Goal: Task Accomplishment & Management: Complete application form

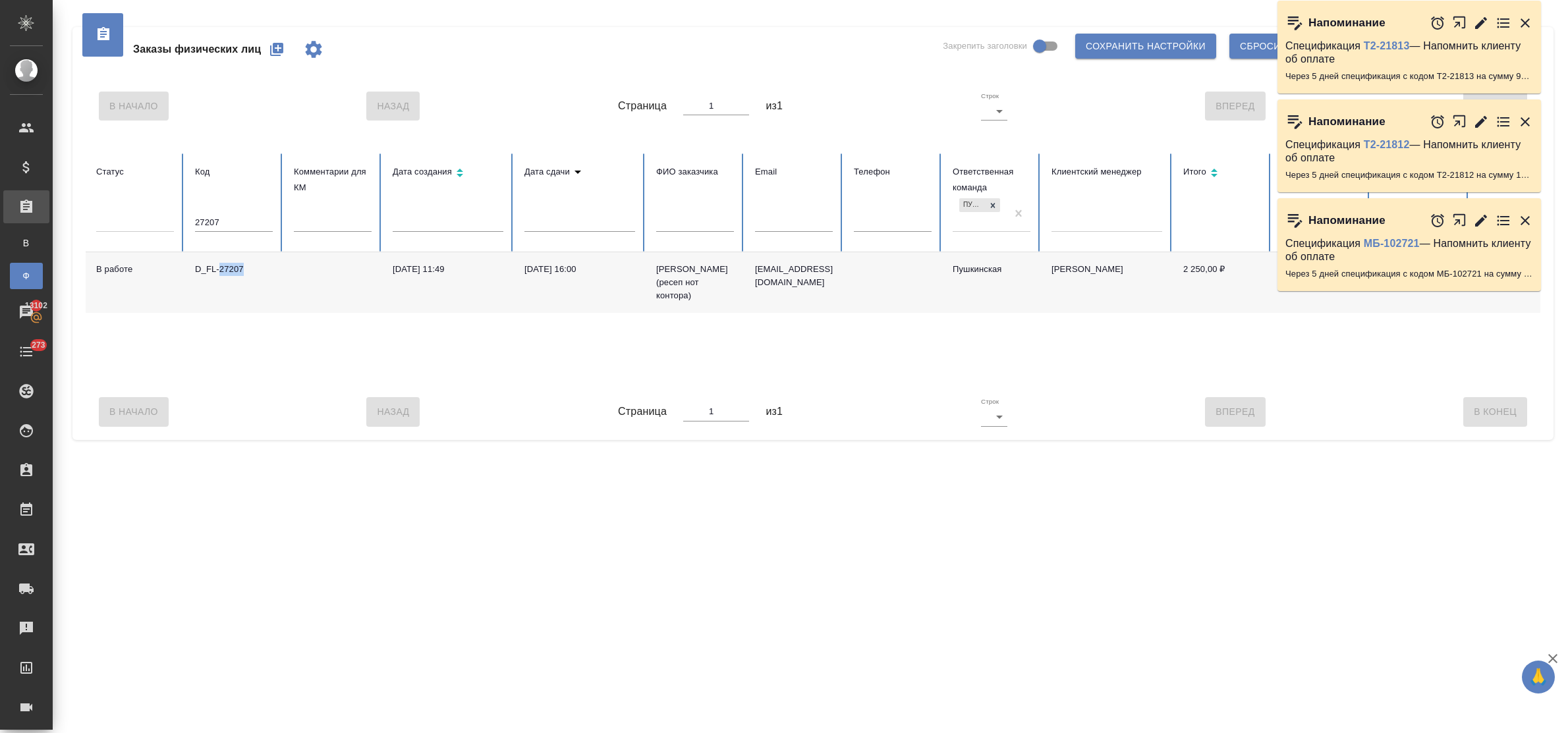
click at [278, 44] on icon "button" at bounding box center [277, 49] width 16 height 16
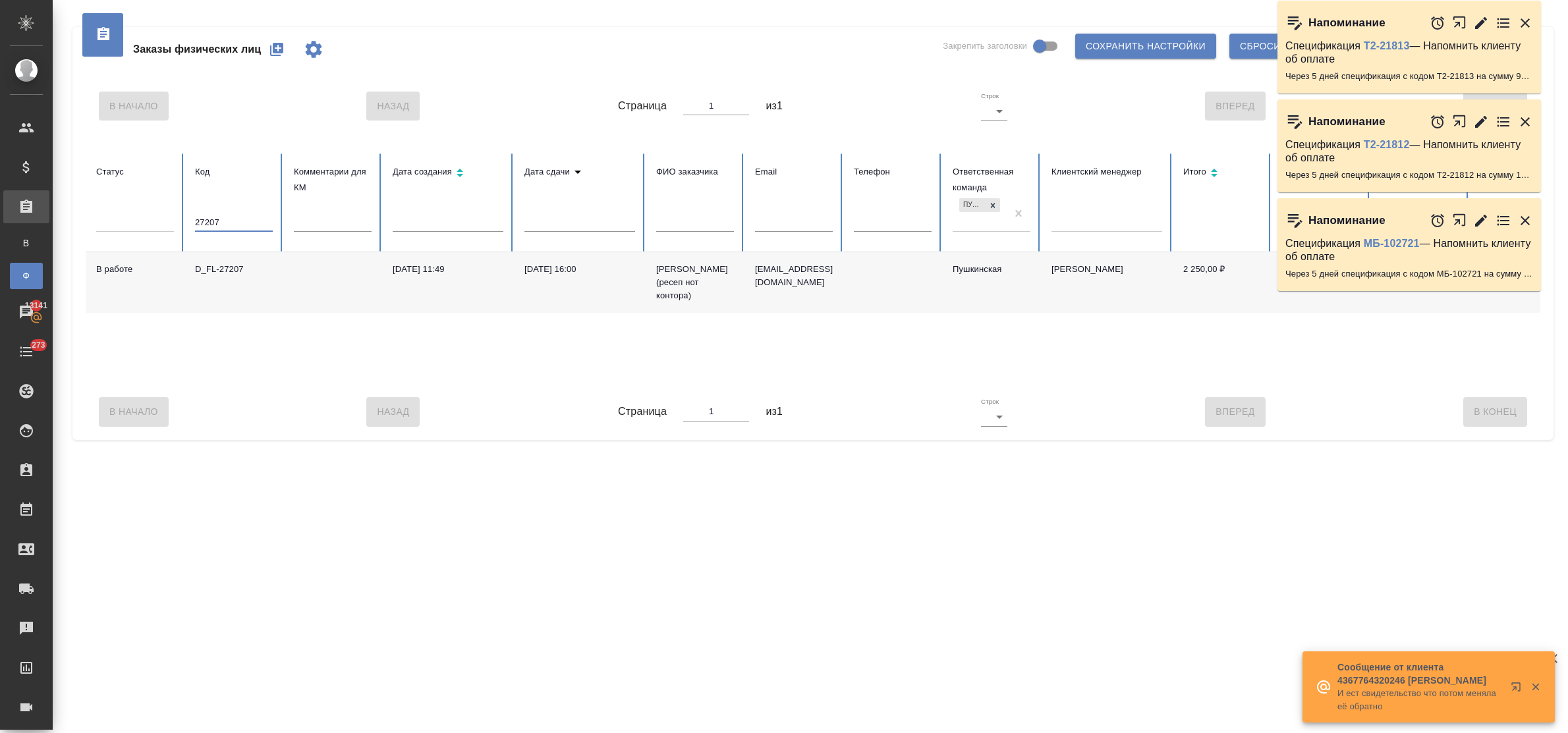
drag, startPoint x: 228, startPoint y: 228, endPoint x: 160, endPoint y: 226, distance: 68.0
click at [160, 226] on tr "Статус Код 27207 Комментарии для КМ Дата создания Дата сдачи ФИО заказчика Emai…" at bounding box center [827, 202] width 1482 height 99
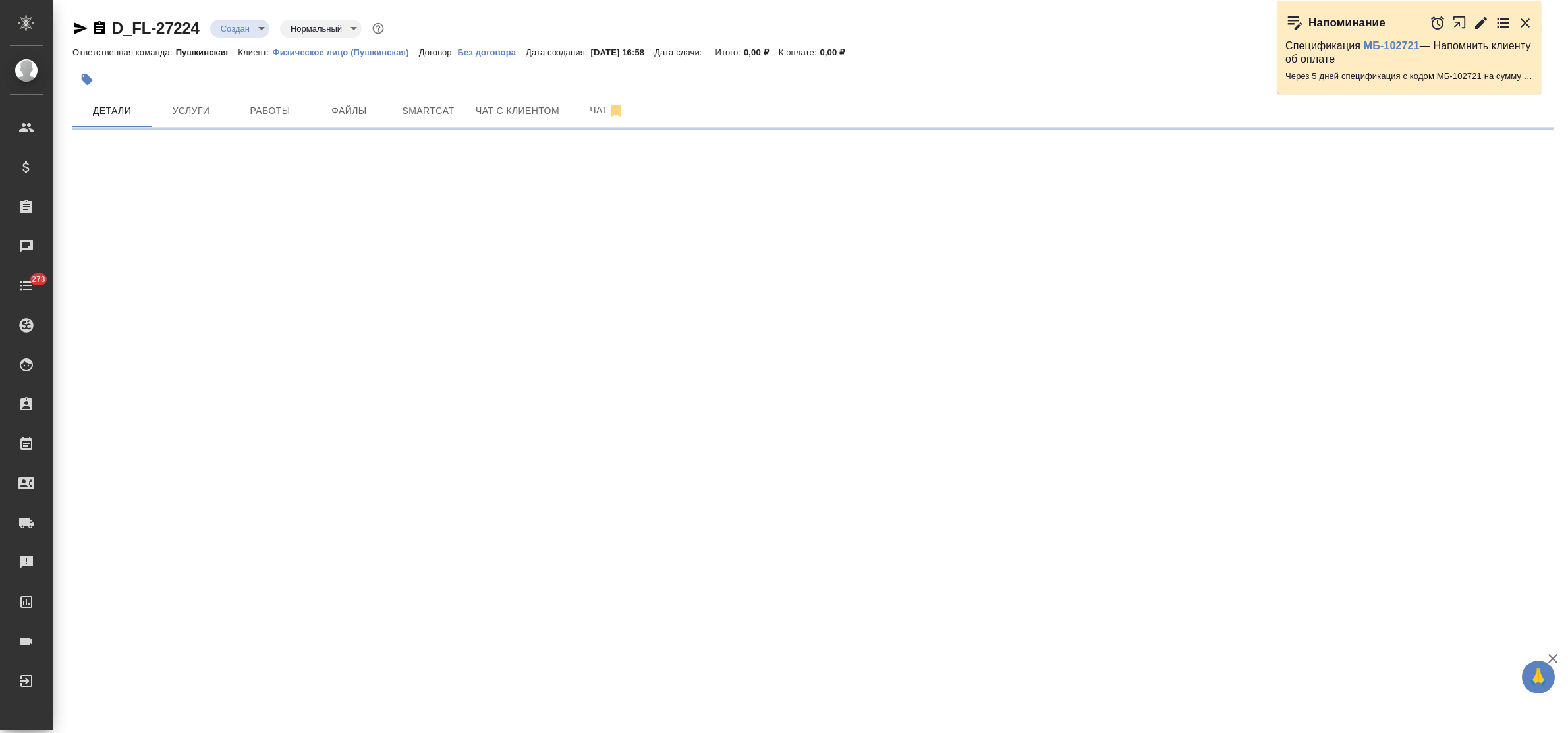
select select "RU"
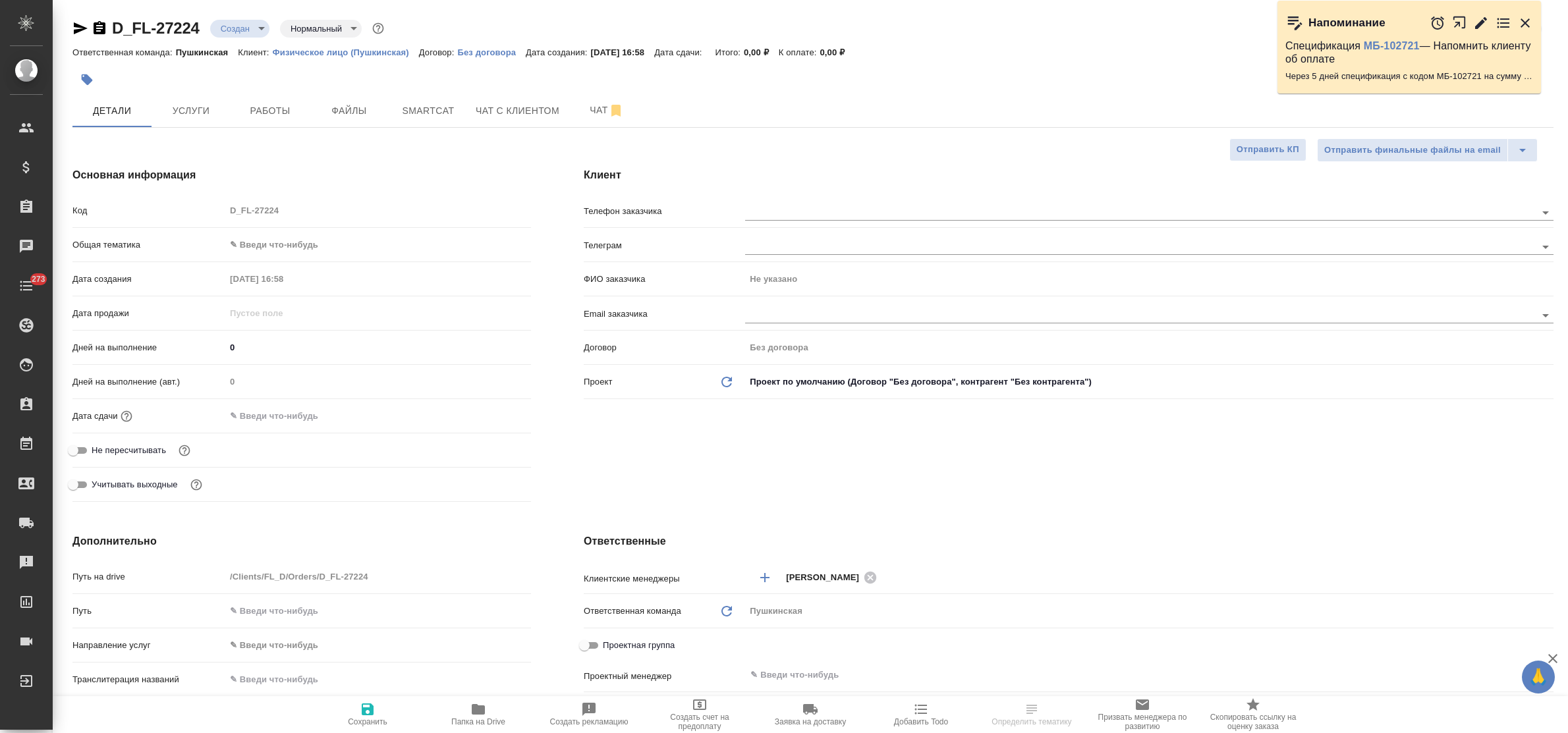
type textarea "x"
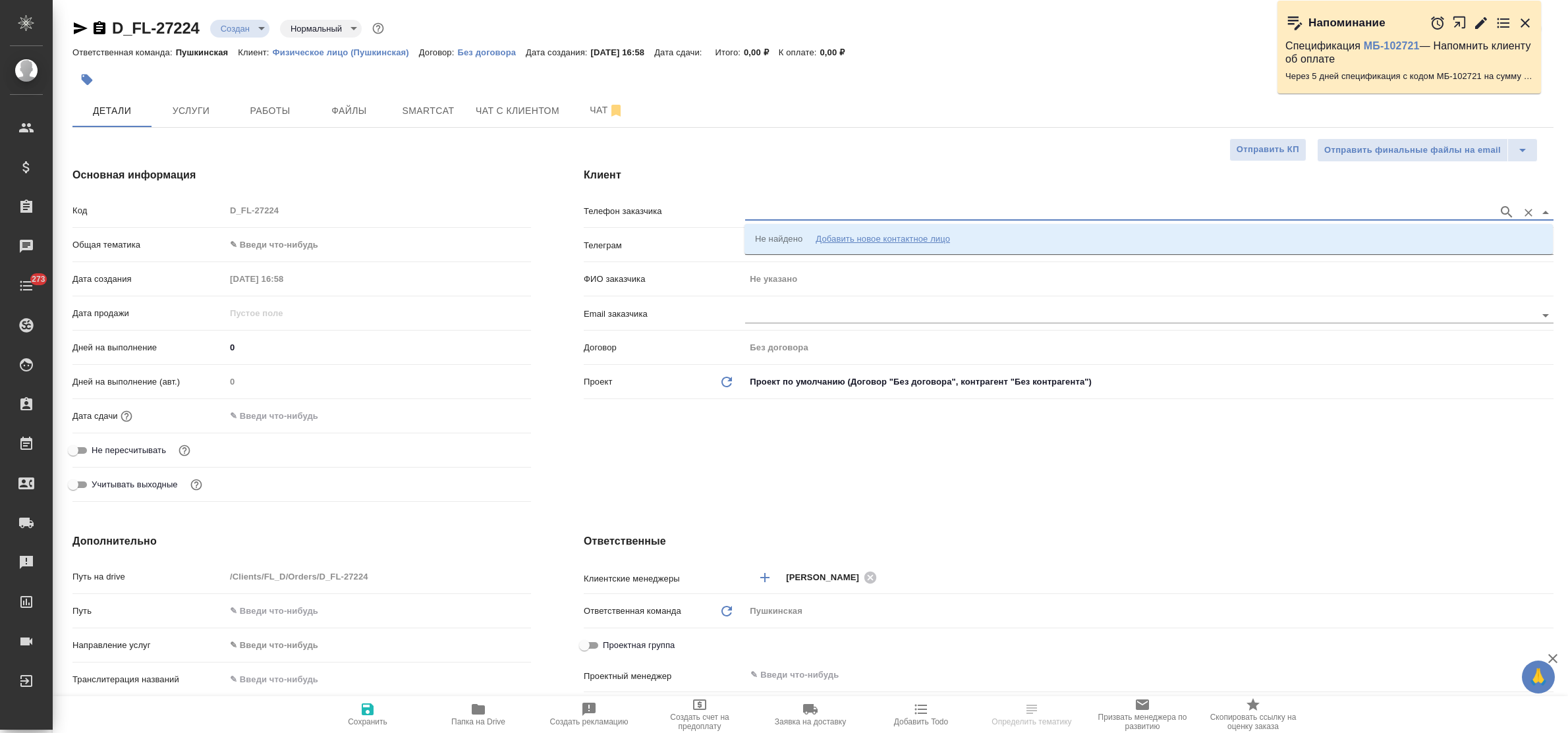
click at [786, 214] on input "text" at bounding box center [1118, 212] width 747 height 16
click at [830, 238] on div "Добавить новое контактное лицо" at bounding box center [882, 239] width 134 height 13
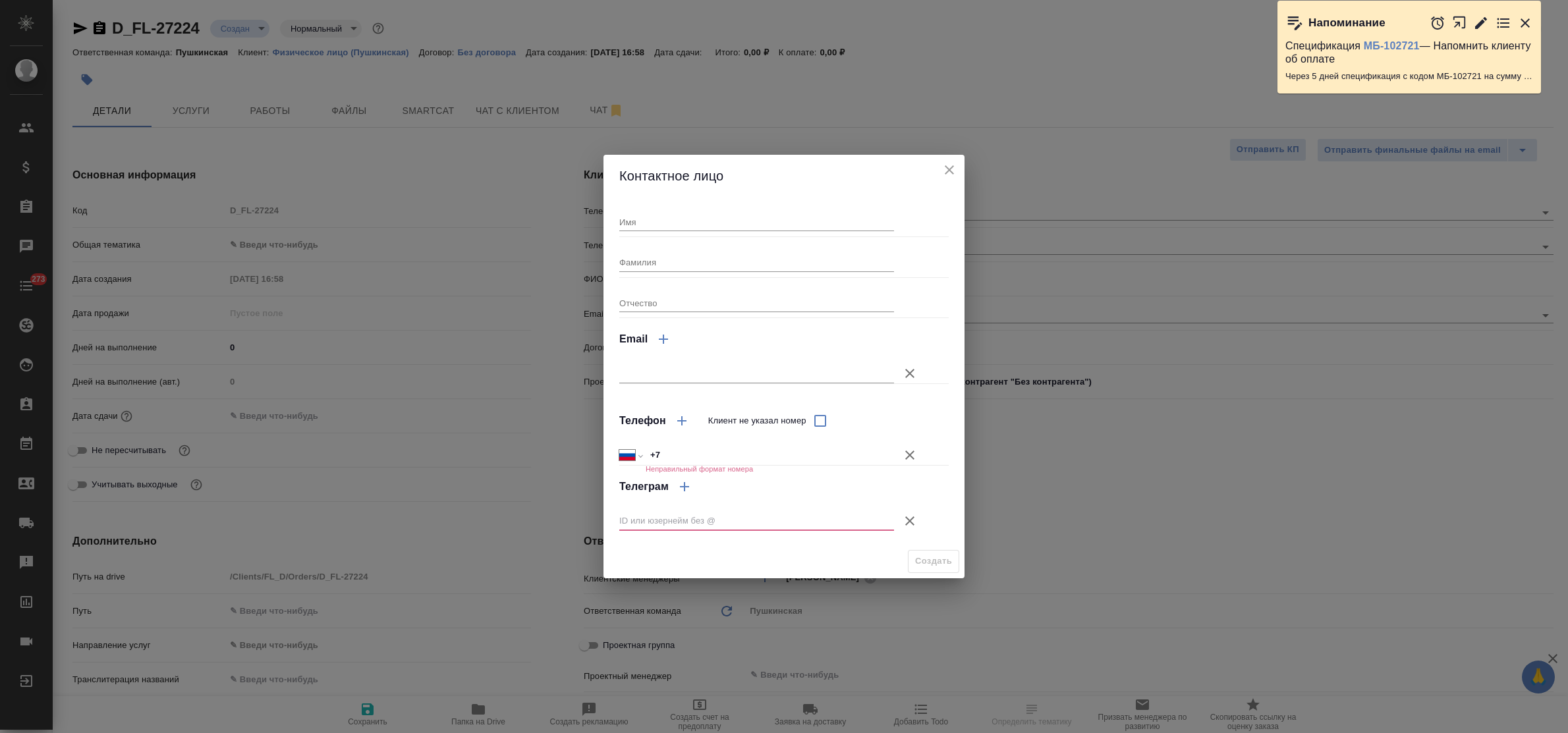
click at [742, 219] on input "Имя" at bounding box center [757, 222] width 275 height 18
type input "[PERSON_NAME]"
click at [719, 456] on input "+7" at bounding box center [770, 455] width 247 height 19
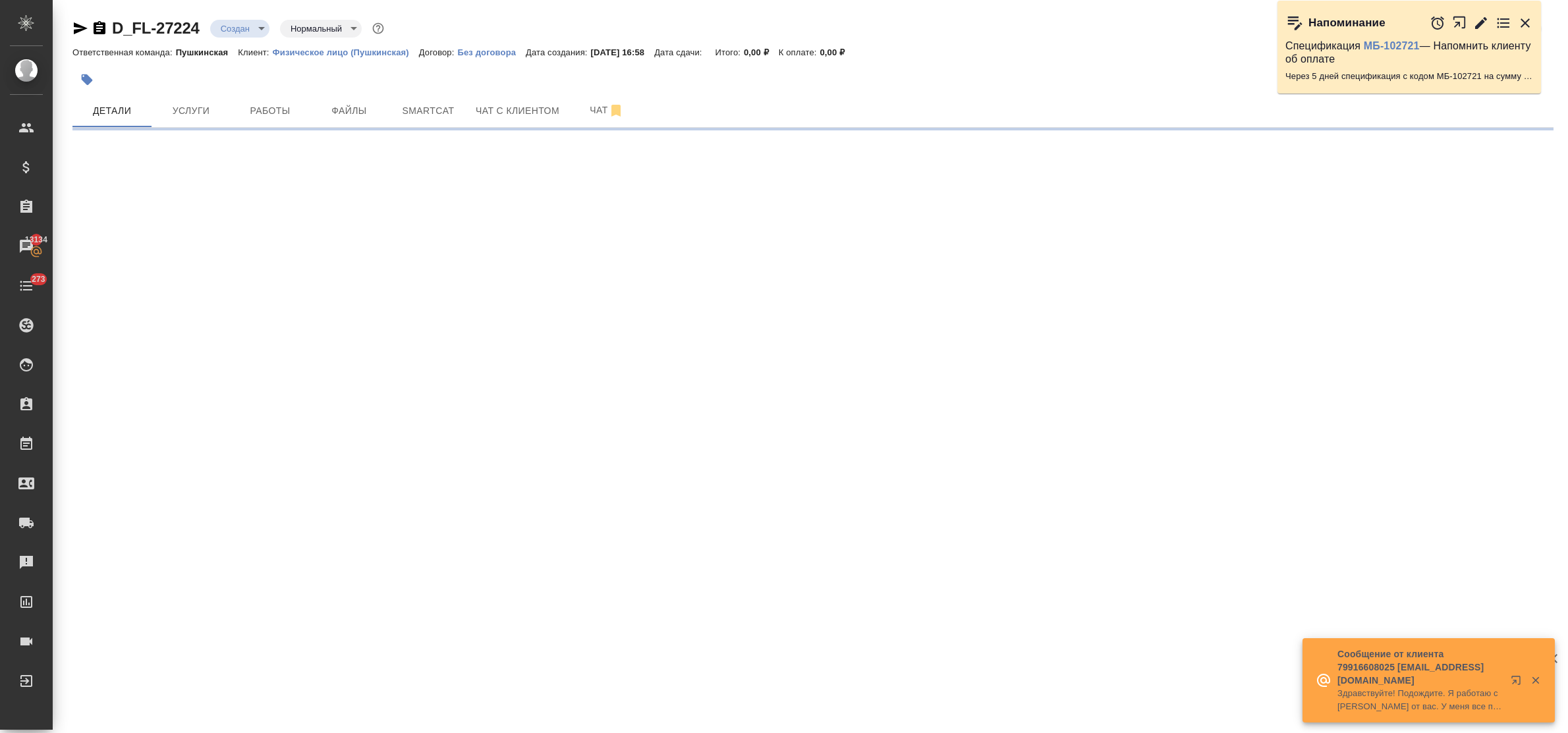
select select "RU"
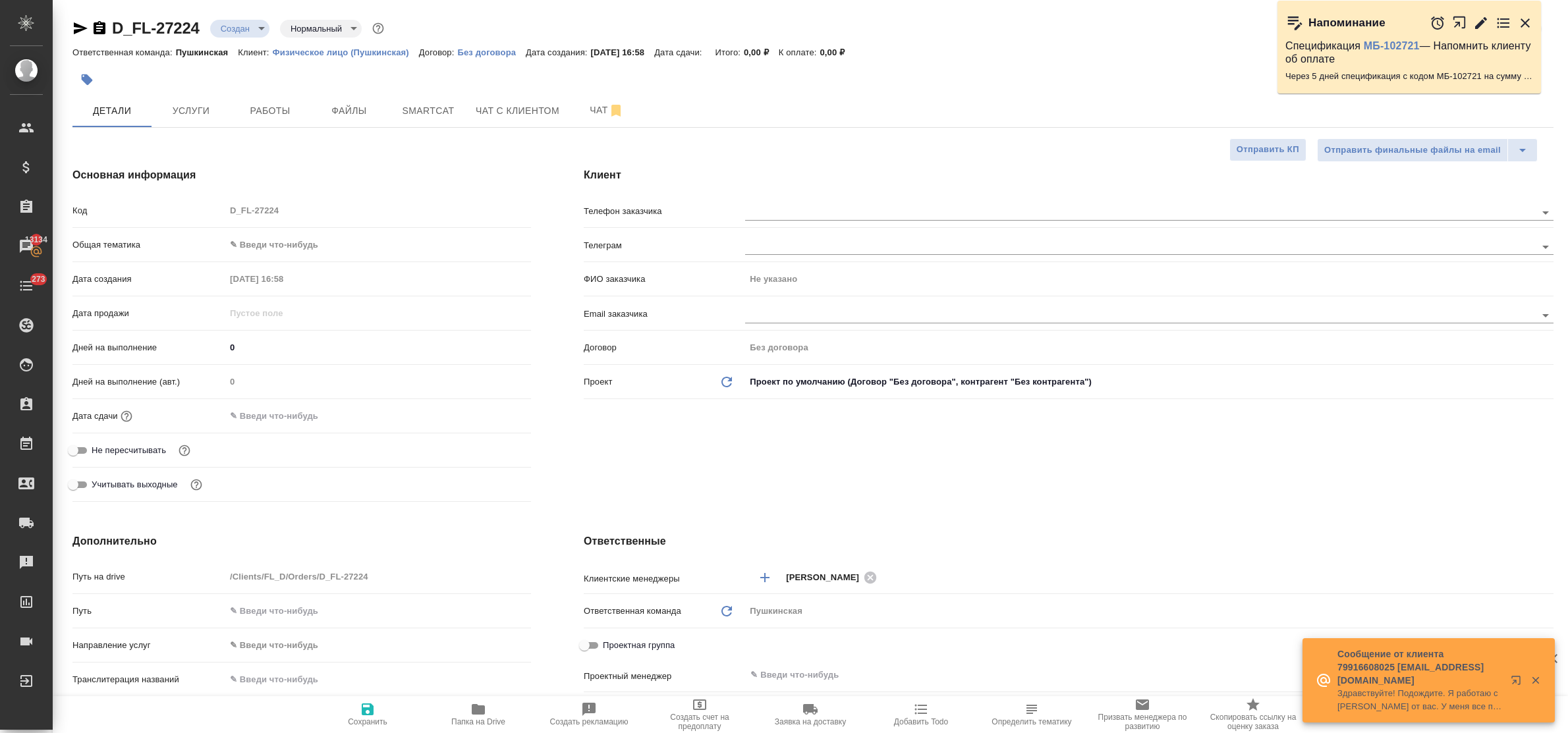
type textarea "x"
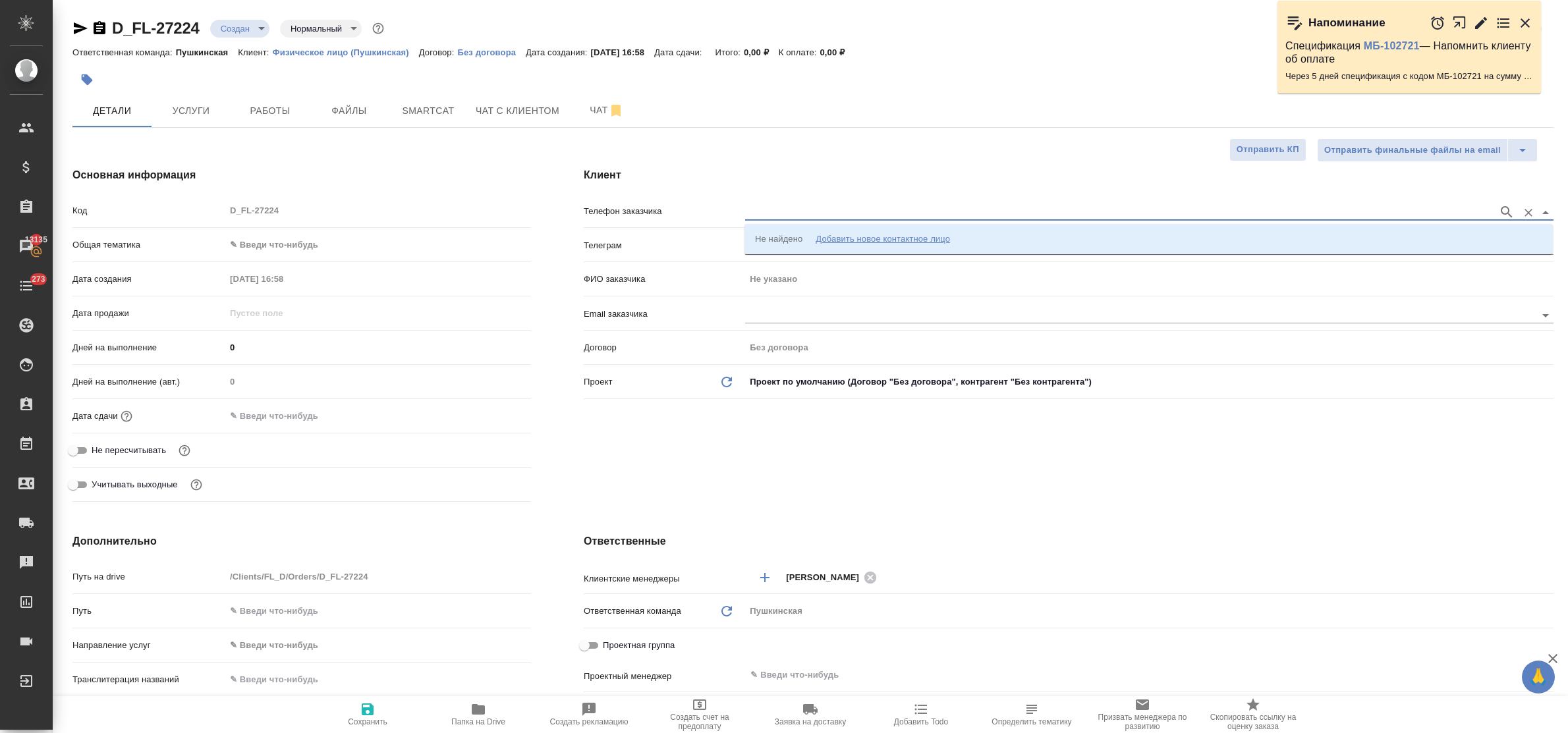
click at [814, 210] on input "text" at bounding box center [1118, 212] width 747 height 16
click at [841, 234] on div "Добавить новое контактное лицо" at bounding box center [882, 239] width 134 height 13
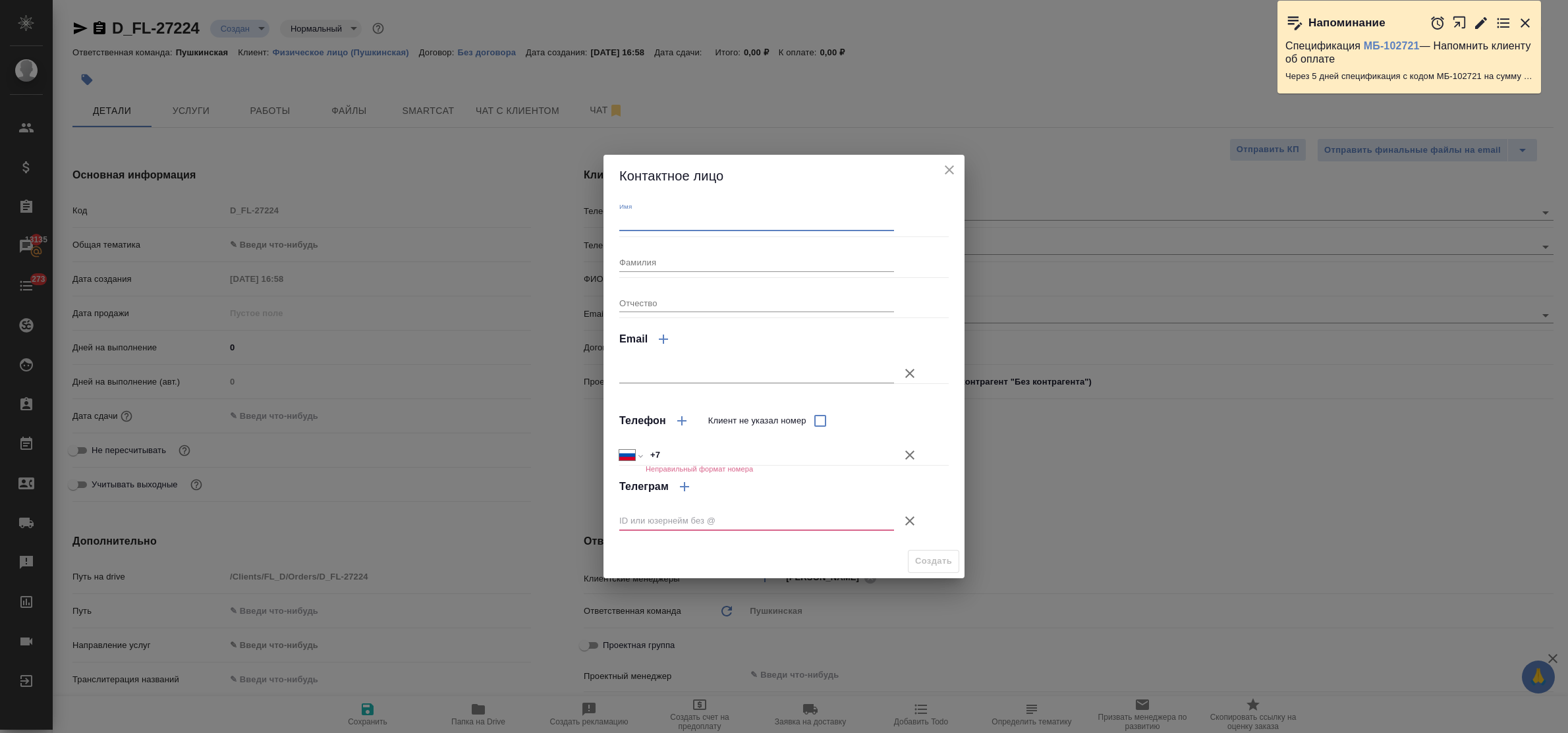
click at [679, 228] on input "Имя" at bounding box center [757, 222] width 275 height 18
type input "[PERSON_NAME]"
click at [735, 452] on input "+7" at bounding box center [770, 455] width 247 height 19
type input "+7 916 702 53 69"
click at [906, 517] on icon "button" at bounding box center [910, 521] width 9 height 9
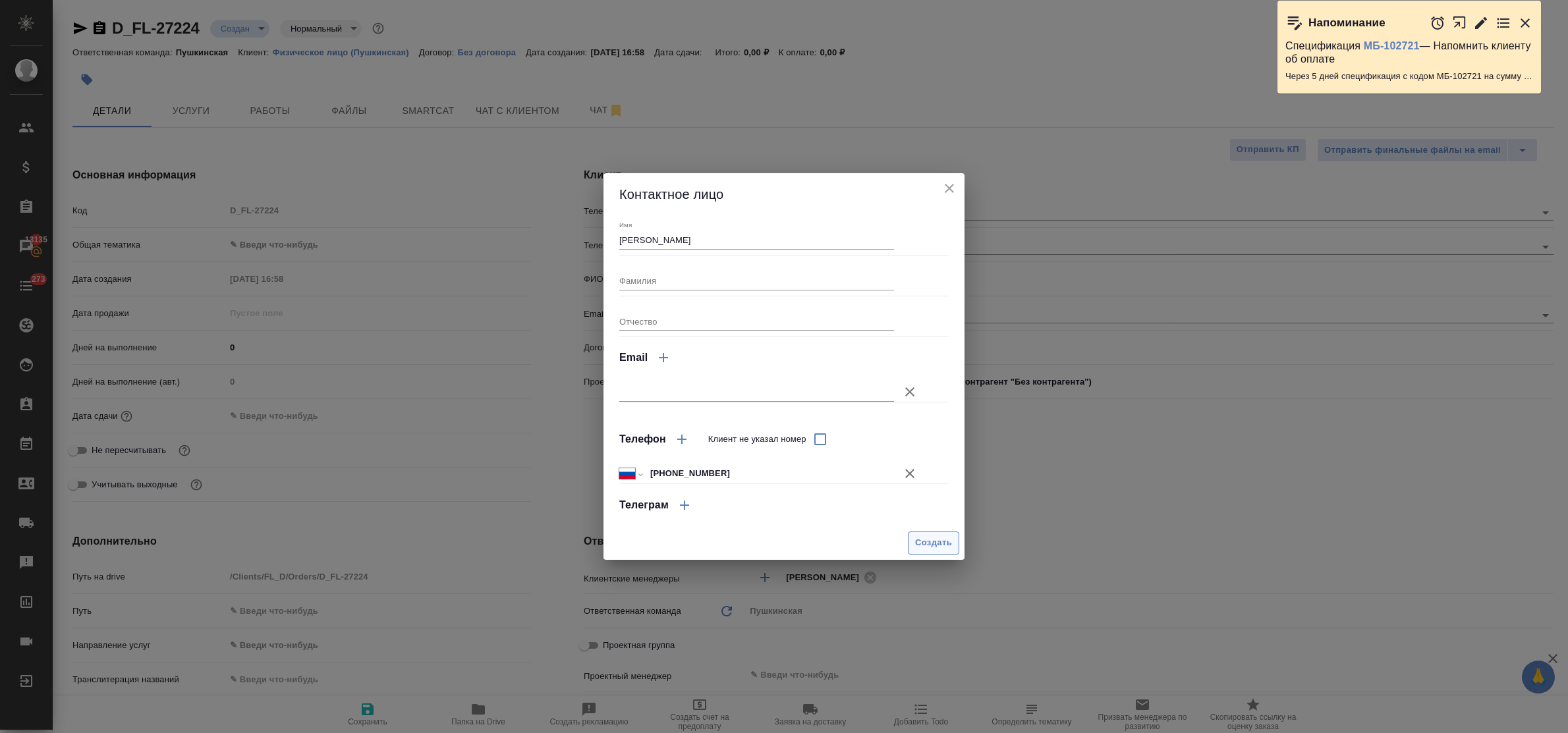
click at [920, 541] on span "Создать" at bounding box center [934, 543] width 37 height 15
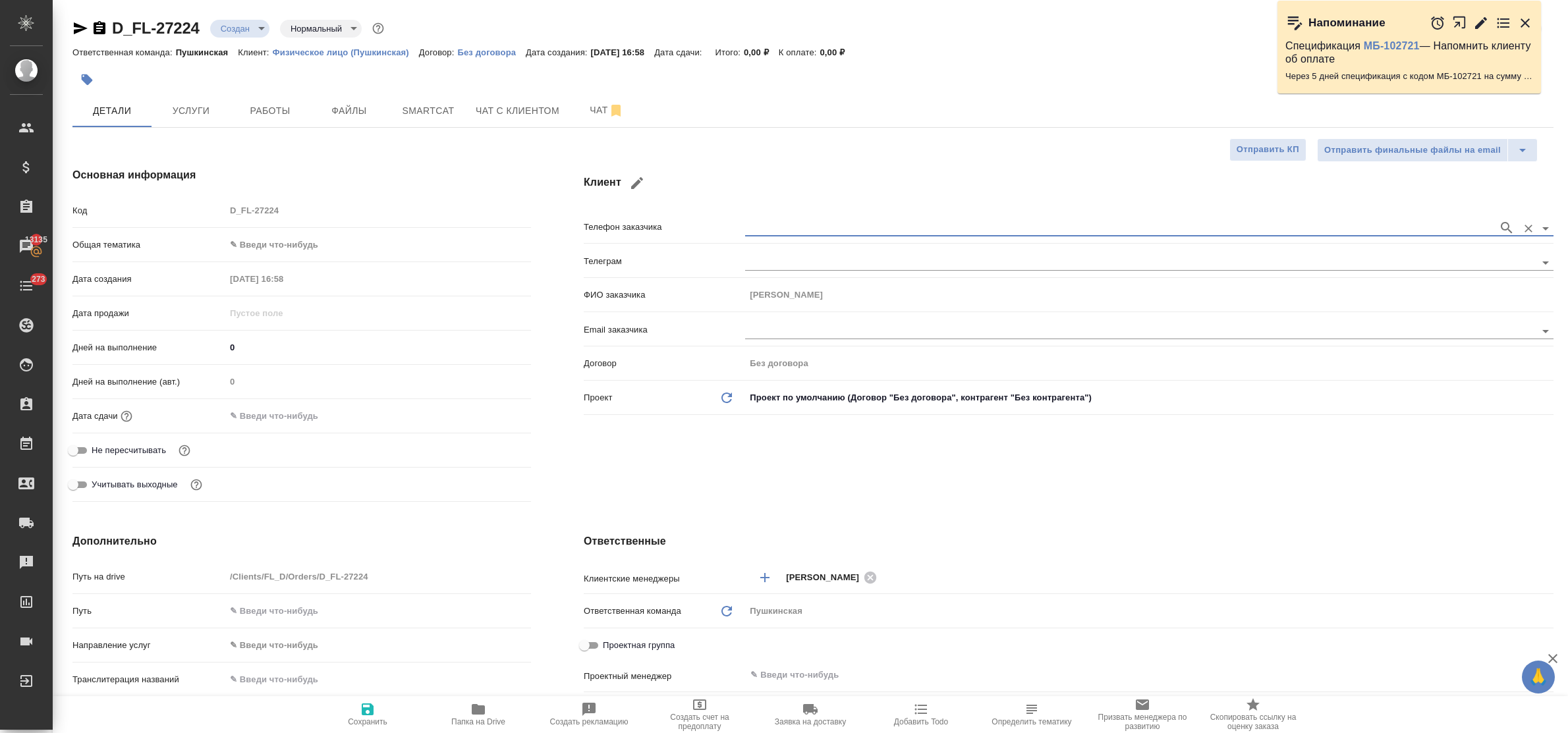
type input "[PERSON_NAME]"
type textarea "x"
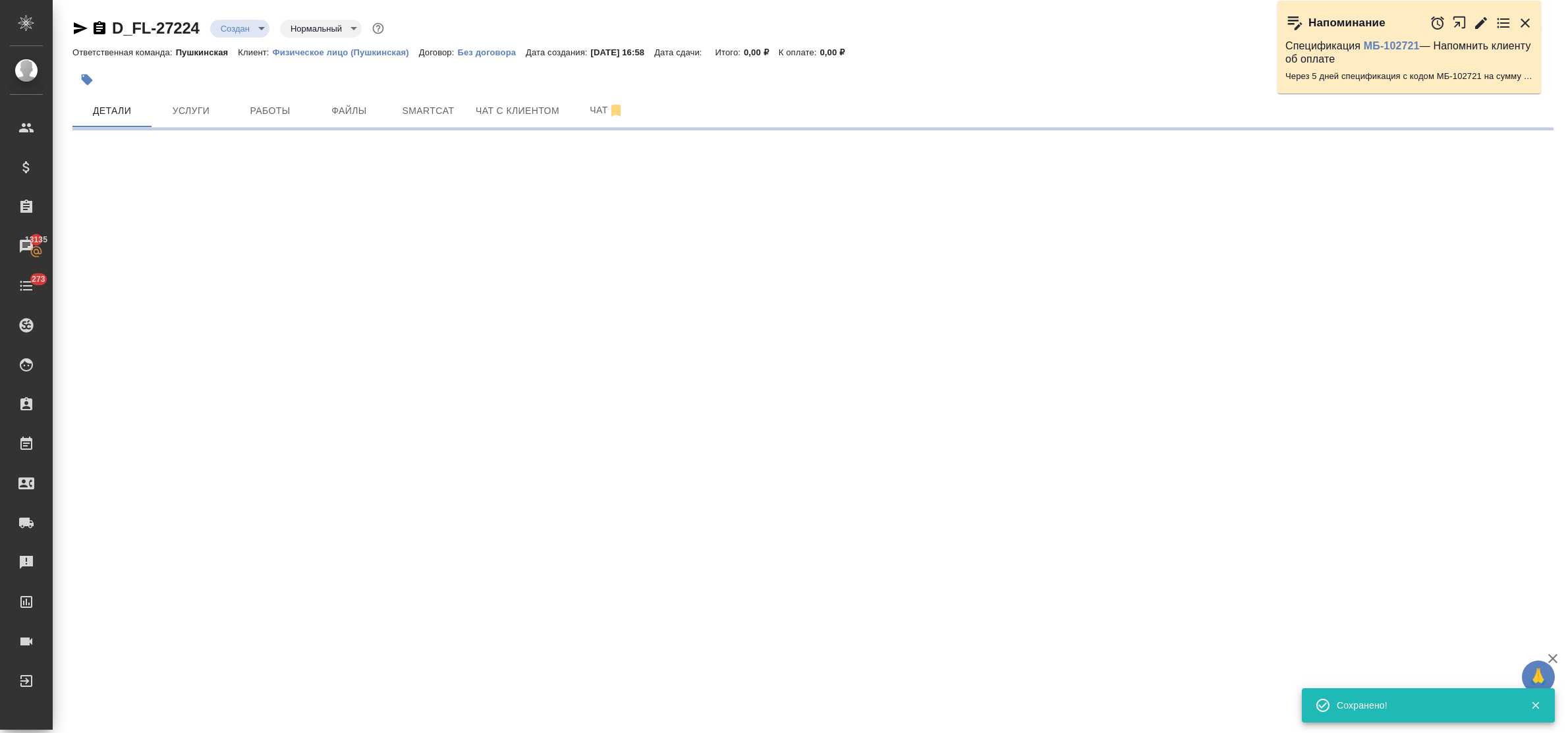
type input "holyTrinity"
select select "RU"
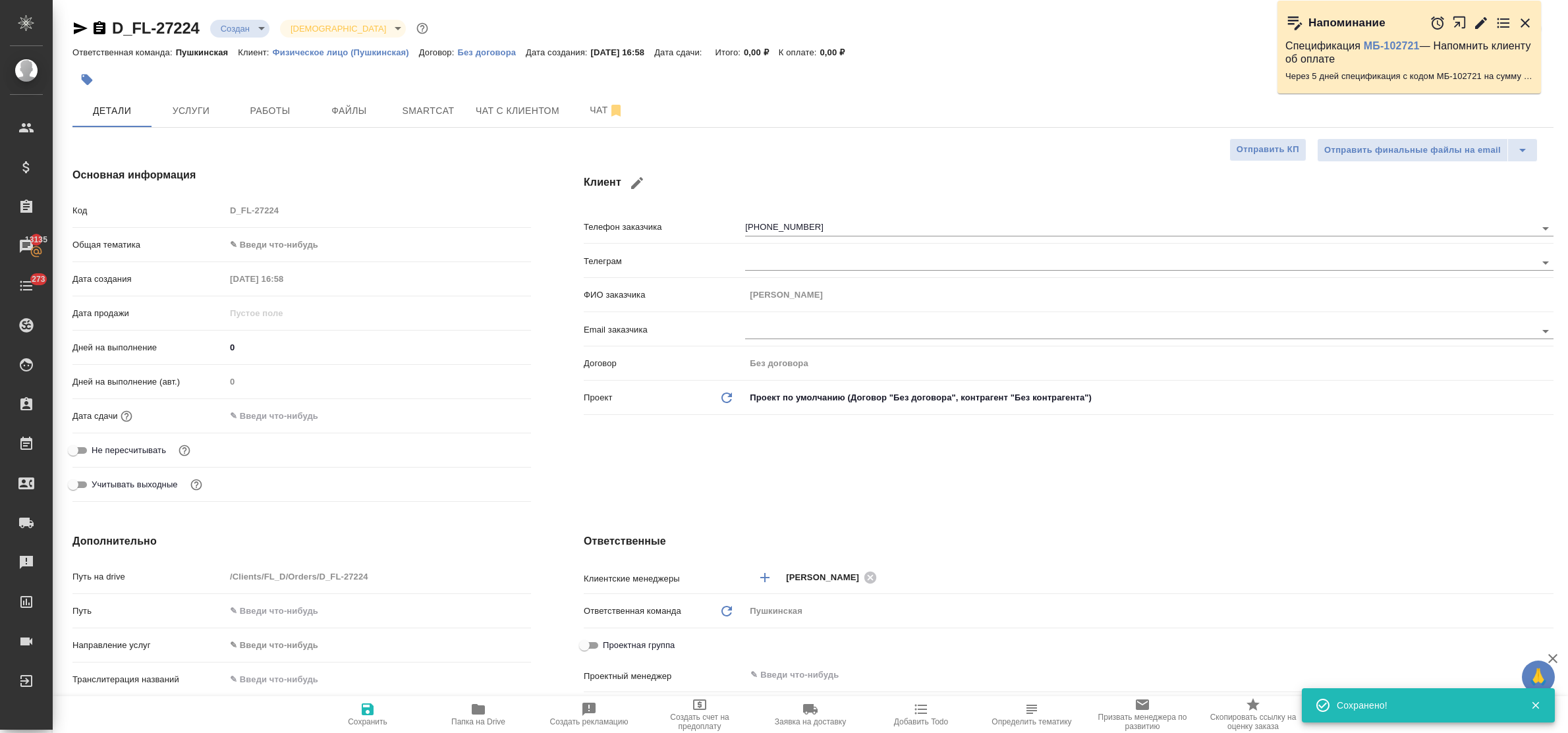
type textarea "x"
click at [296, 247] on body "🙏 .cls-1 fill:#fff; AWATERA Bulakhova Elena Клиенты Спецификации Заказы 13135 Ч…" at bounding box center [784, 366] width 1568 height 733
click at [342, 366] on li "Юридическая/Финансовая" at bounding box center [378, 371] width 306 height 21
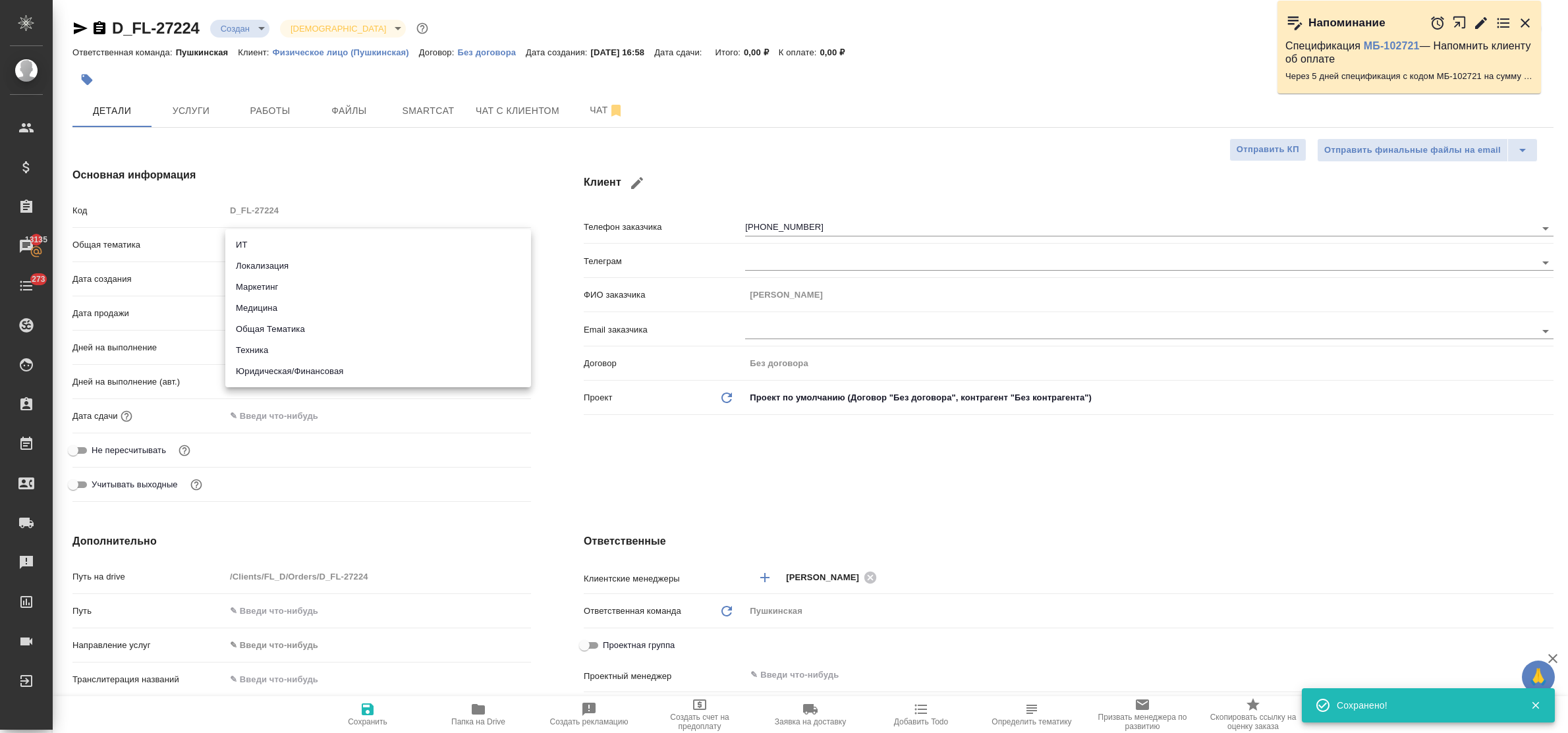
type input "yr-fn"
type textarea "x"
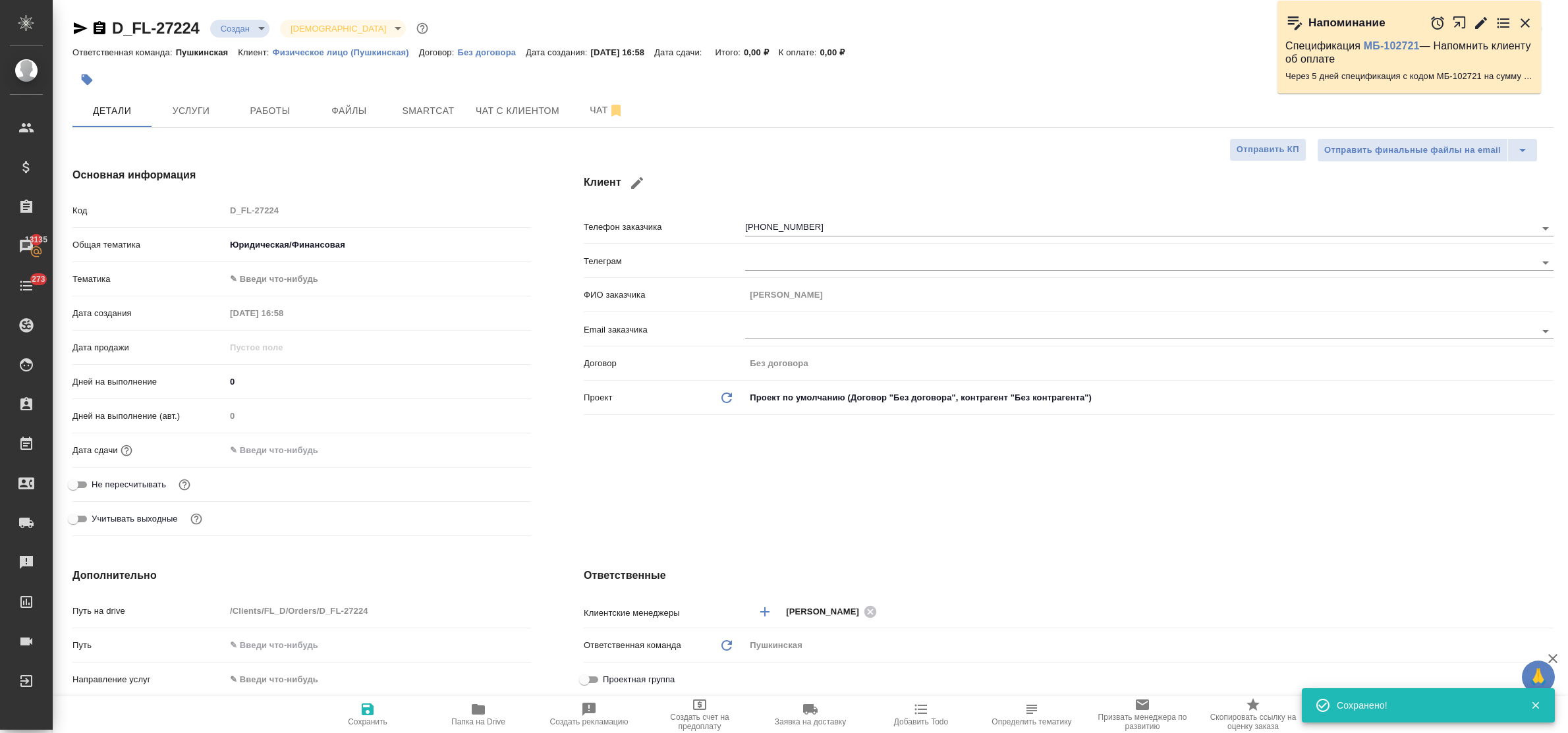
click at [335, 279] on body "🙏 .cls-1 fill:#fff; AWATERA Bulakhova Elena Клиенты Спецификации Заказы 13135 Ч…" at bounding box center [784, 366] width 1568 height 733
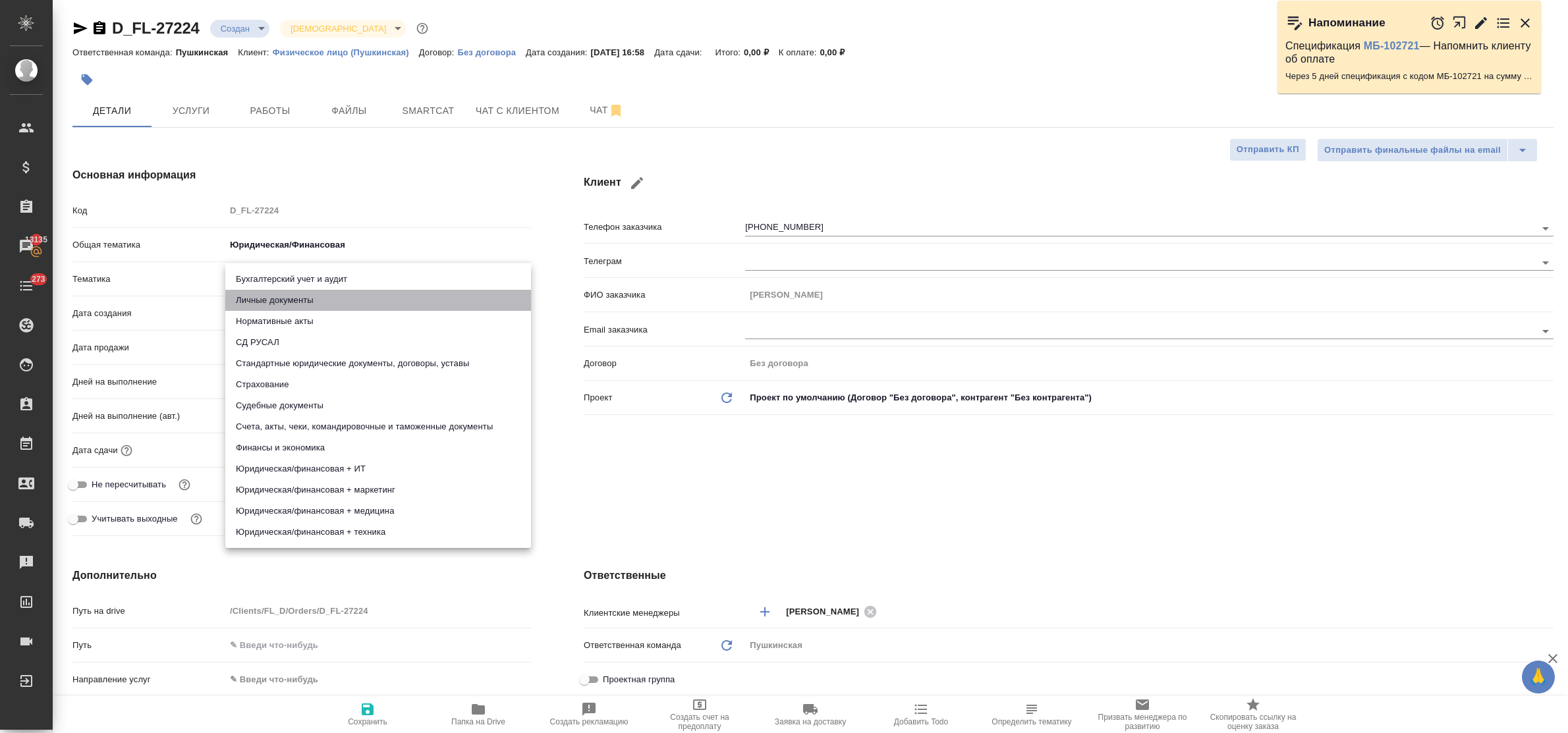
click at [326, 302] on li "Личные документы" at bounding box center [378, 300] width 306 height 21
type textarea "x"
type input "5a8b8b956a9677013d343cfe"
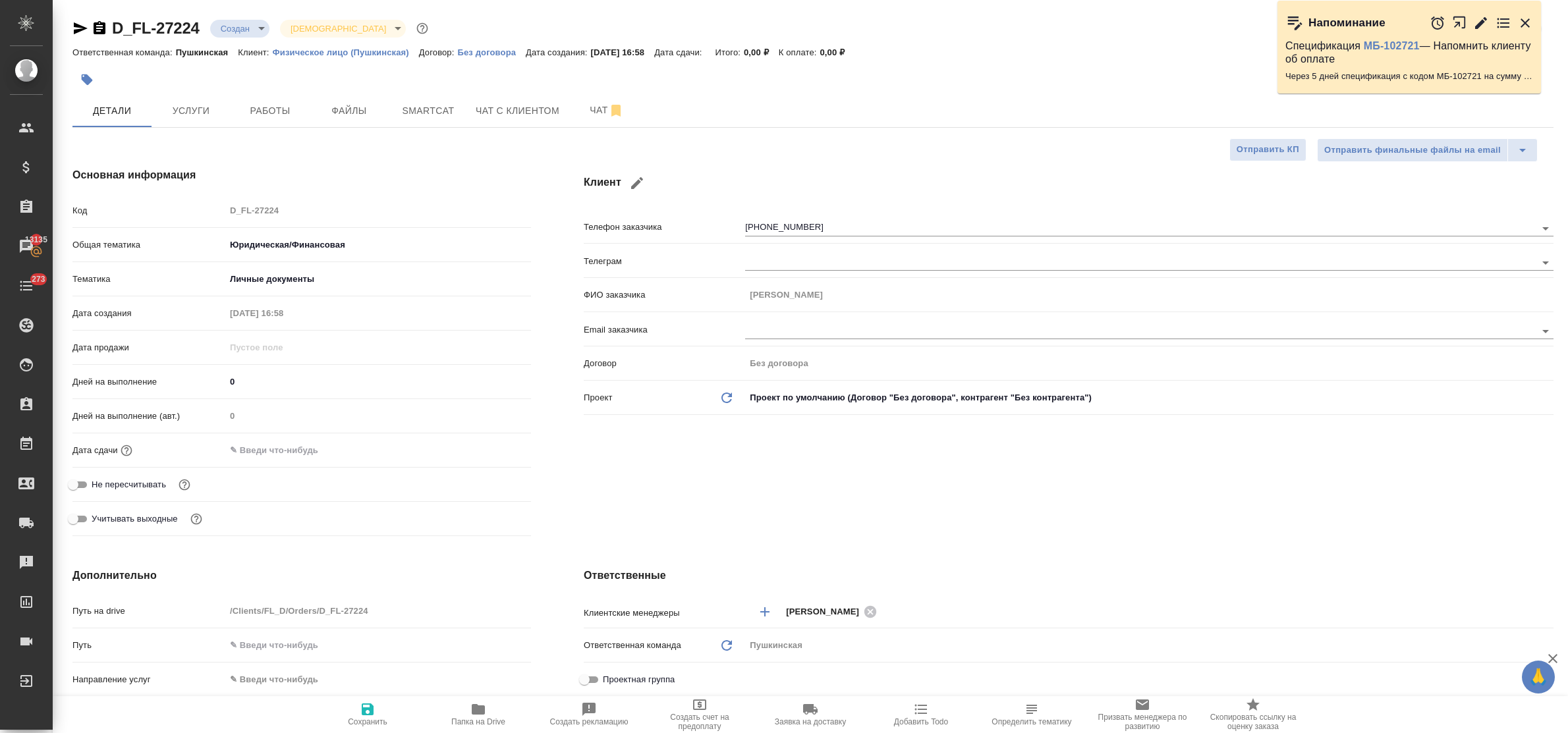
click at [305, 453] on input "text" at bounding box center [283, 450] width 116 height 19
click at [495, 449] on icon "button" at bounding box center [493, 449] width 16 height 16
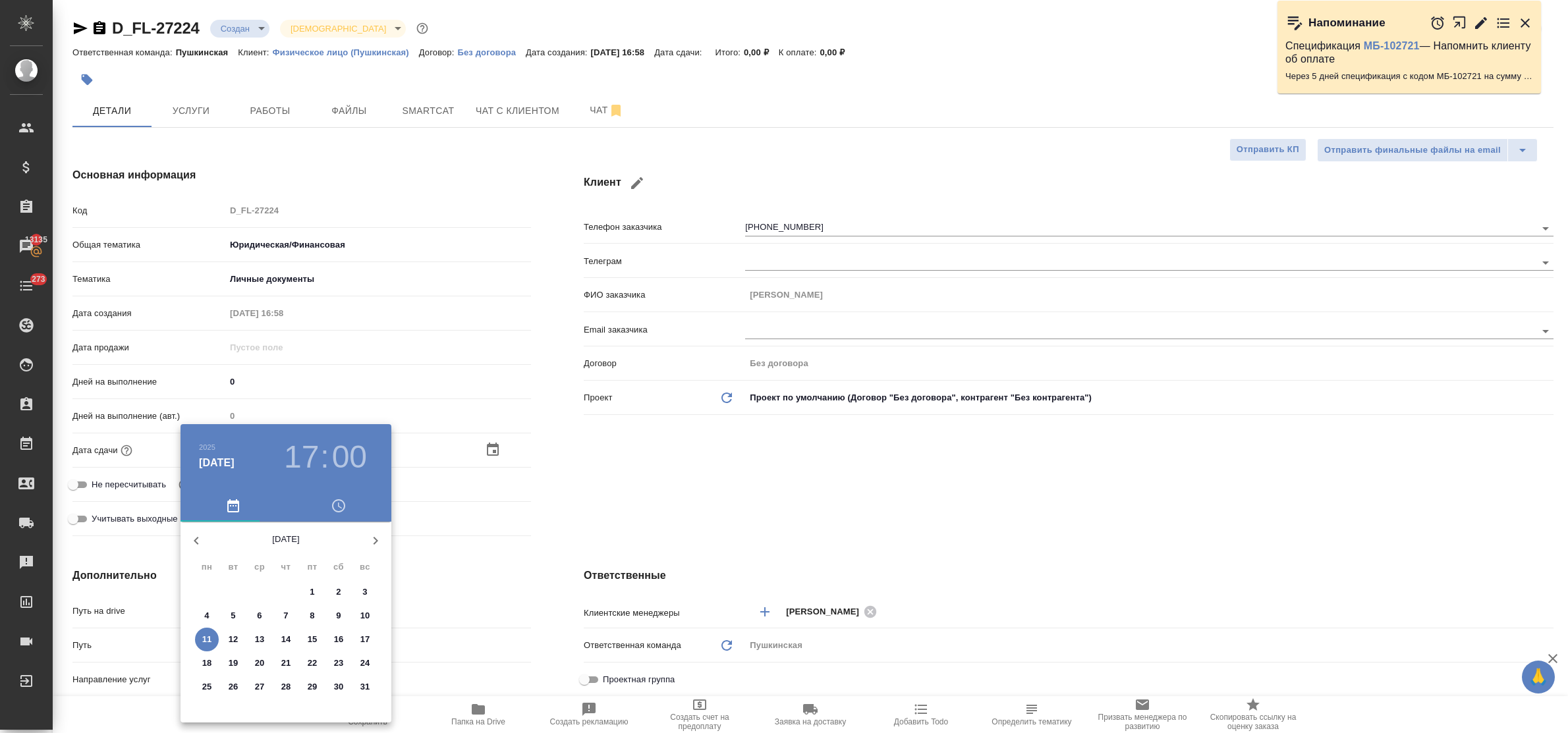
click at [266, 653] on button "20" at bounding box center [259, 663] width 24 height 24
type input "20.08.2025 17:00"
type textarea "x"
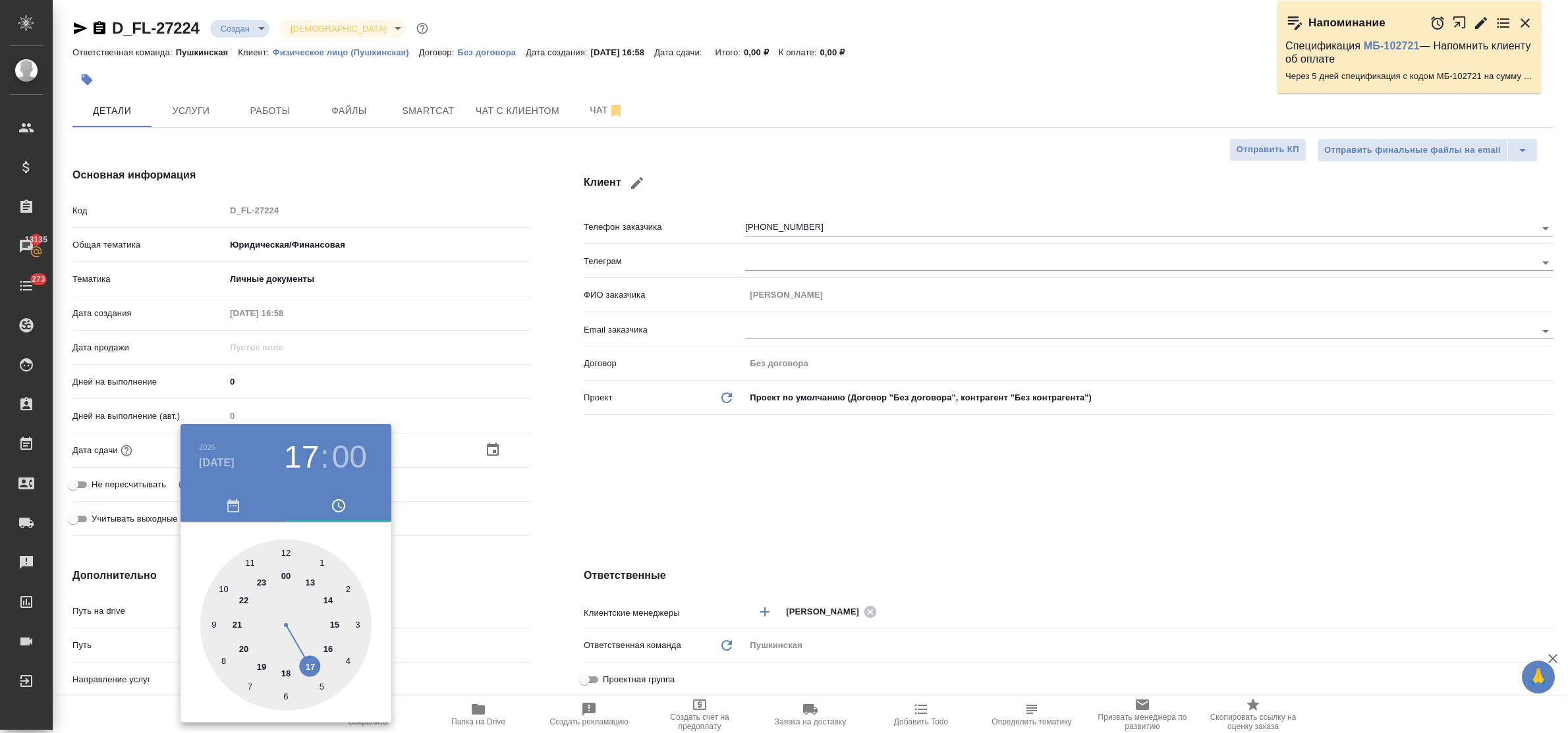
click at [328, 647] on div at bounding box center [286, 626] width 172 height 172
type input "20.08.2025 16:00"
type textarea "x"
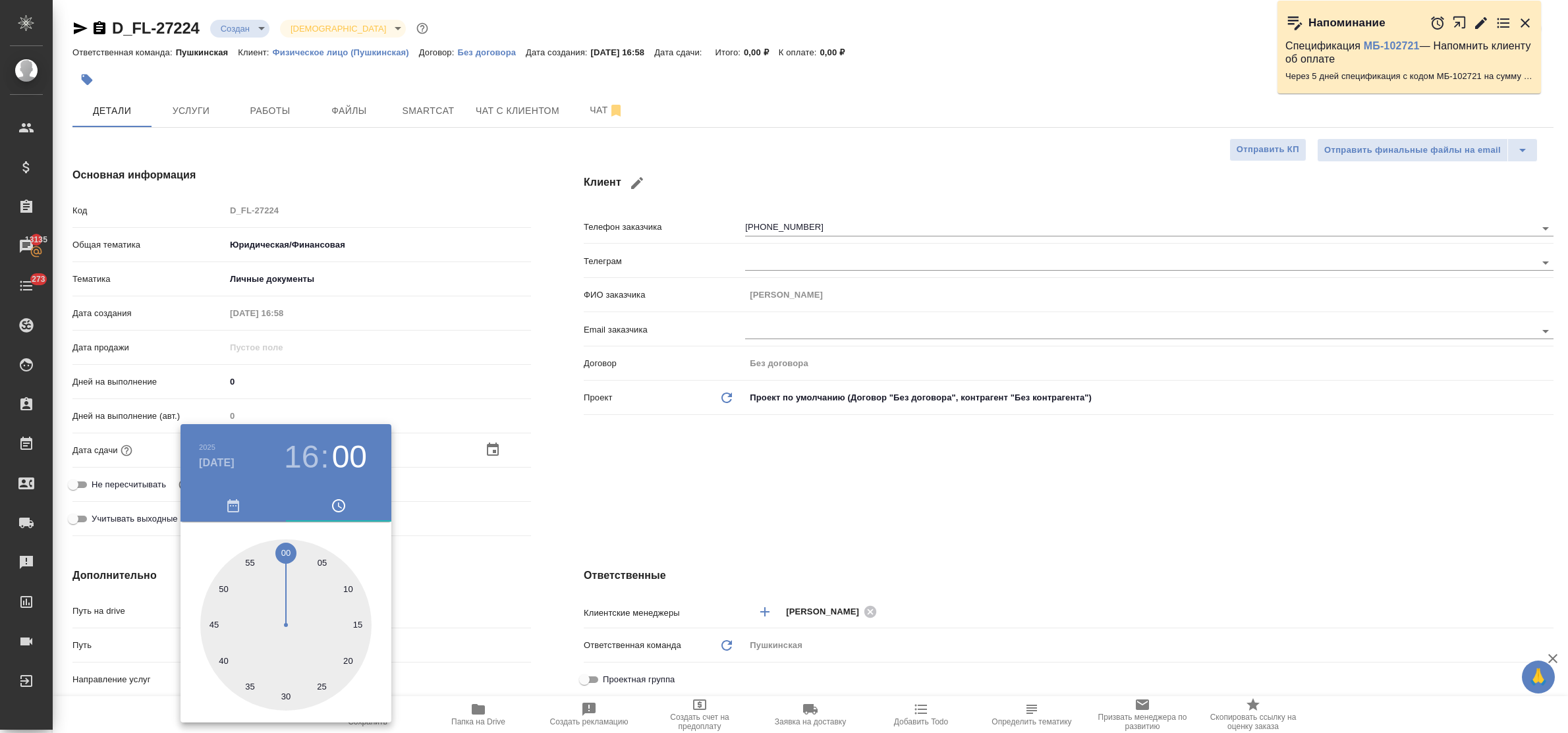
click at [497, 598] on div at bounding box center [784, 366] width 1568 height 733
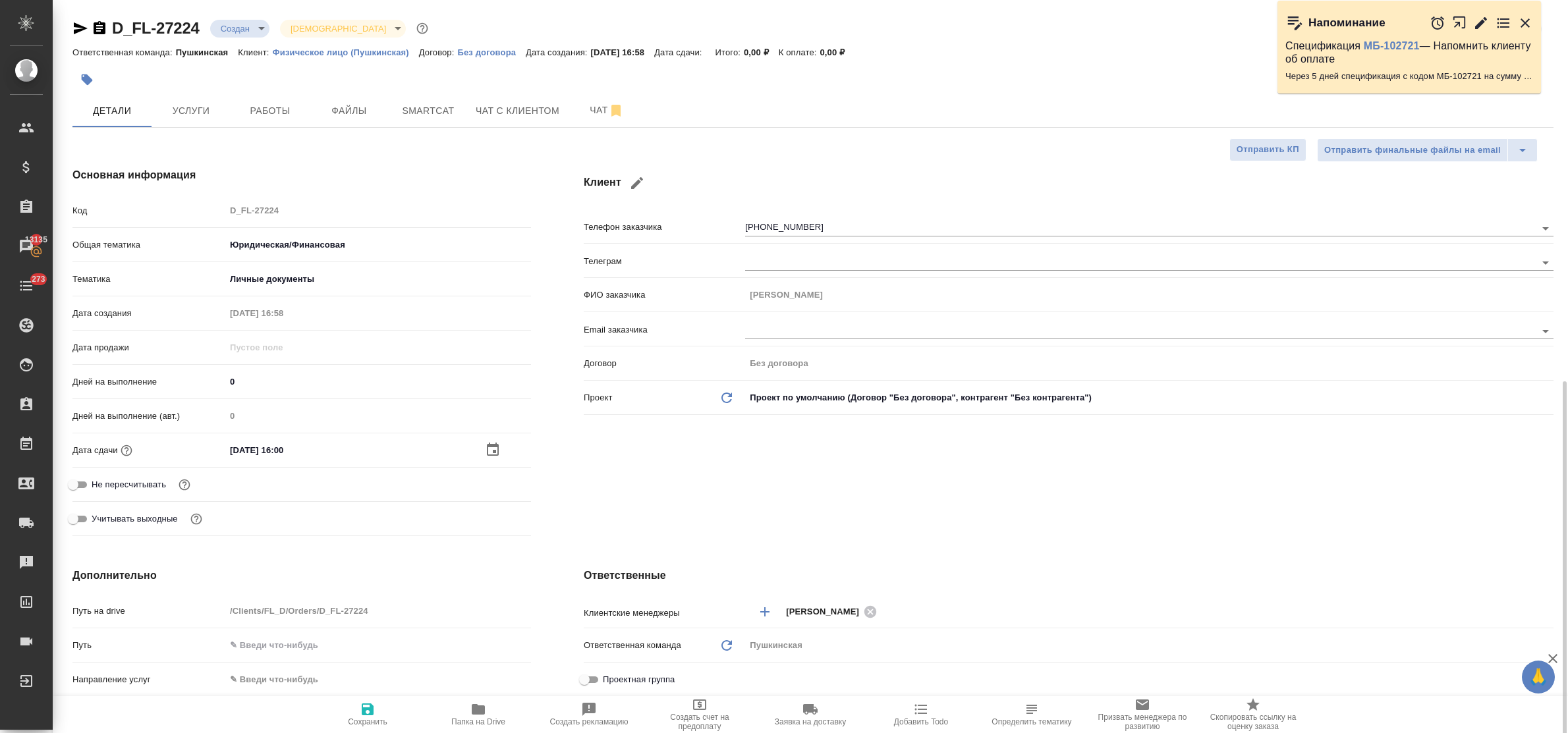
scroll to position [247, 0]
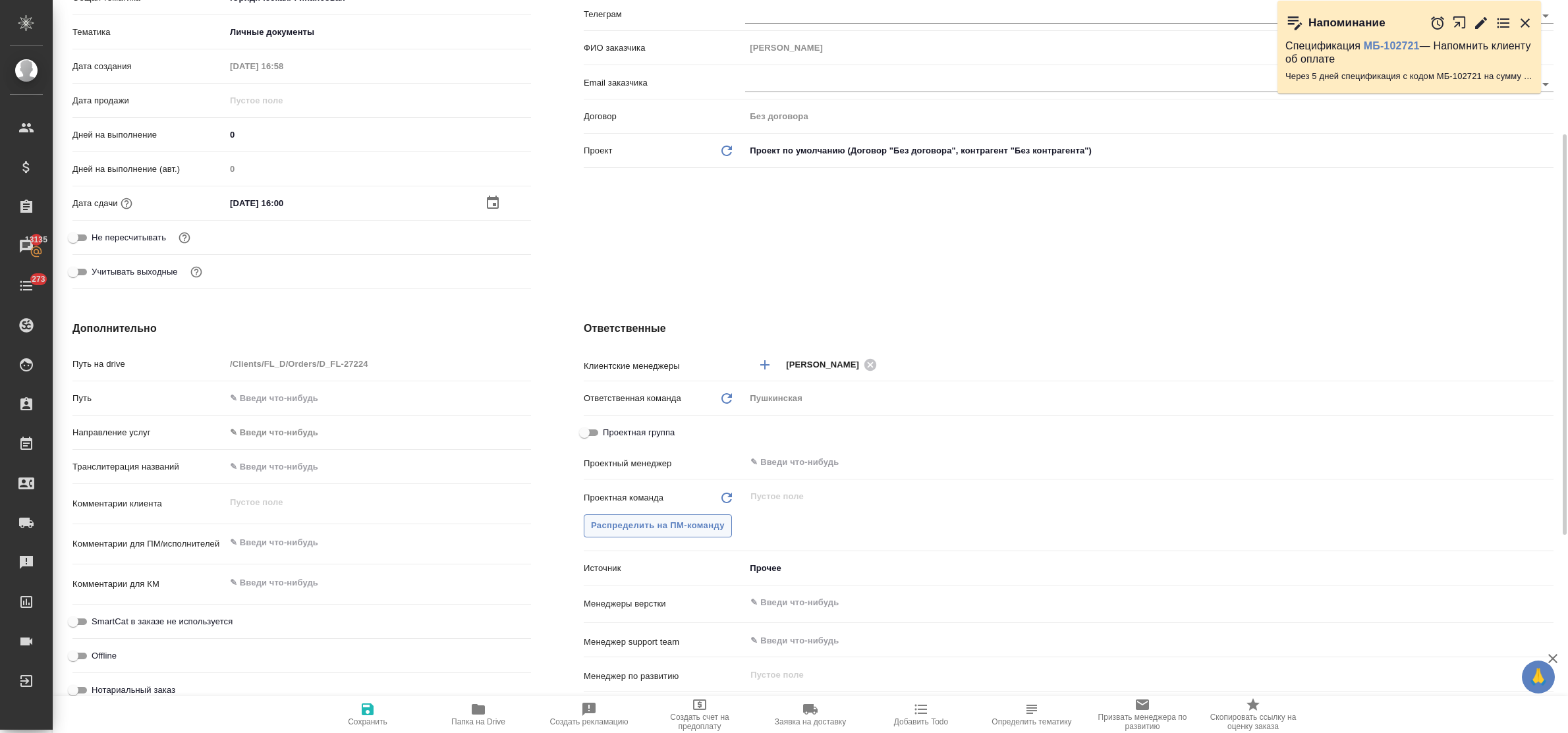
click at [618, 522] on span "Распределить на ПМ-команду" at bounding box center [658, 526] width 134 height 15
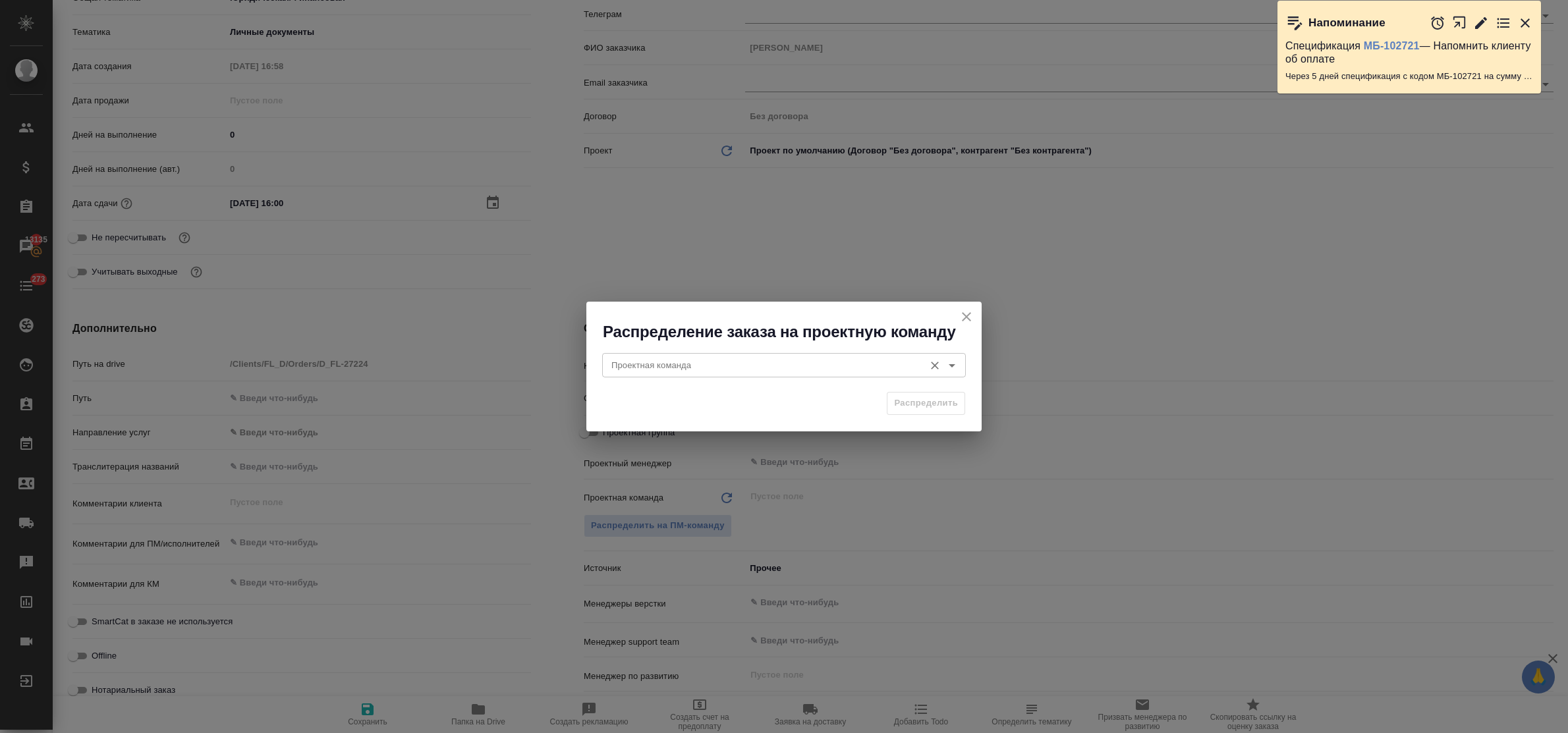
click at [624, 366] on input "Проектная команда" at bounding box center [761, 365] width 312 height 16
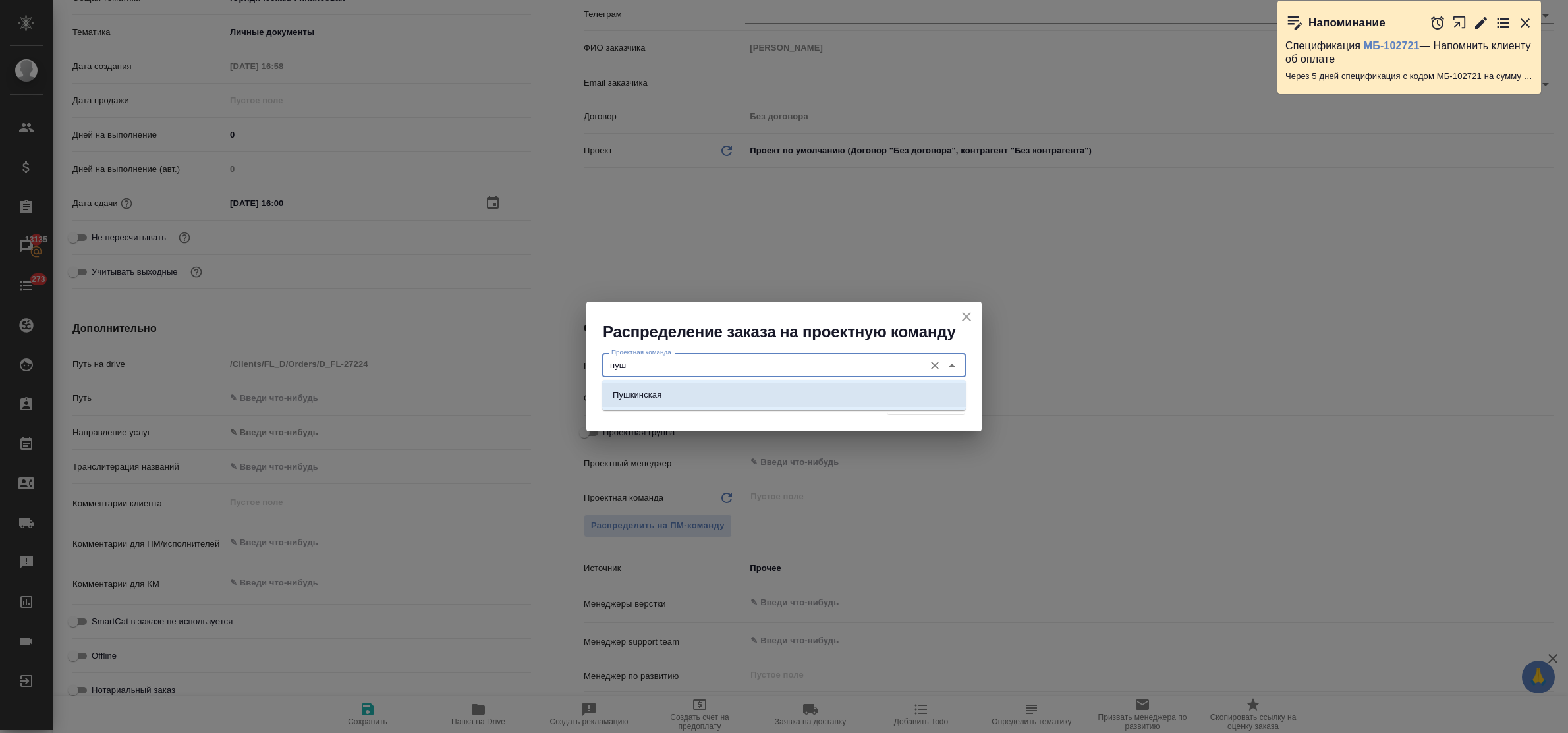
click at [637, 392] on p "Пушкинская" at bounding box center [637, 395] width 49 height 13
type input "Пушкинская"
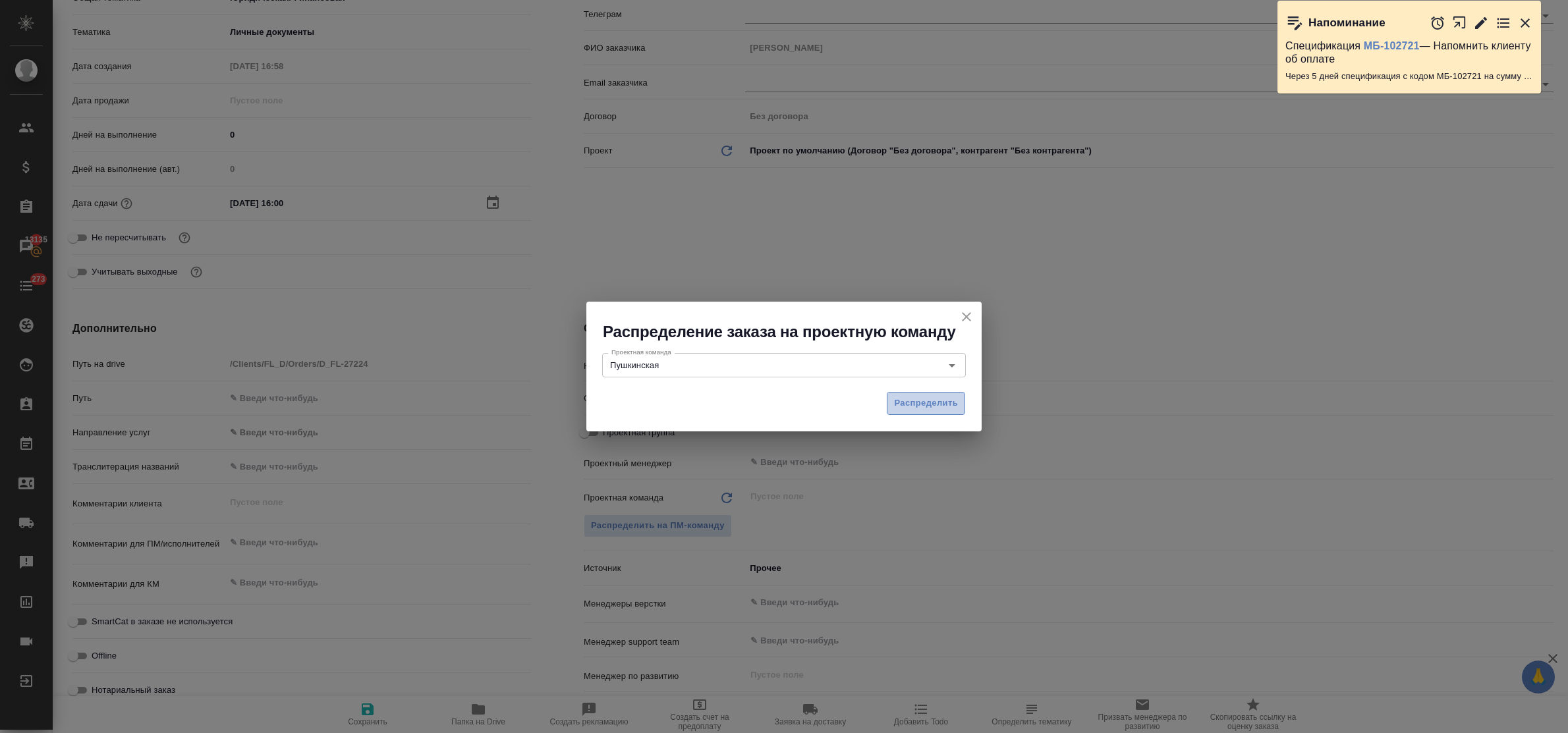
click at [906, 410] on span "Распределить" at bounding box center [925, 404] width 64 height 15
type textarea "x"
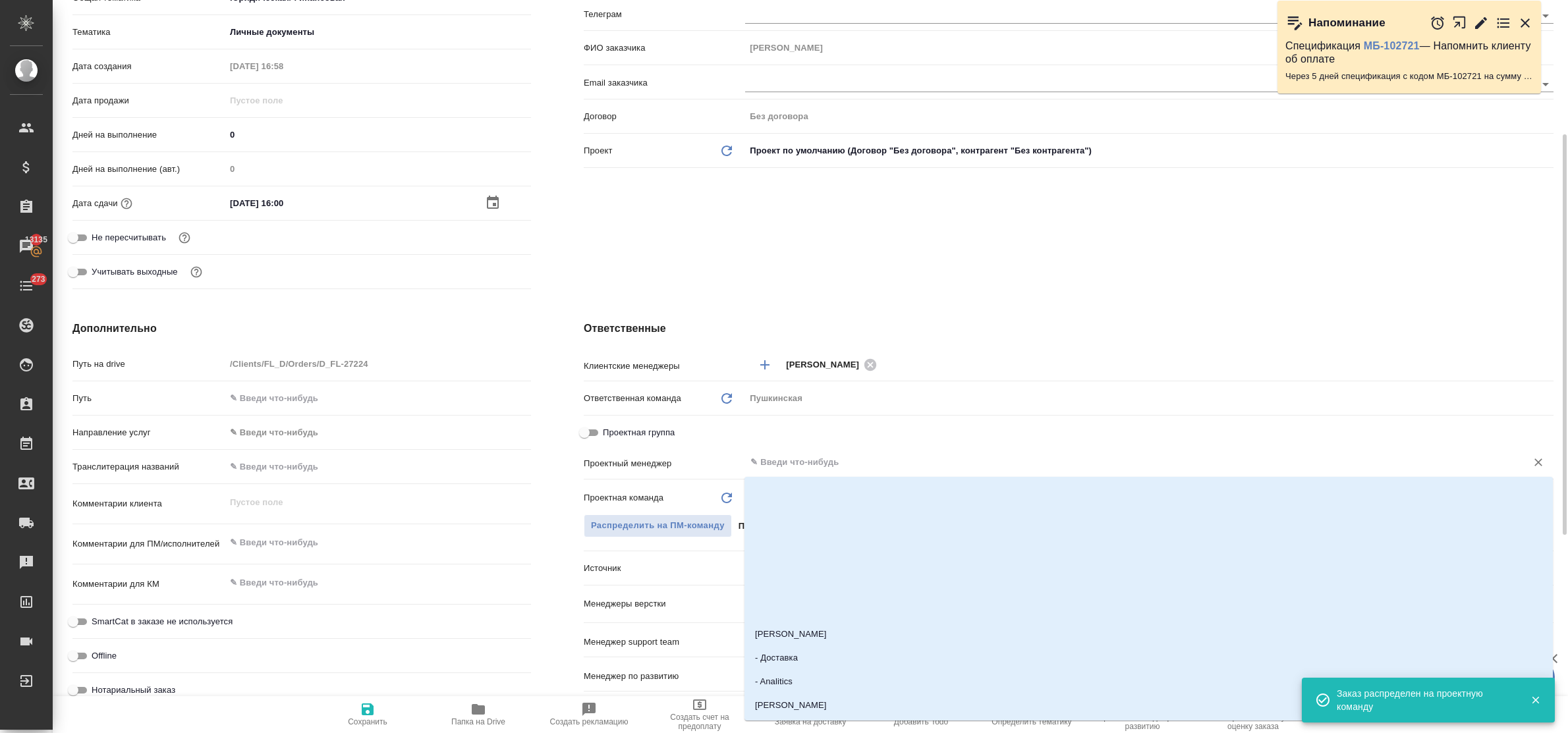
click at [803, 455] on input "text" at bounding box center [1128, 463] width 757 height 16
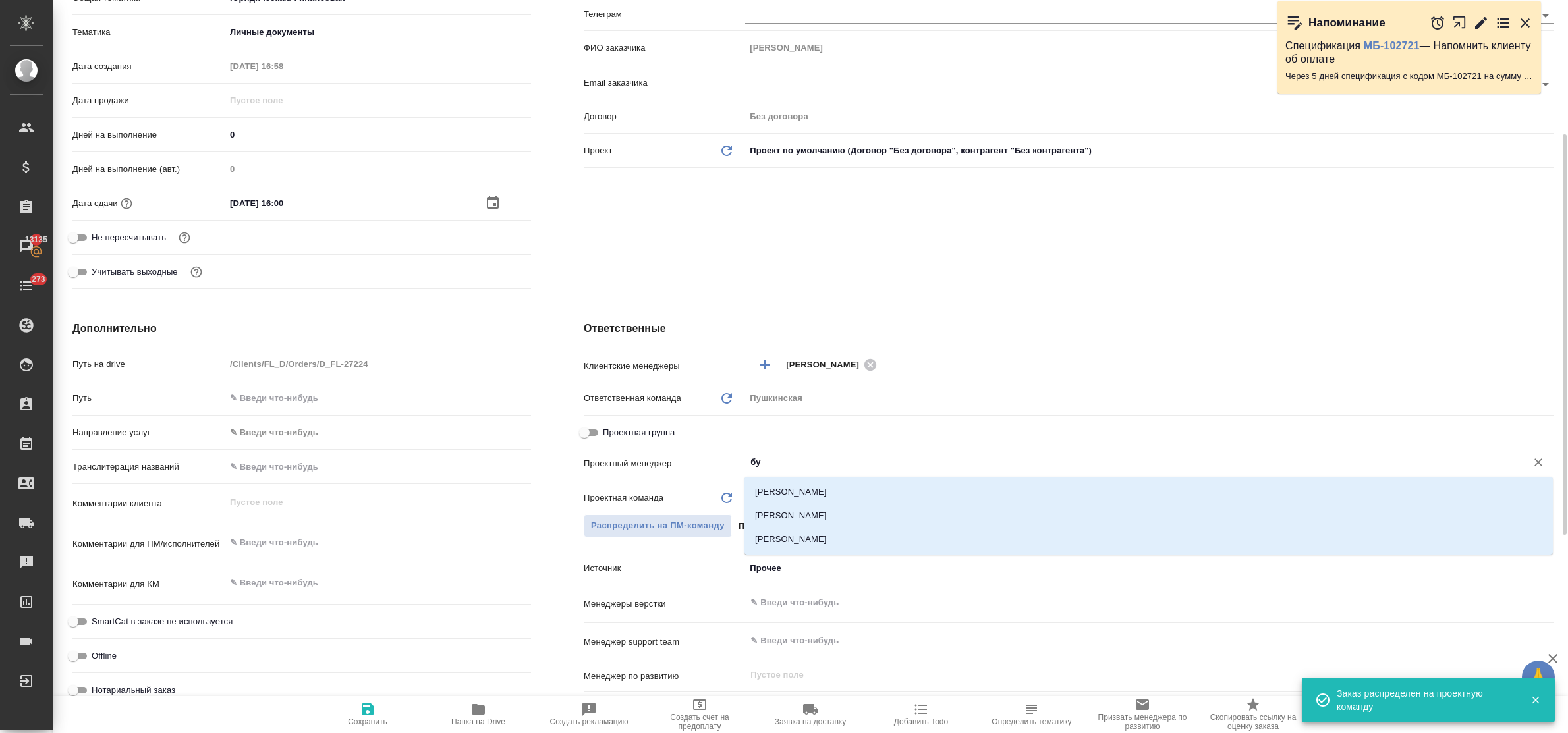
type input "бул"
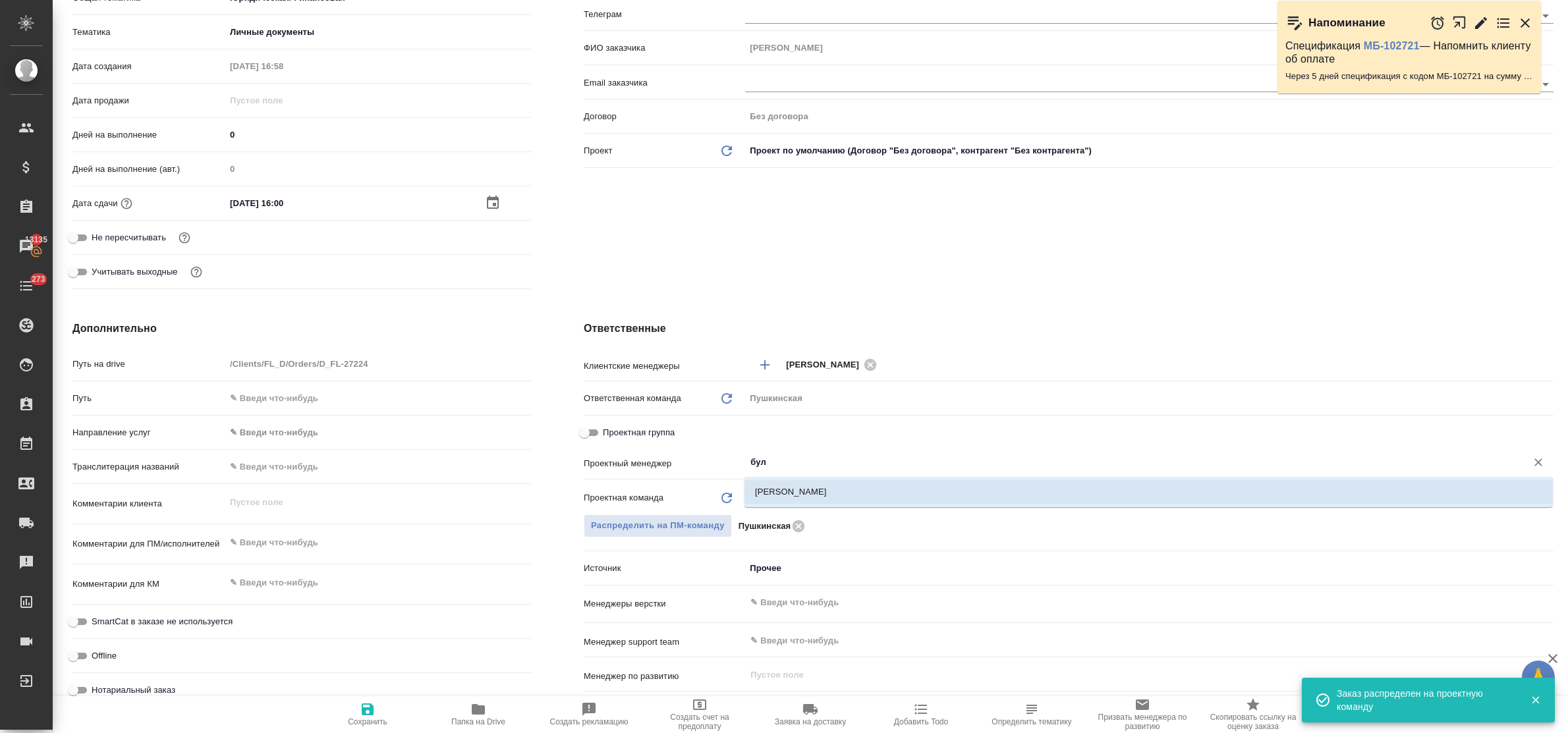
click at [809, 486] on li "[PERSON_NAME]" at bounding box center [1148, 492] width 808 height 24
type textarea "x"
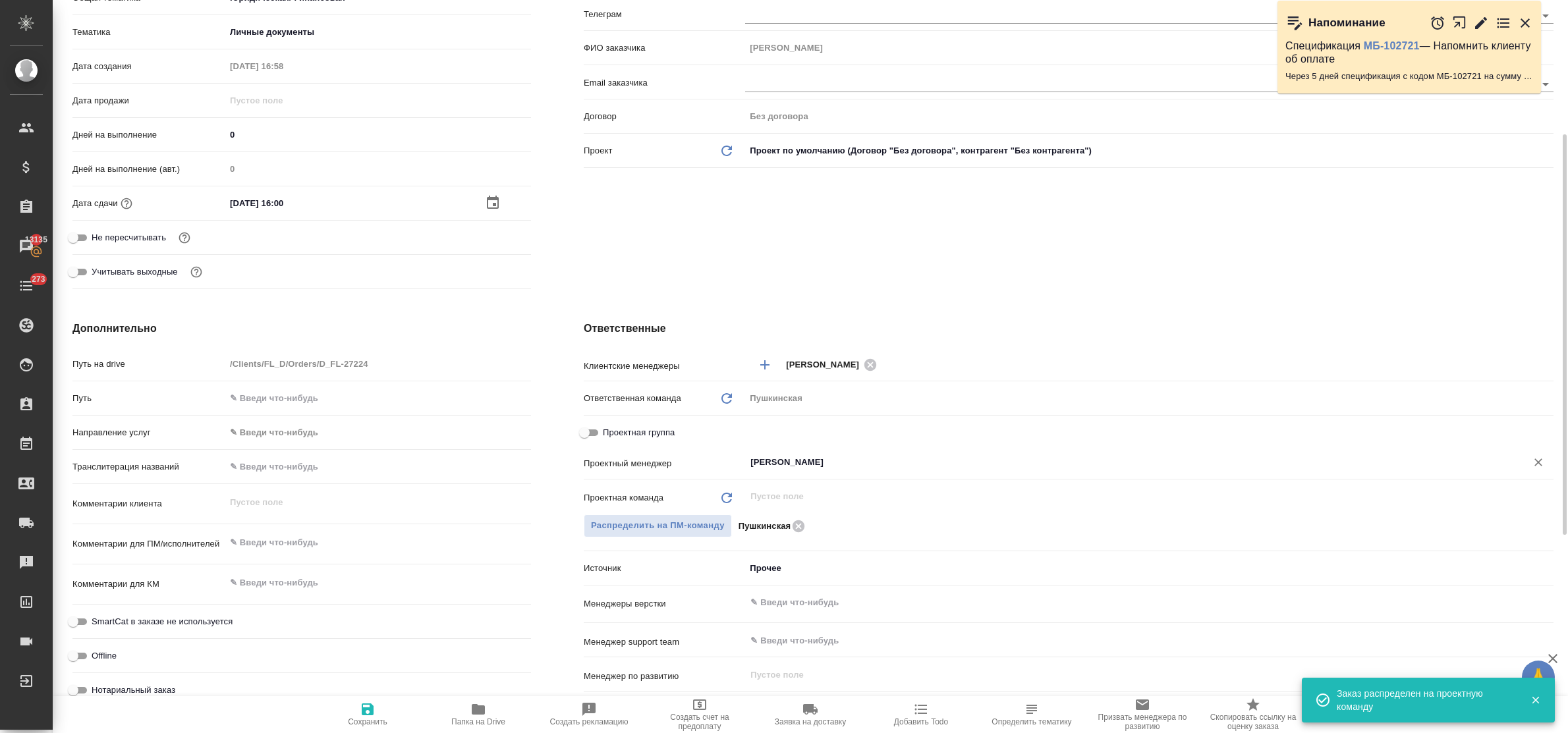
type input "[PERSON_NAME]"
click at [368, 712] on icon "button" at bounding box center [368, 709] width 16 height 16
type textarea "x"
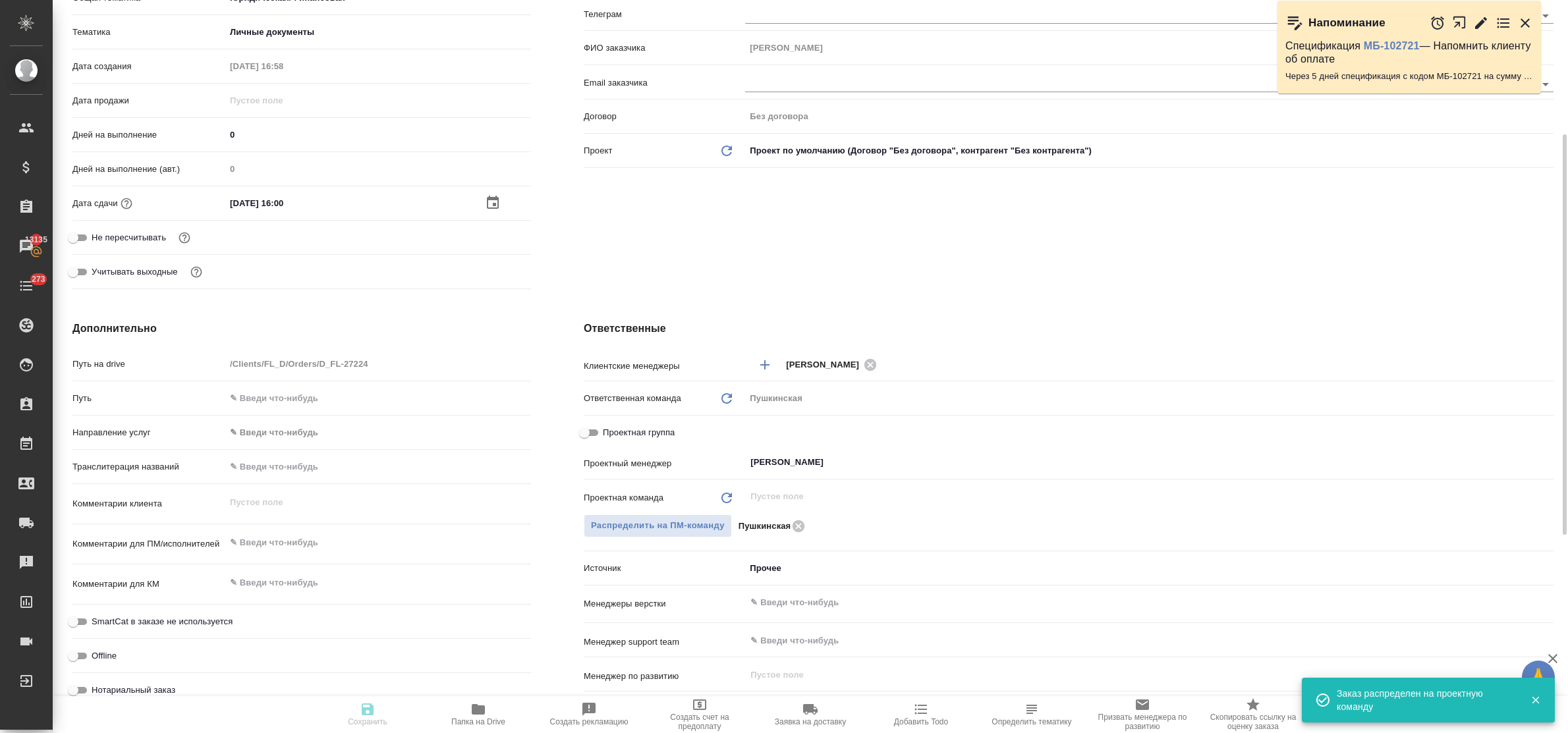
type textarea "x"
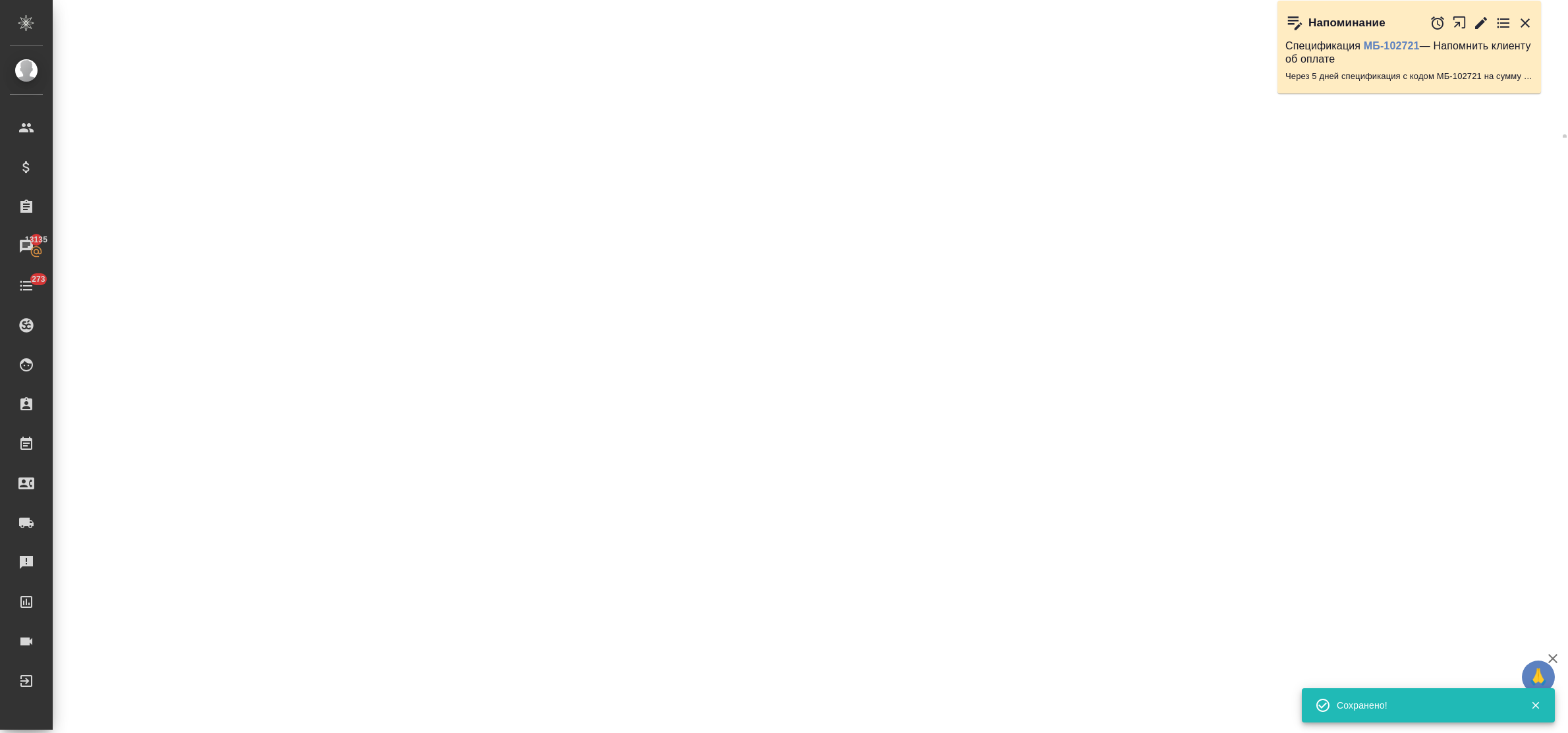
select select "RU"
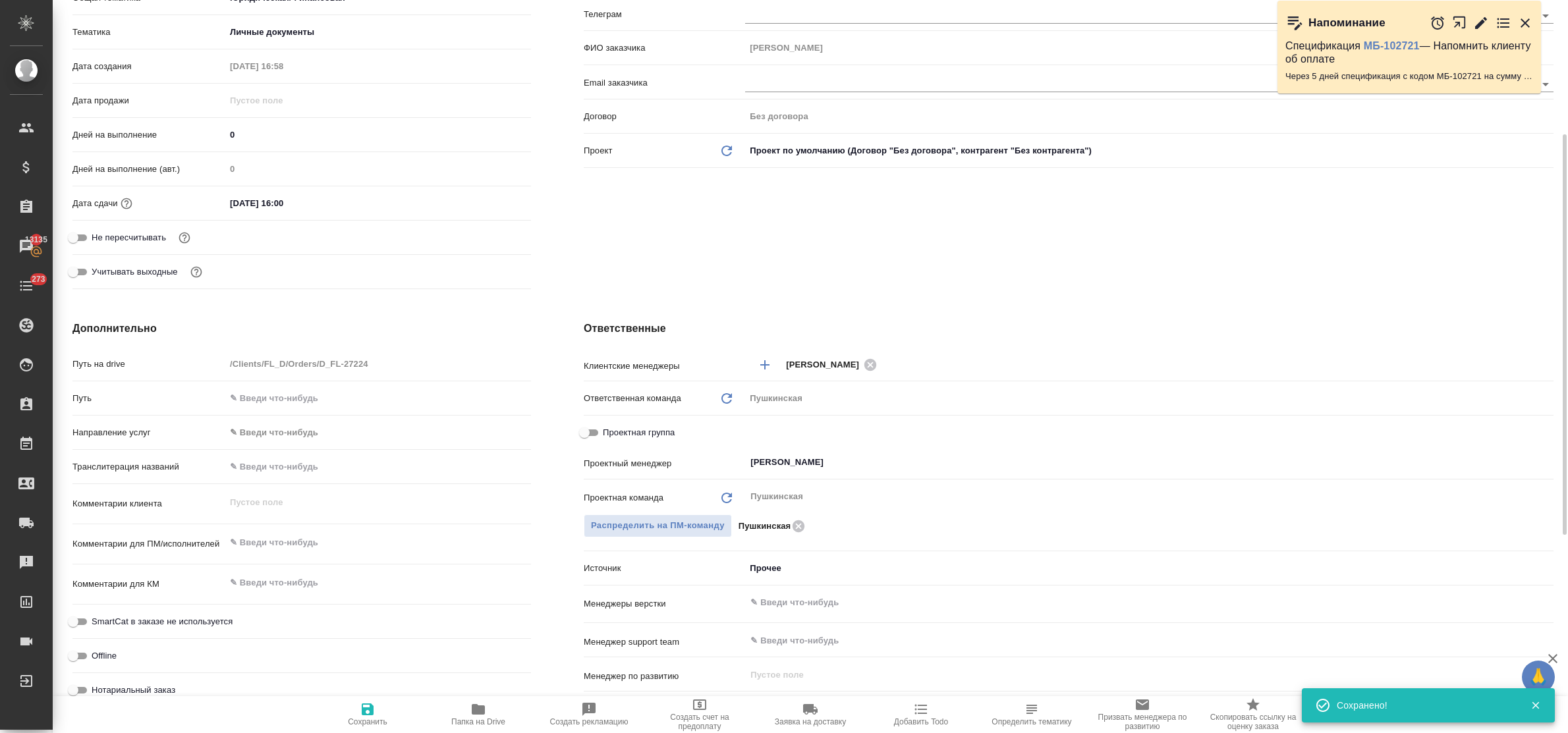
type textarea "x"
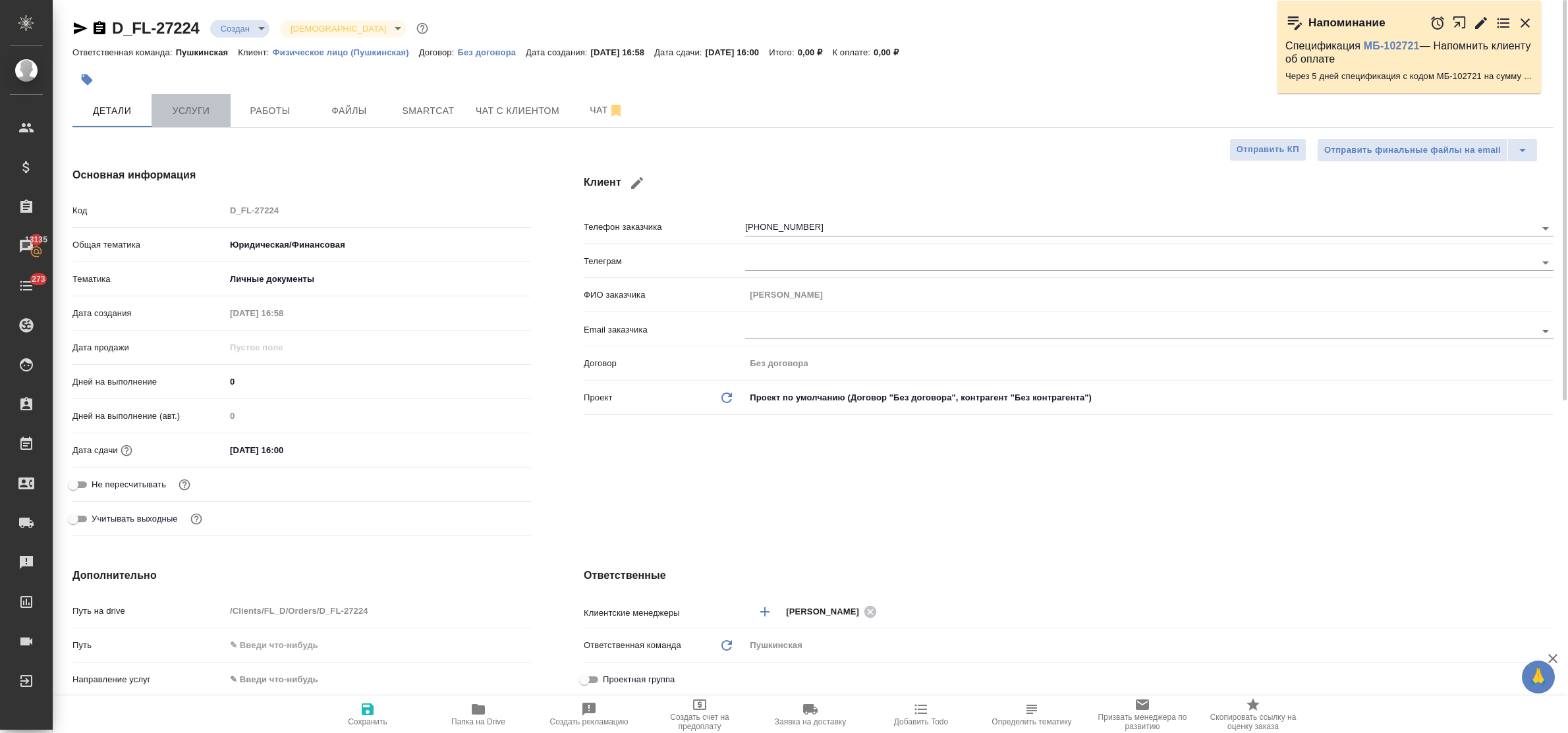
click at [188, 113] on span "Услуги" at bounding box center [191, 111] width 64 height 17
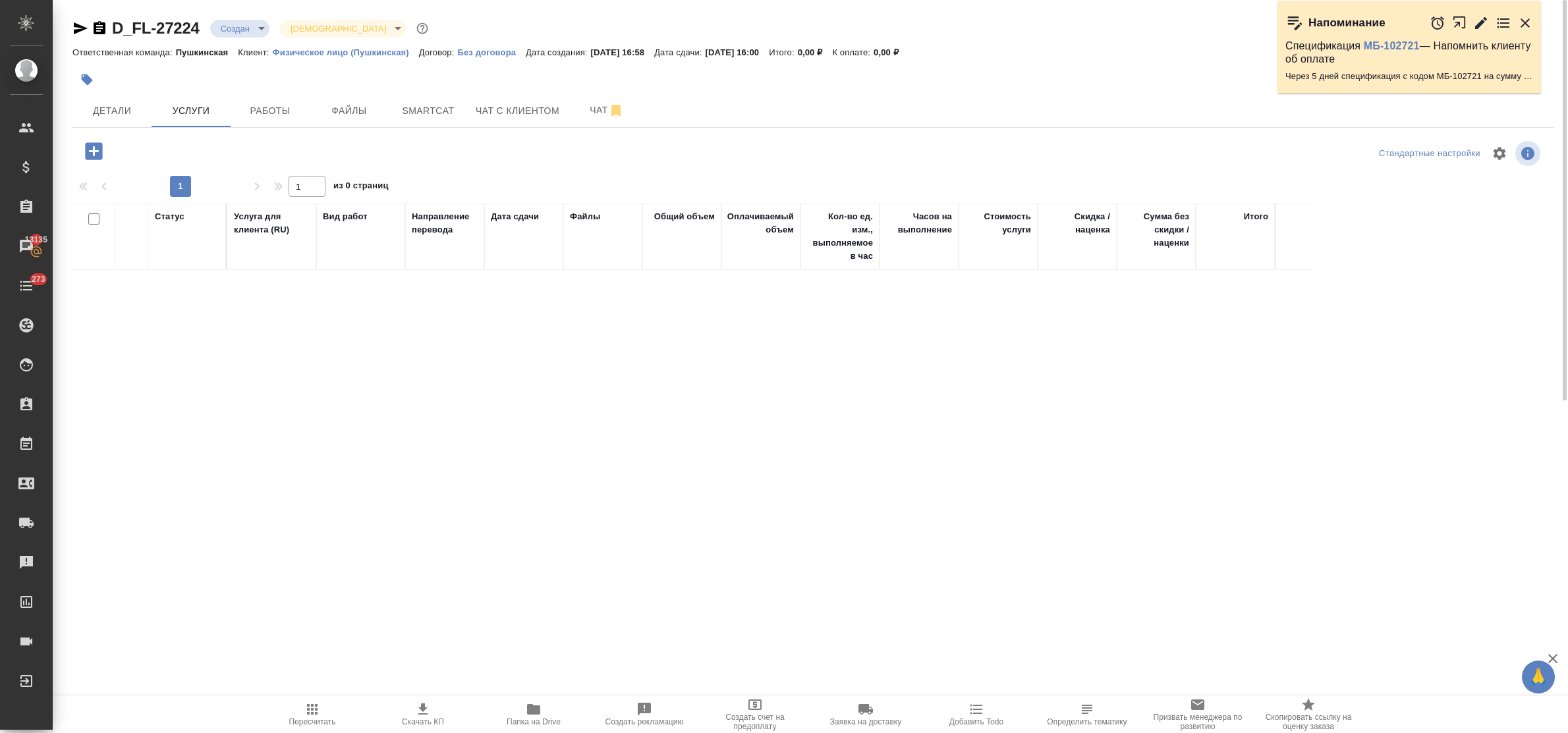
click at [90, 150] on icon "button" at bounding box center [94, 151] width 23 height 23
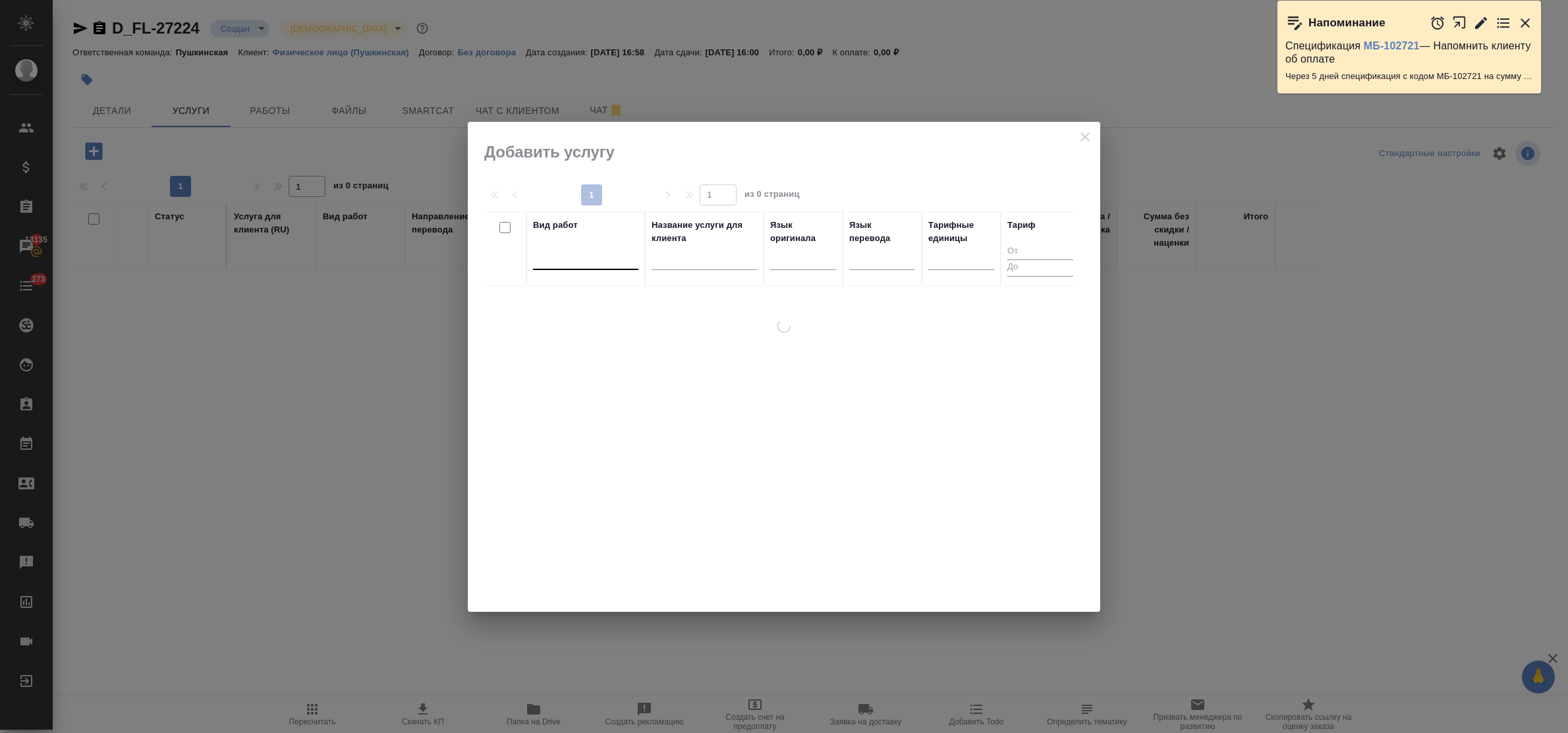
click at [591, 260] on div at bounding box center [586, 257] width 106 height 19
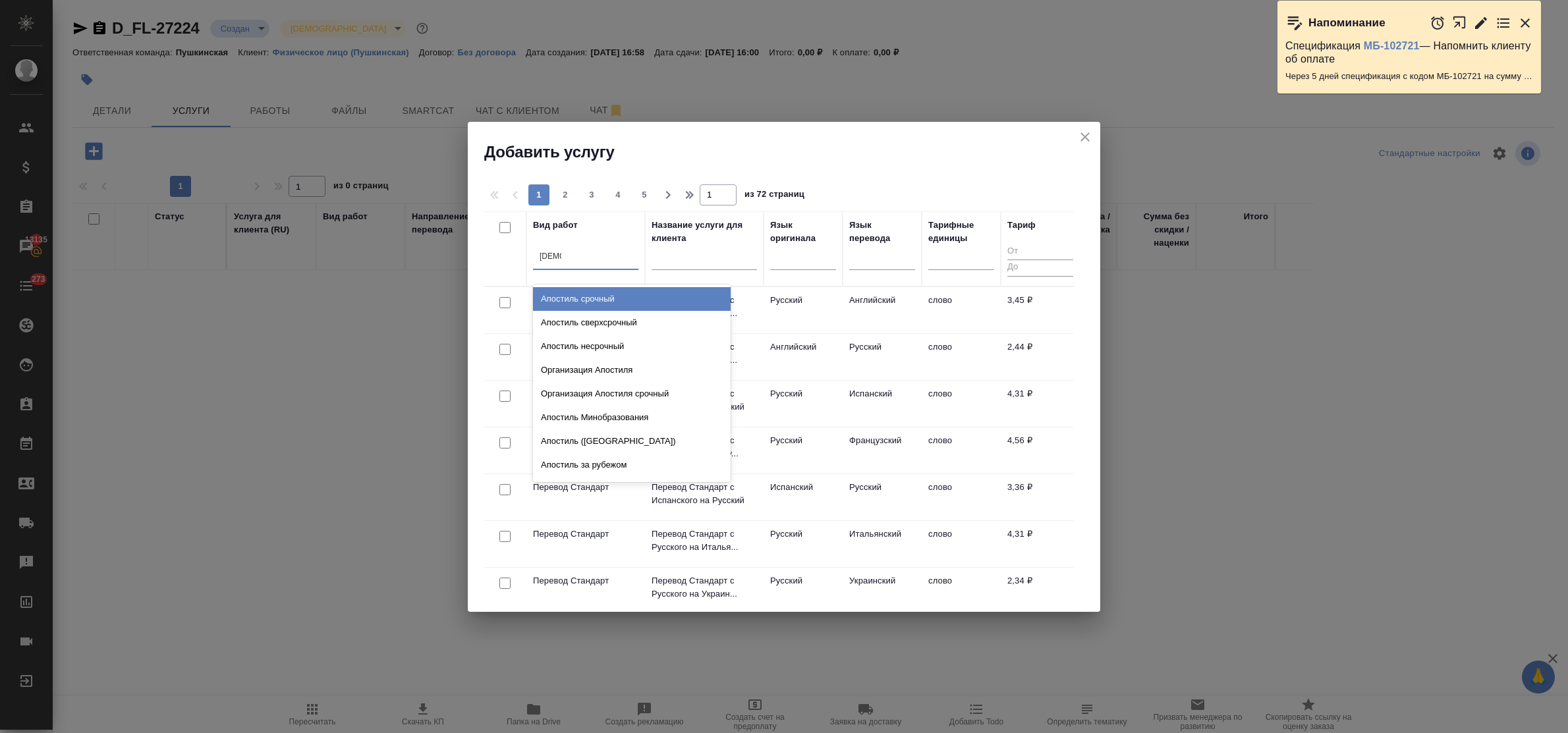
type input "апости"
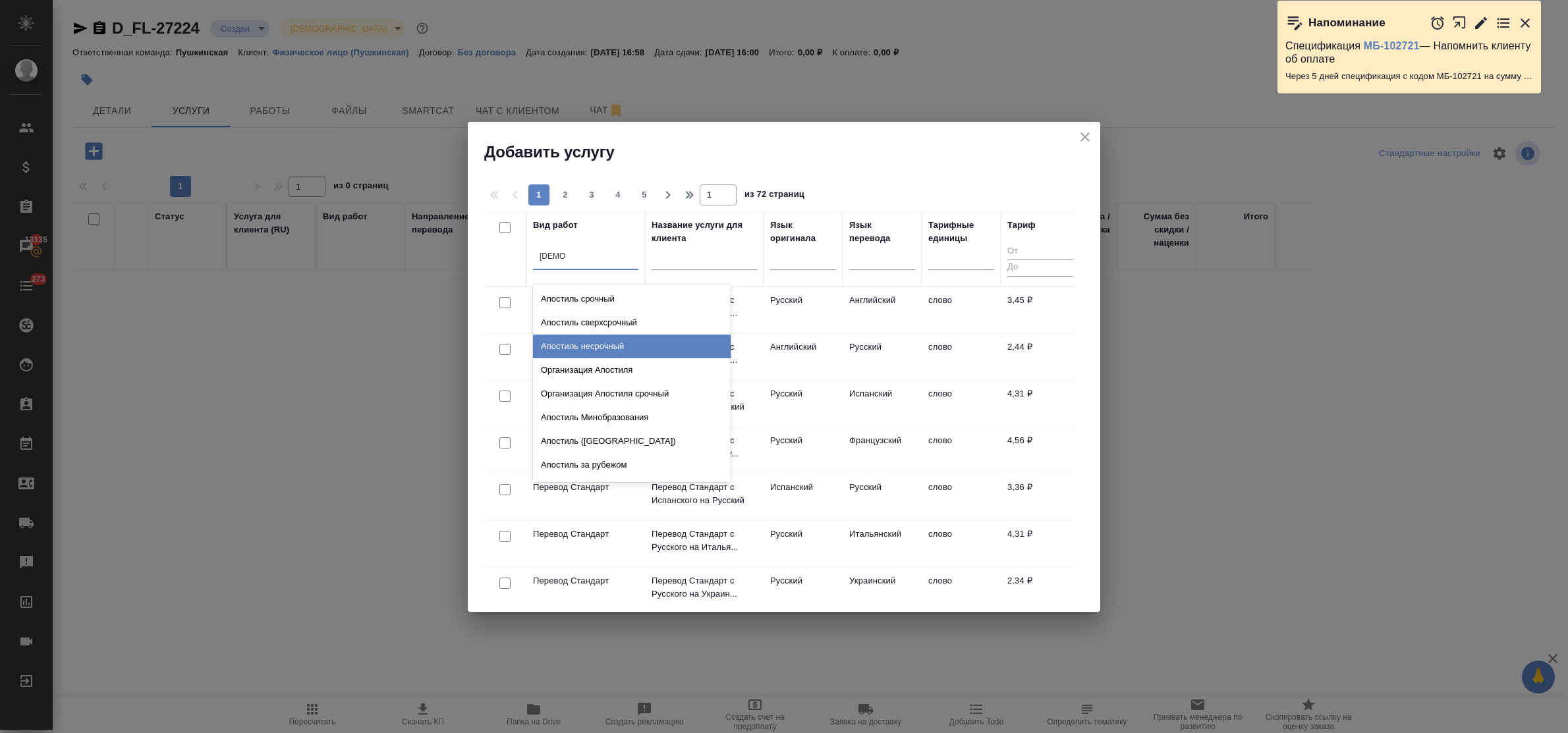
click at [611, 341] on div "Апостиль несрочный" at bounding box center [632, 346] width 198 height 24
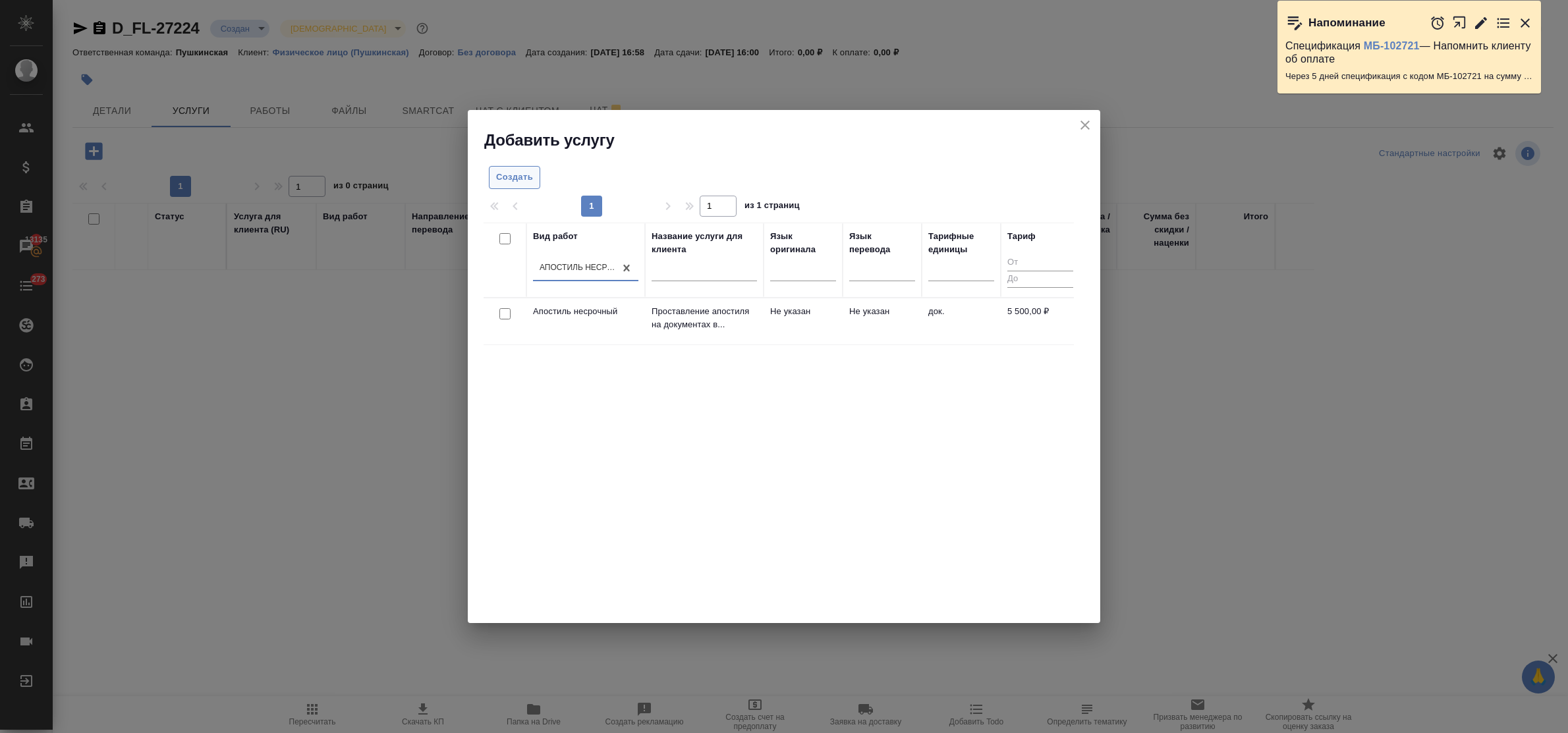
click at [525, 180] on span "Создать" at bounding box center [515, 178] width 37 height 15
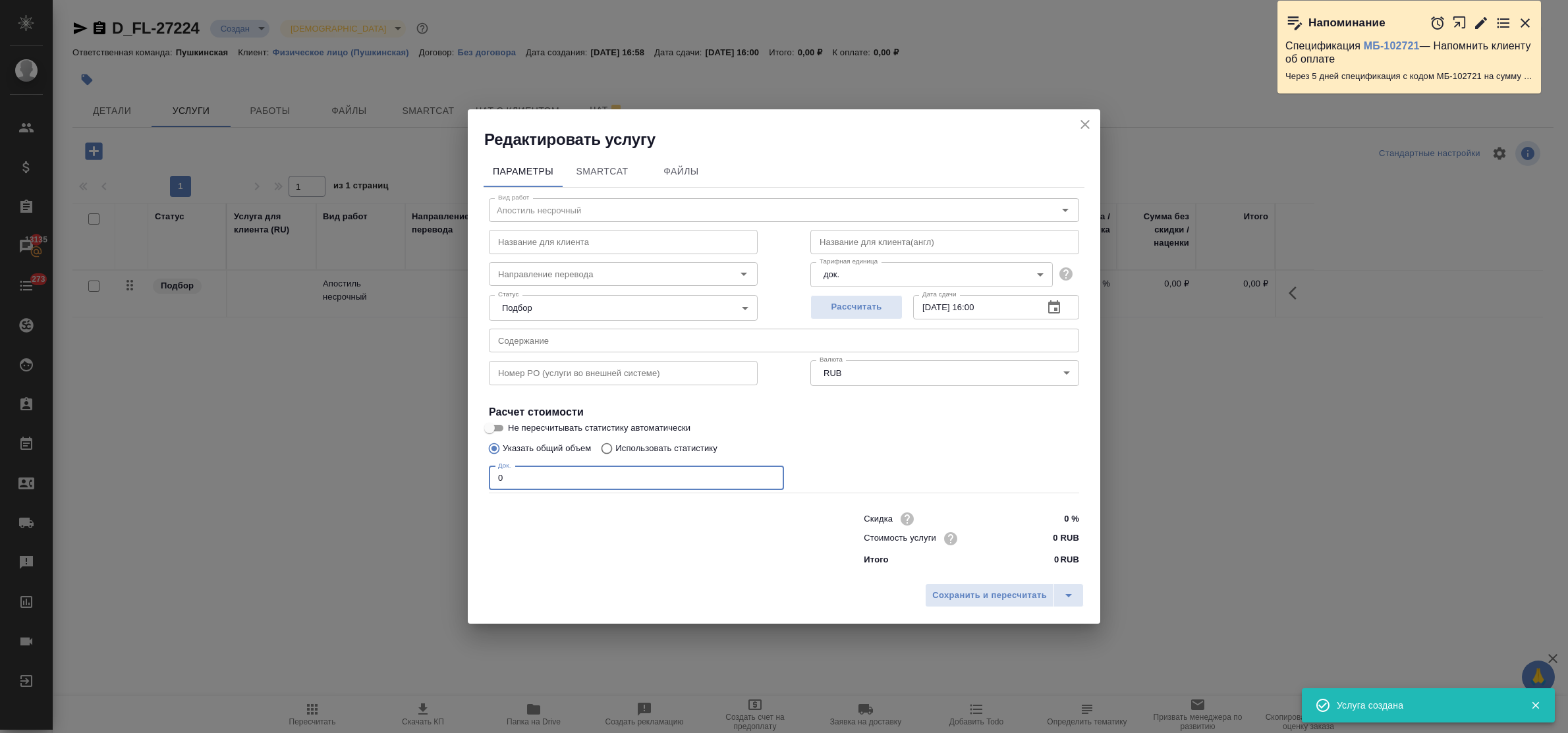
drag, startPoint x: 529, startPoint y: 482, endPoint x: 464, endPoint y: 475, distance: 65.4
click at [464, 476] on div "Редактировать услугу Параметры SmartCat Файлы Вид работ Апостиль несрочный Вид …" at bounding box center [784, 366] width 1568 height 733
type input "2"
click at [1051, 538] on input "0 RUB" at bounding box center [1055, 538] width 50 height 19
type input "5500 RUB"
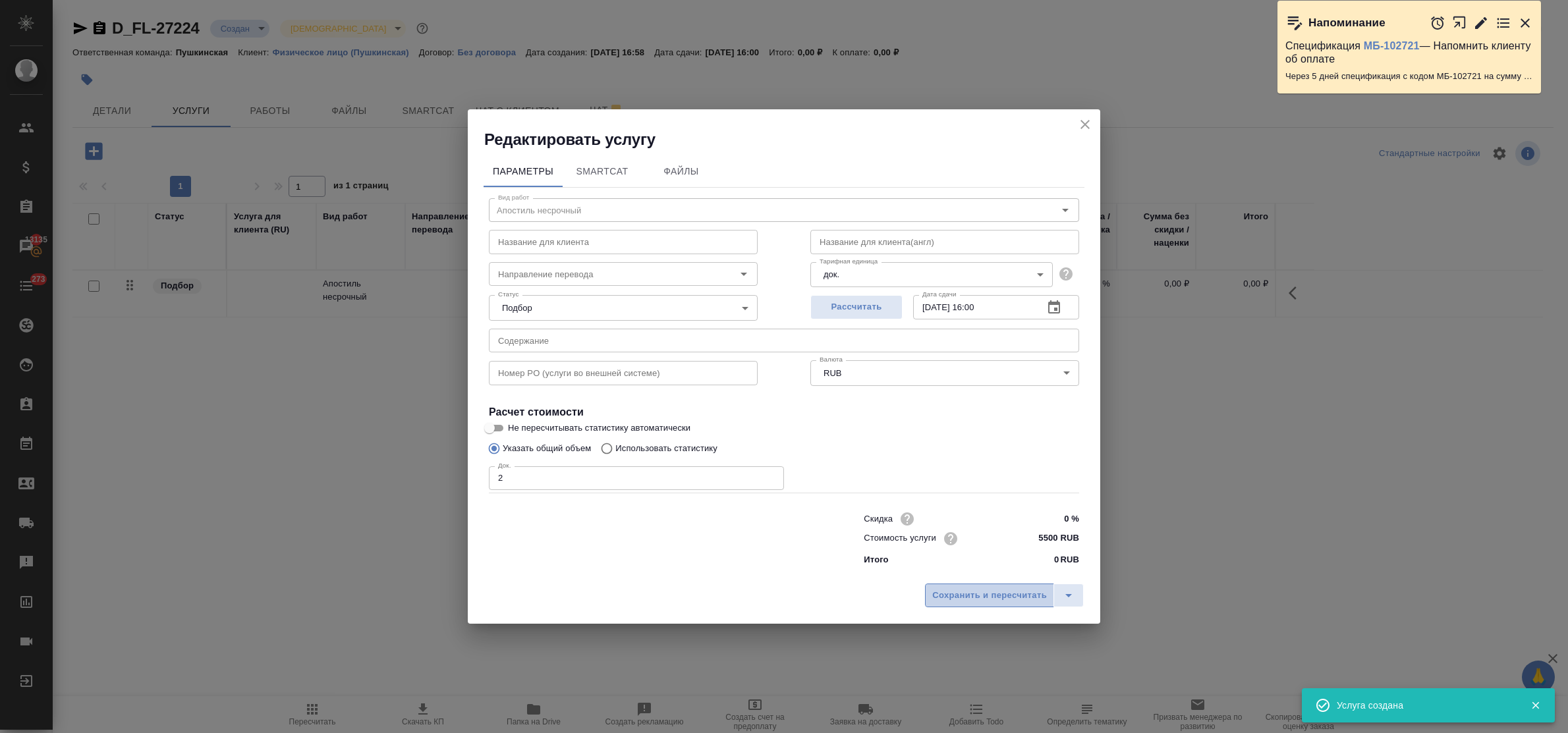
click at [1016, 606] on button "Сохранить и пересчитать" at bounding box center [990, 595] width 129 height 24
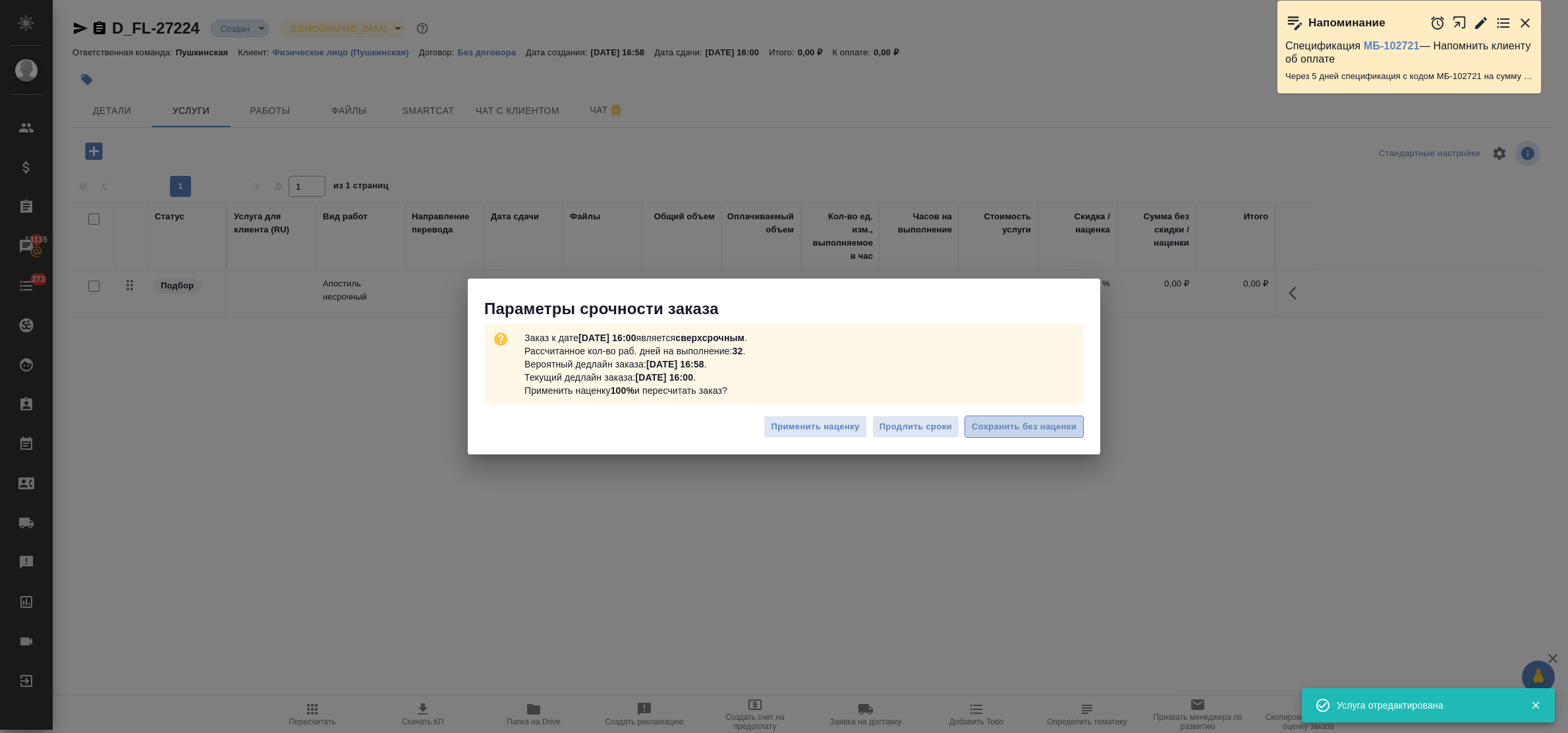
click at [1016, 432] on span "Сохранить без наценки" at bounding box center [1024, 427] width 105 height 15
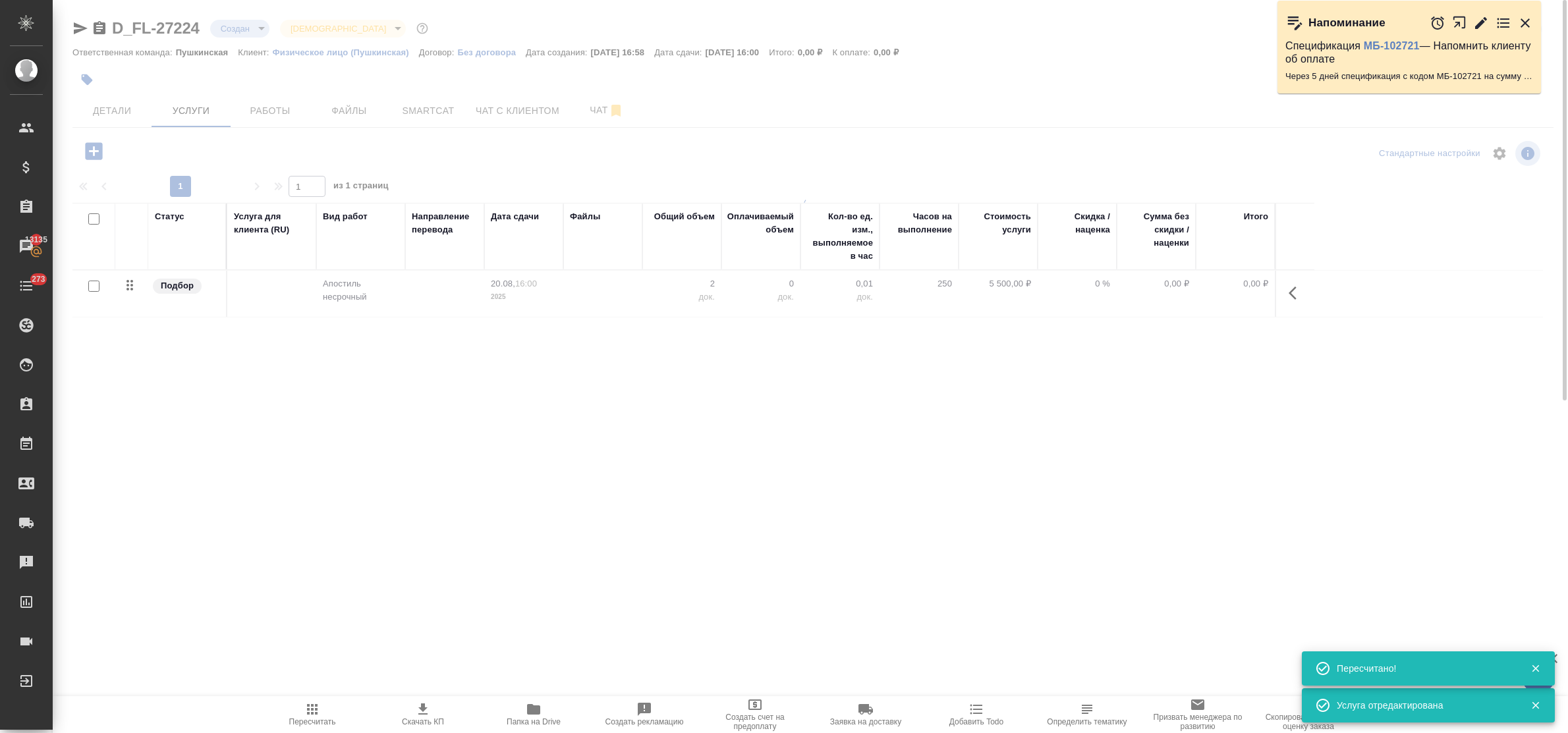
type input "urgent"
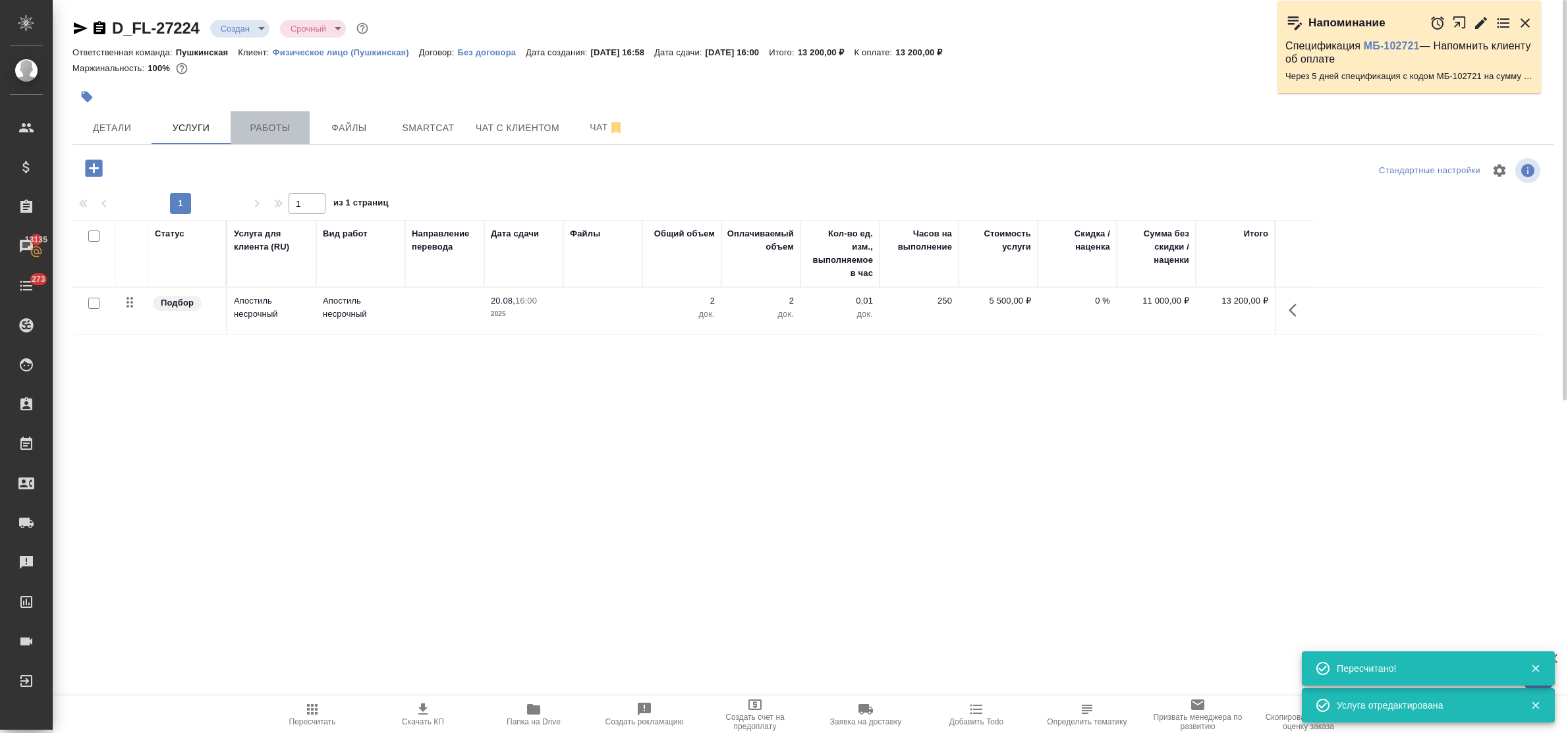
click at [284, 129] on span "Работы" at bounding box center [270, 129] width 64 height 17
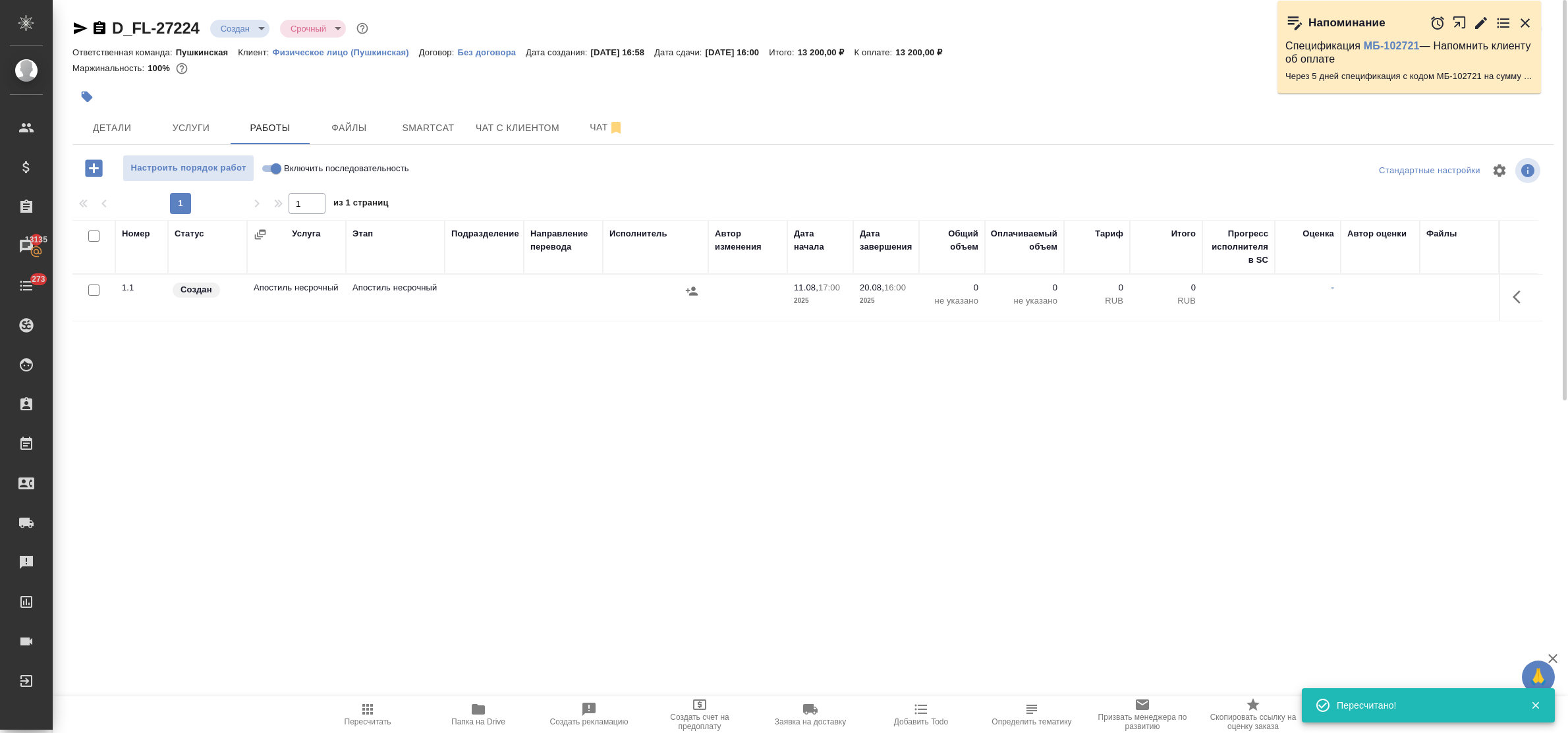
click at [1520, 295] on icon "button" at bounding box center [1521, 297] width 16 height 16
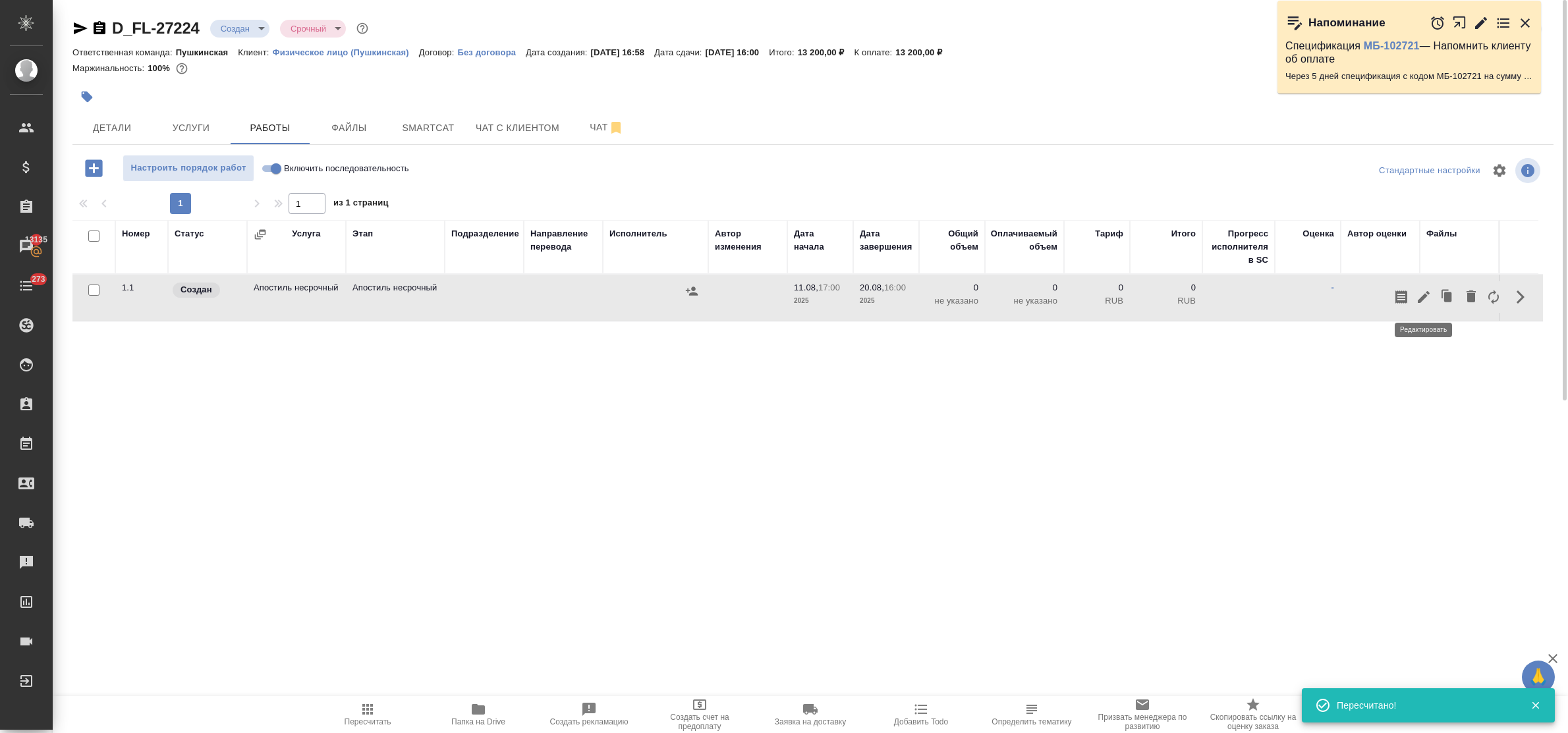
click at [1421, 296] on icon "button" at bounding box center [1424, 297] width 16 height 16
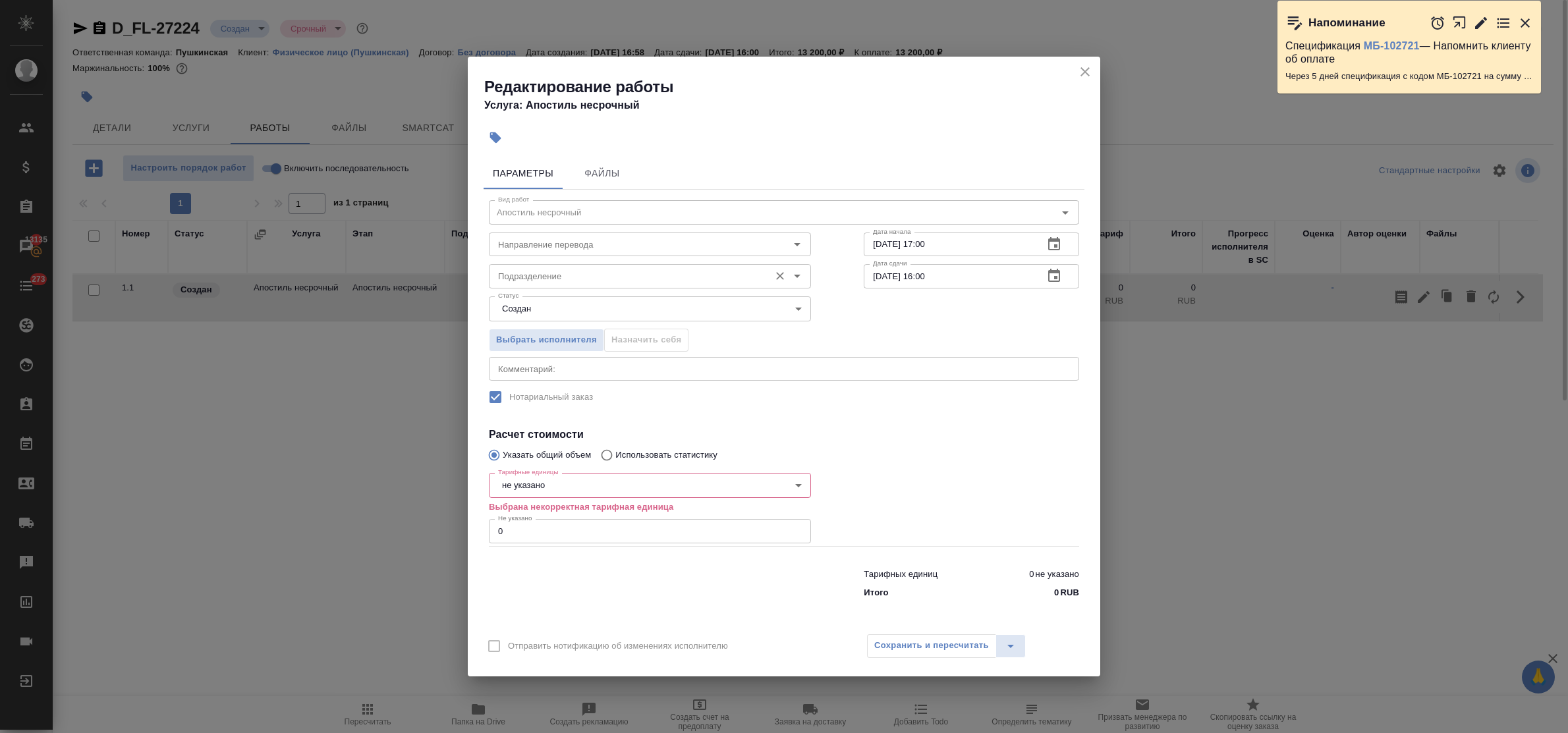
click at [588, 280] on input "Подразделение" at bounding box center [627, 276] width 270 height 16
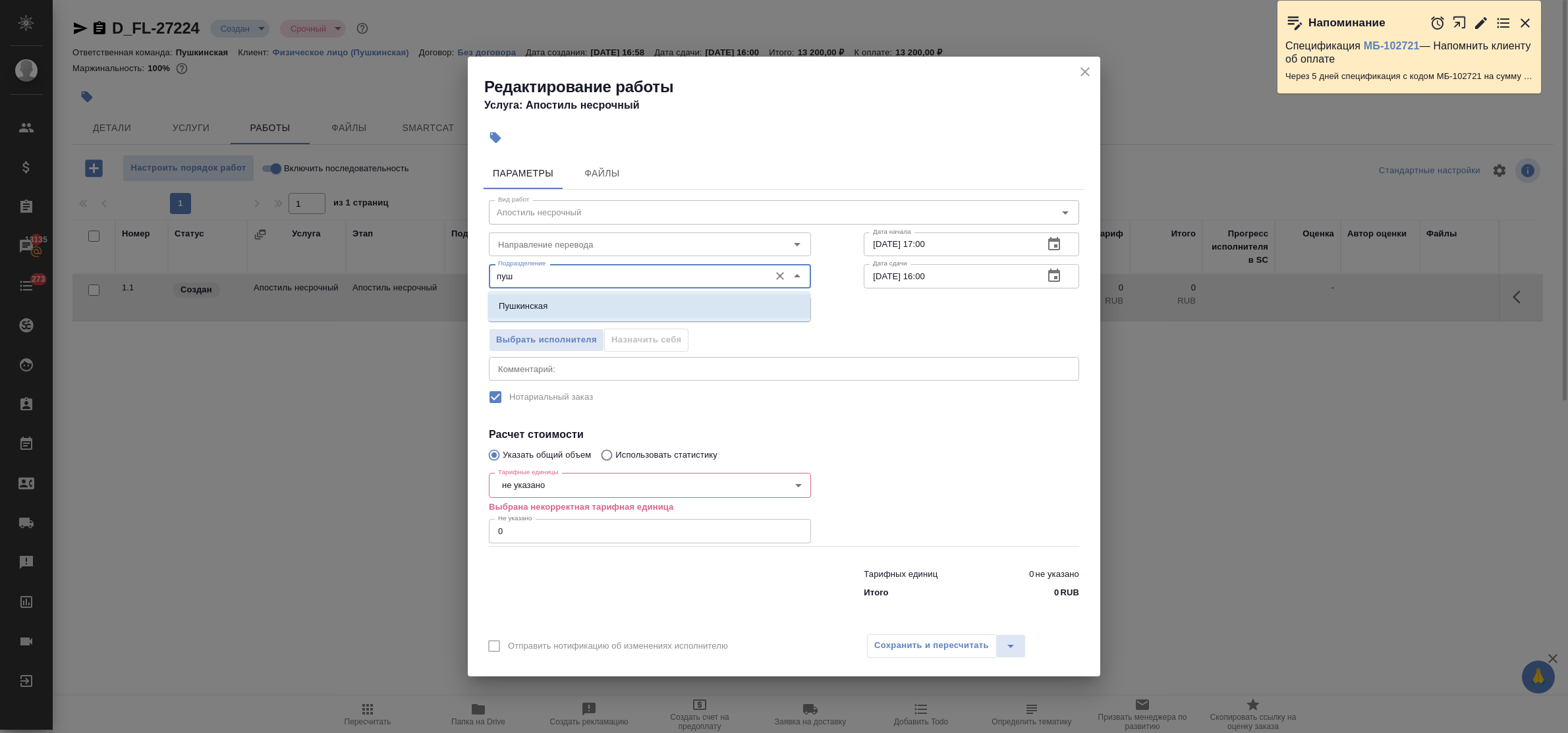
click at [591, 306] on li "Пушкинская" at bounding box center [649, 306] width 322 height 24
type input "Пушкинская"
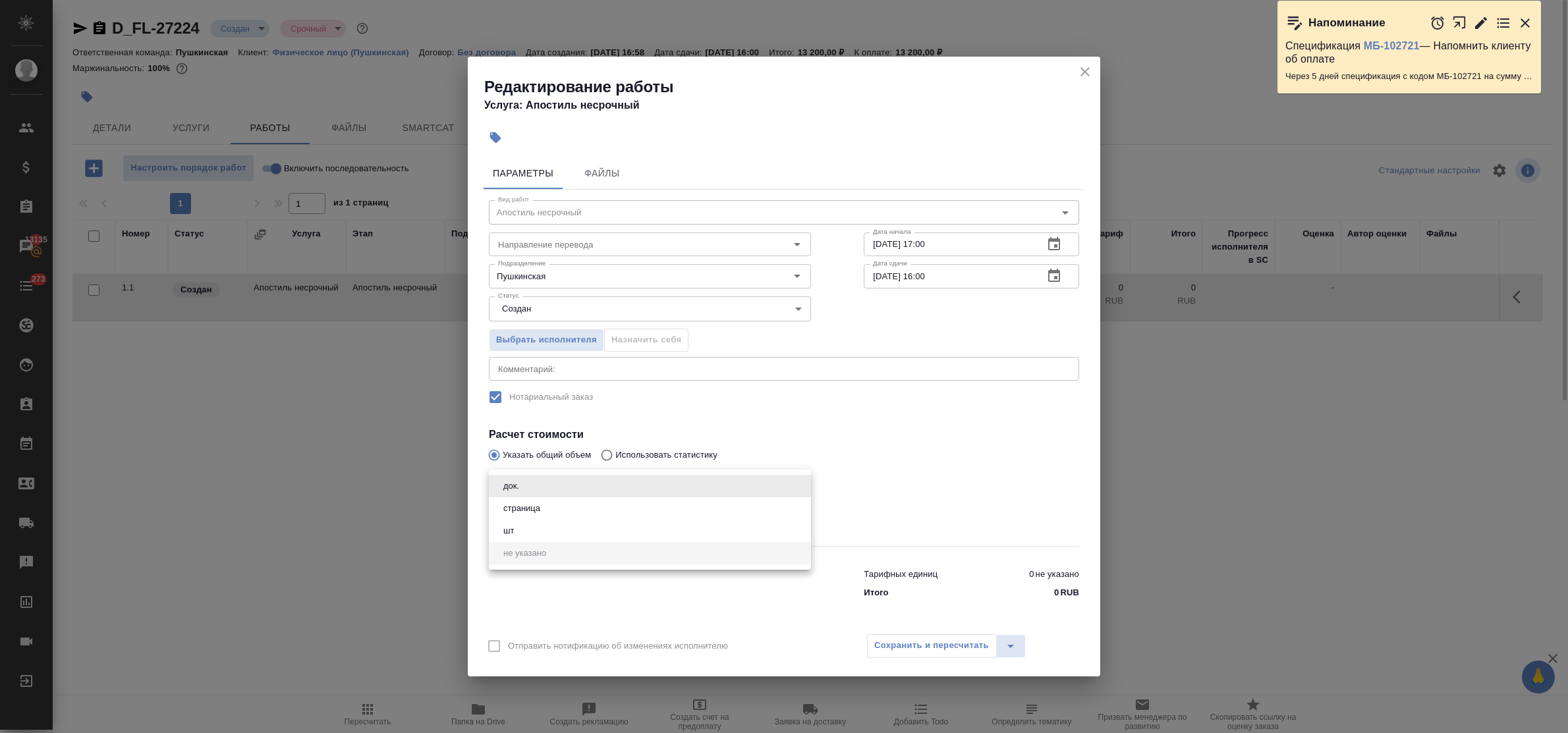
click at [571, 486] on body "🙏 .cls-1 fill:#fff; AWATERA Bulakhova Elena Клиенты Спецификации Заказы 13135 Ч…" at bounding box center [784, 366] width 1568 height 733
click at [555, 482] on li "док." at bounding box center [650, 486] width 322 height 22
type input "5a8b1489cc6b4906c91bfd8b"
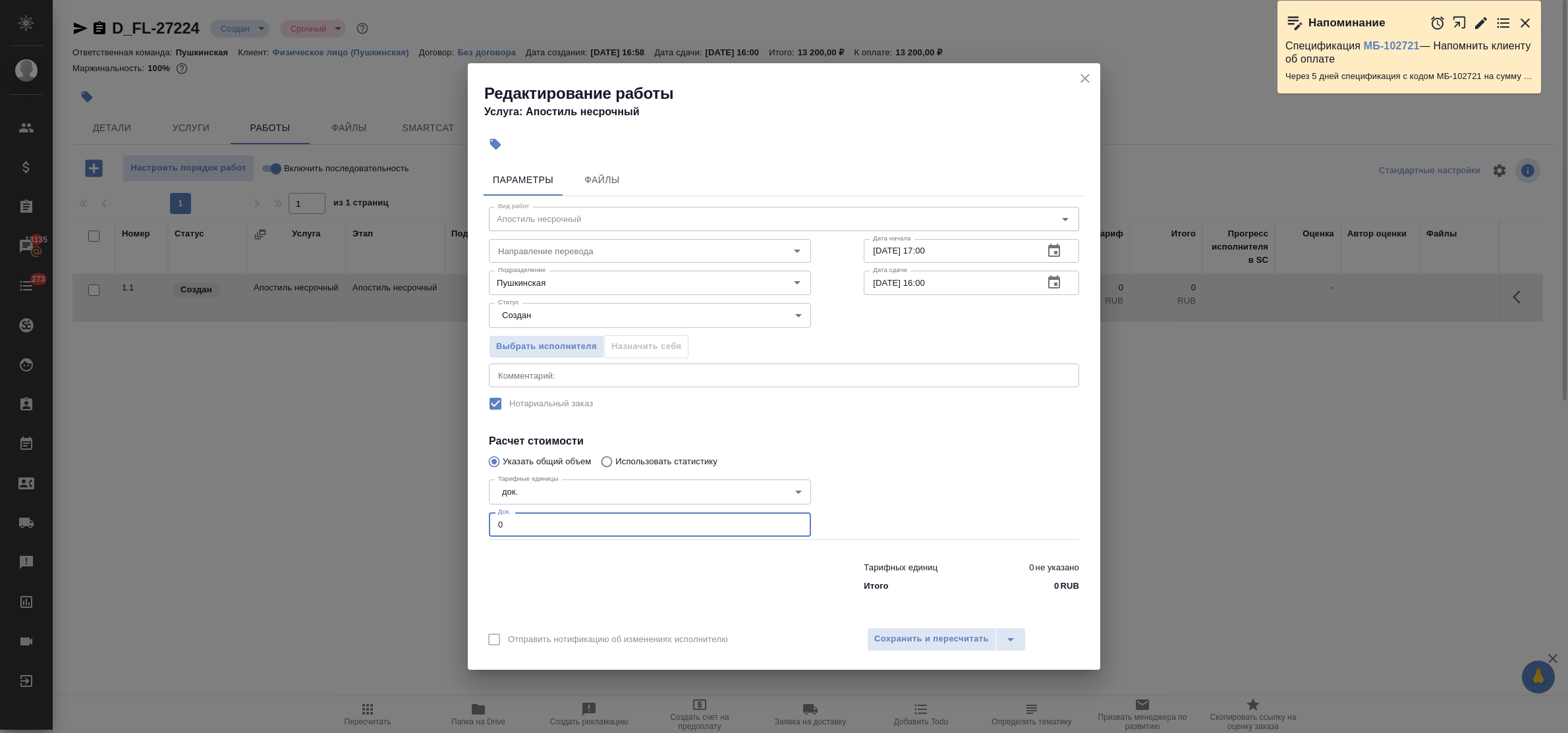
drag, startPoint x: 512, startPoint y: 531, endPoint x: 470, endPoint y: 525, distance: 42.4
click at [470, 525] on div "Параметры Файлы Вид работ Апостиль несрочный Вид работ Направление перевода Нап…" at bounding box center [784, 388] width 633 height 460
type input "2"
click at [952, 636] on span "Сохранить и пересчитать" at bounding box center [932, 640] width 115 height 15
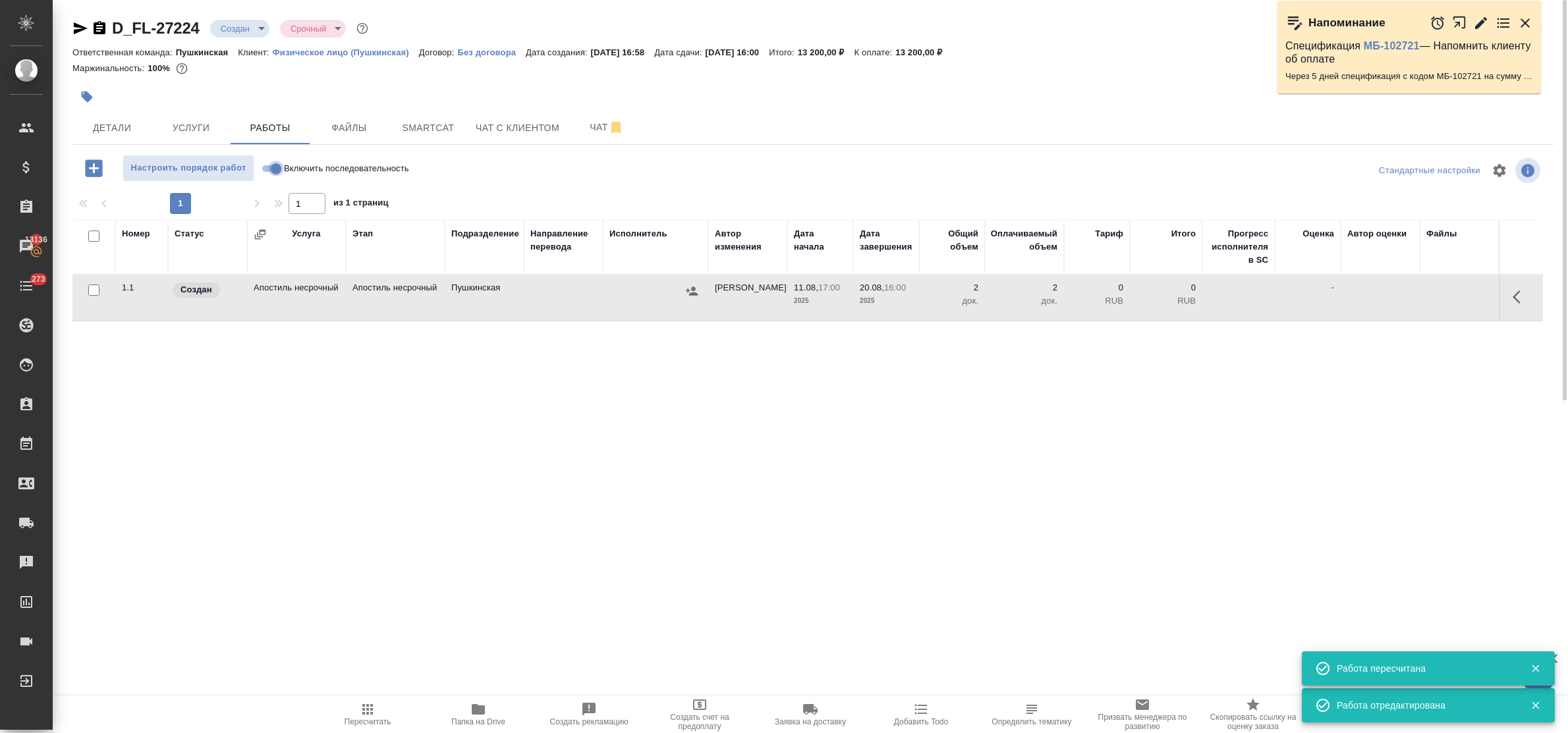
click at [265, 170] on input "Включить последовательность" at bounding box center [276, 169] width 47 height 16
checkbox input "true"
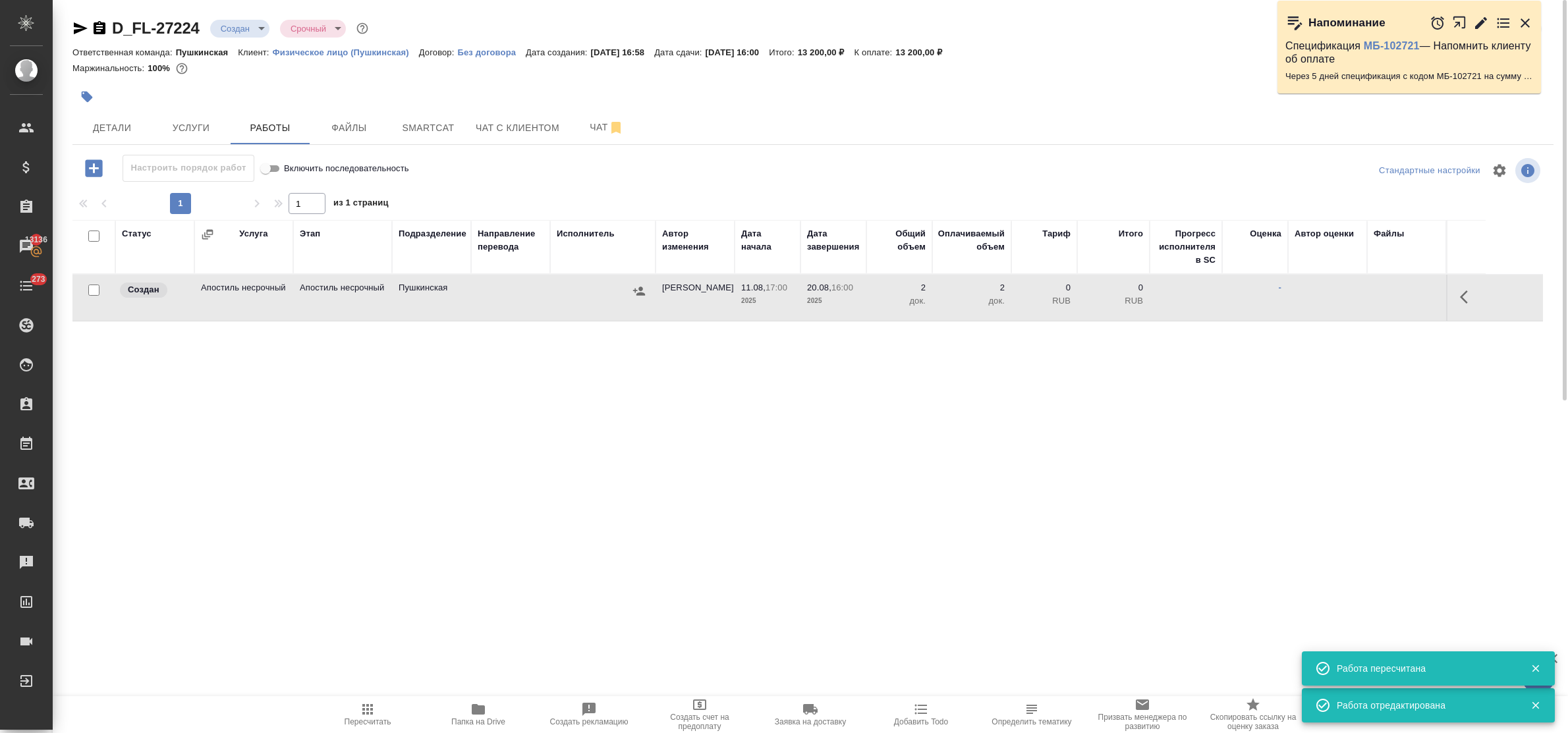
click at [639, 291] on icon "button" at bounding box center [639, 291] width 13 height 13
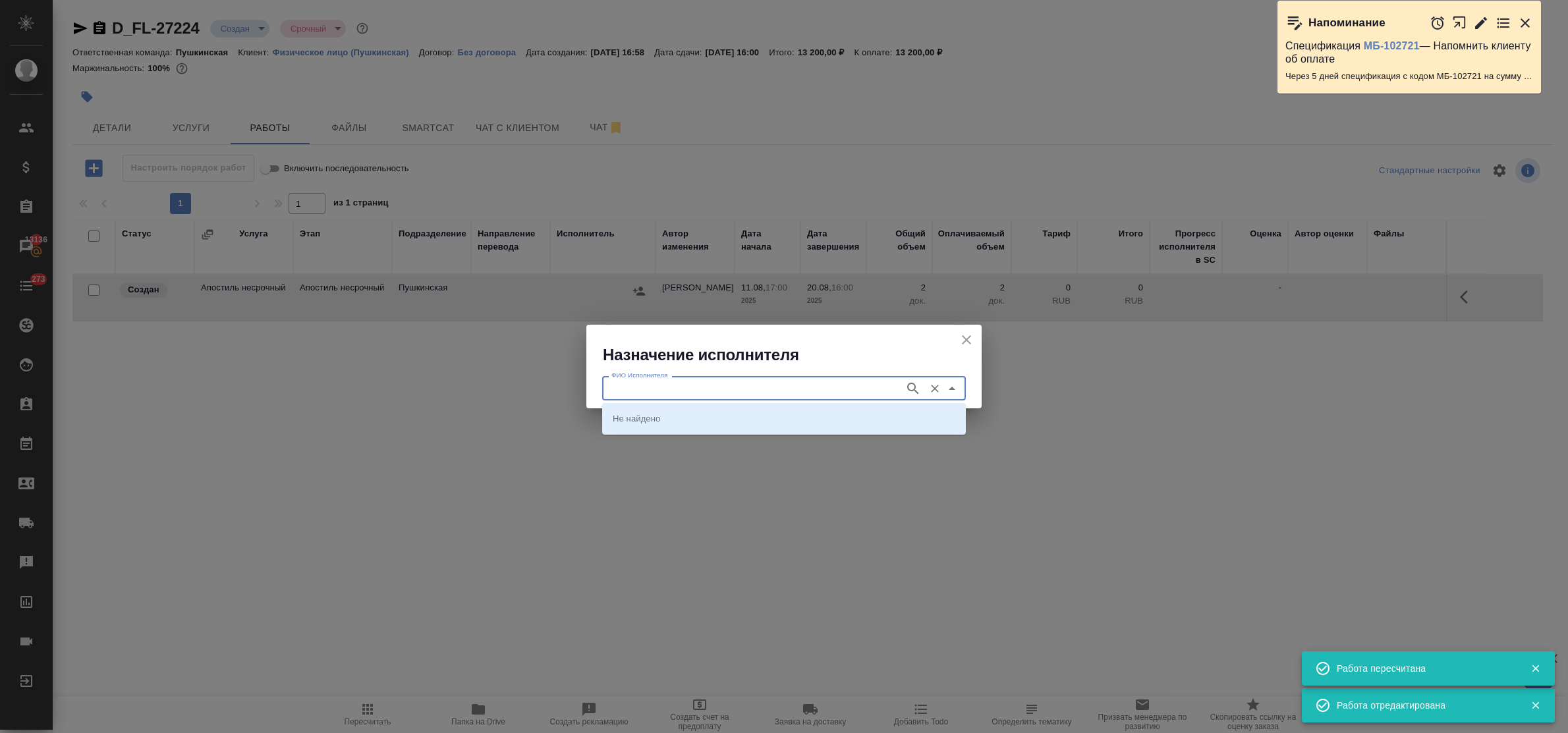
click at [682, 389] on input "ФИО Исполнителя" at bounding box center [751, 388] width 292 height 16
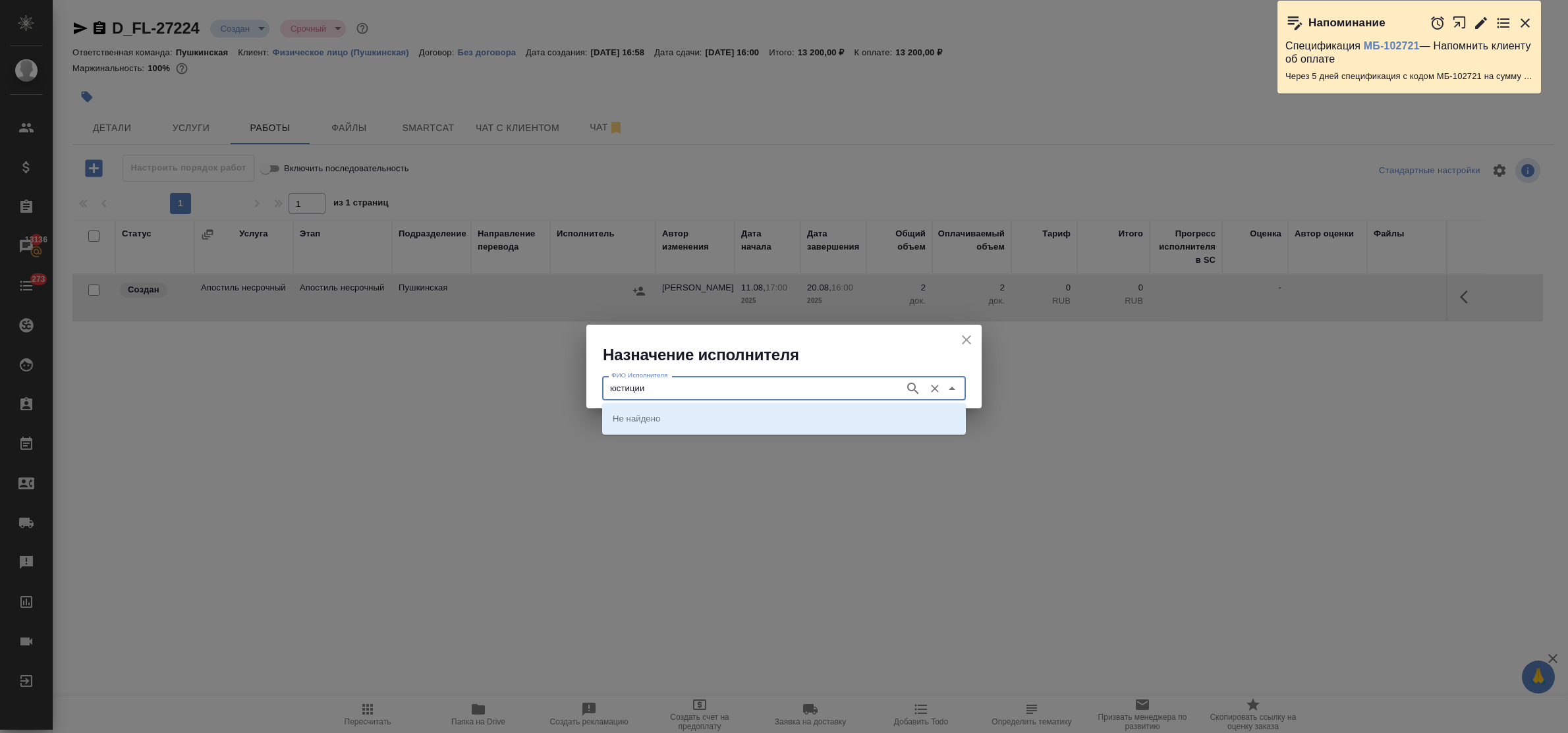
type input "юстиции"
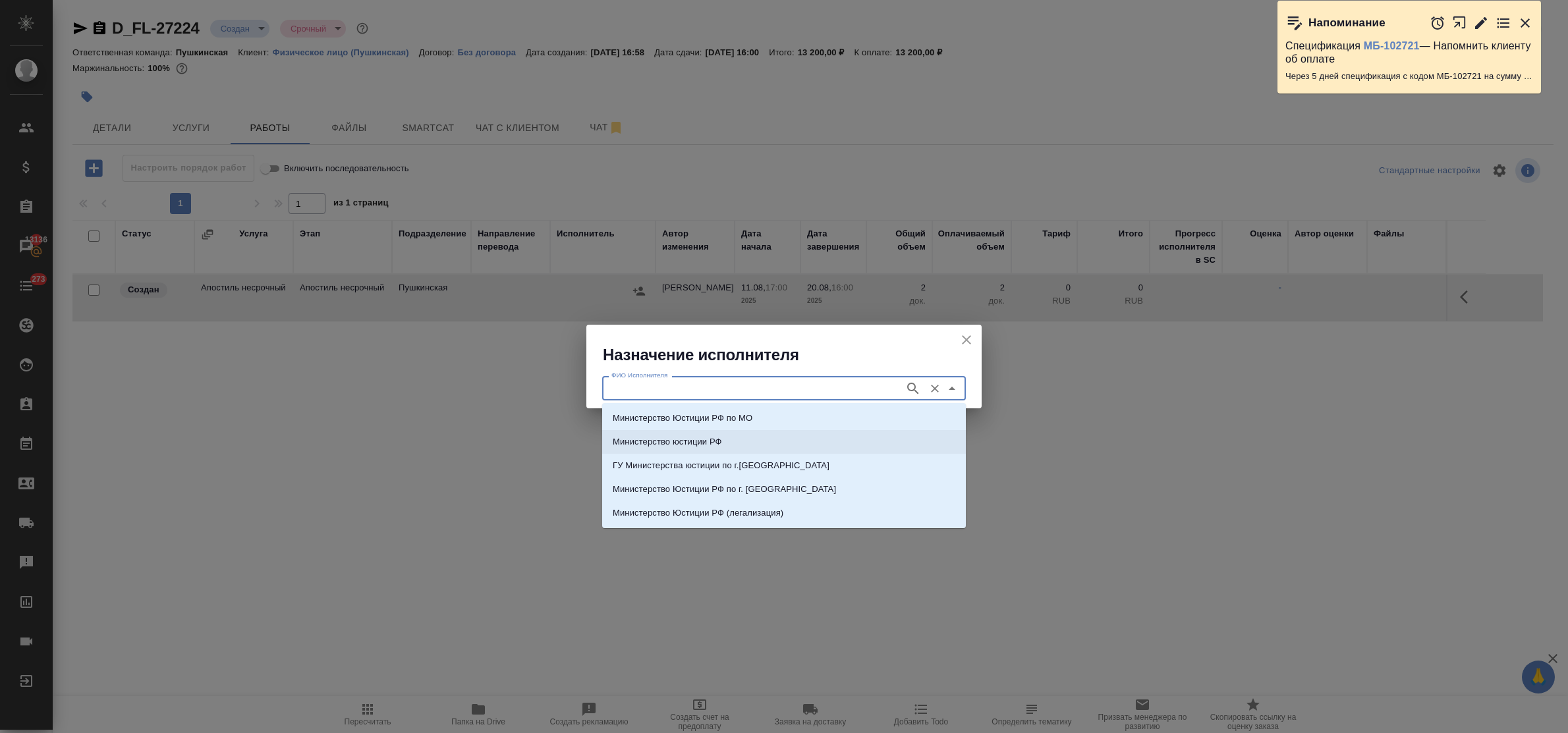
click at [679, 438] on p "Министерство юстиции РФ" at bounding box center [667, 442] width 110 height 13
type input "Министерство юстиции РФ"
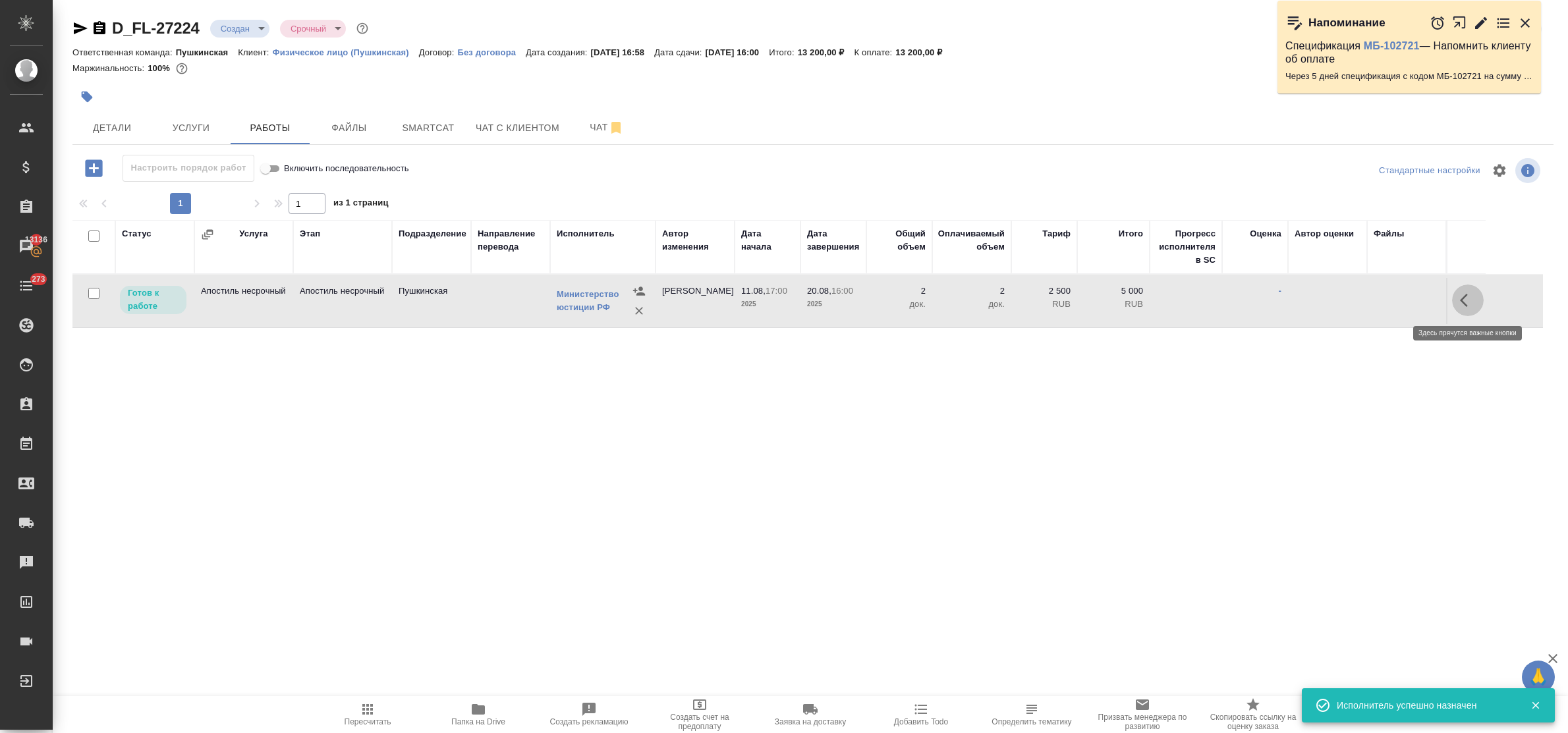
click at [1462, 299] on icon "button" at bounding box center [1468, 300] width 16 height 16
click at [1370, 299] on icon "button" at bounding box center [1371, 300] width 16 height 16
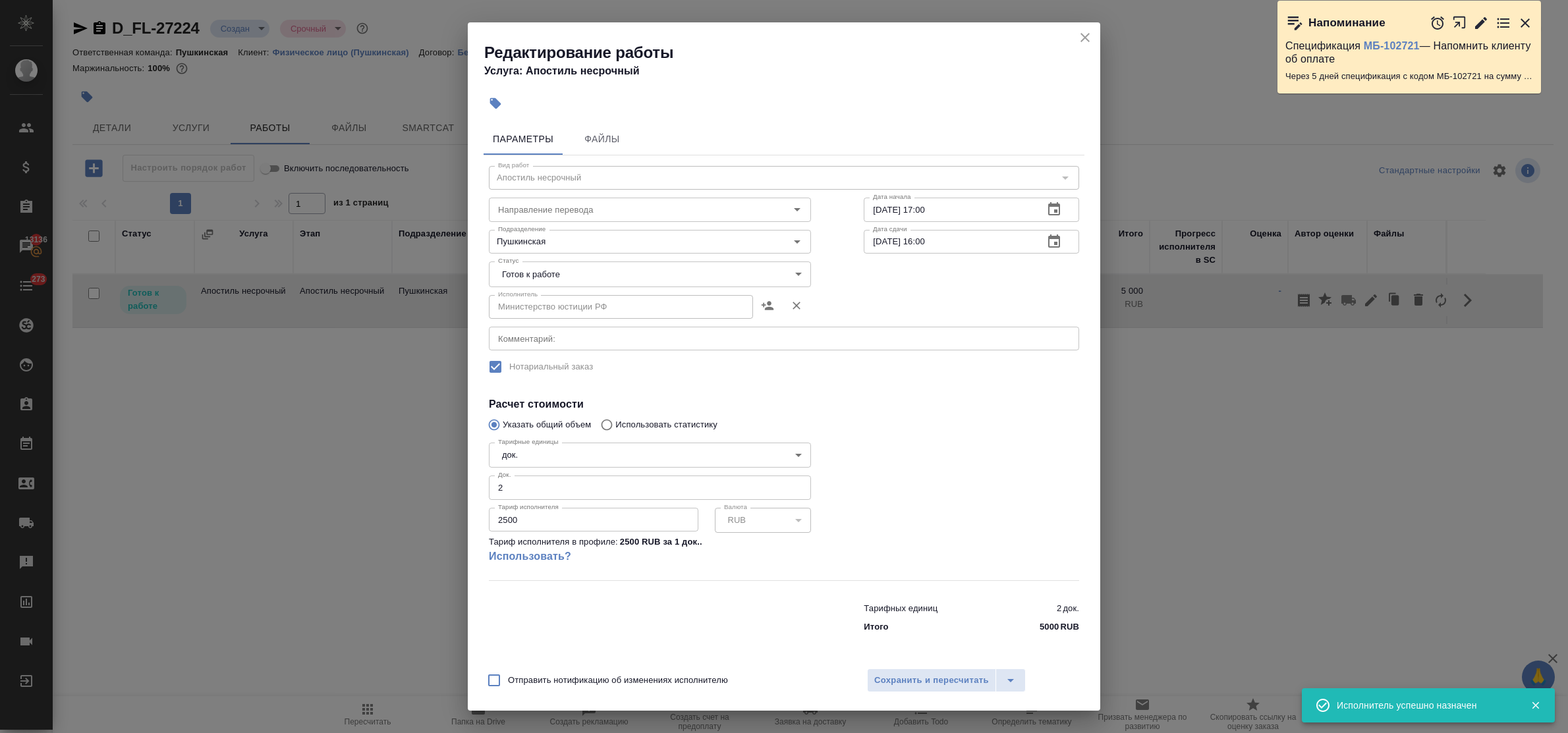
click at [581, 275] on body "🙏 .cls-1 fill:#fff; AWATERA Bulakhova Elena Клиенты Спецификации Заказы 13136 Ч…" at bounding box center [784, 366] width 1568 height 733
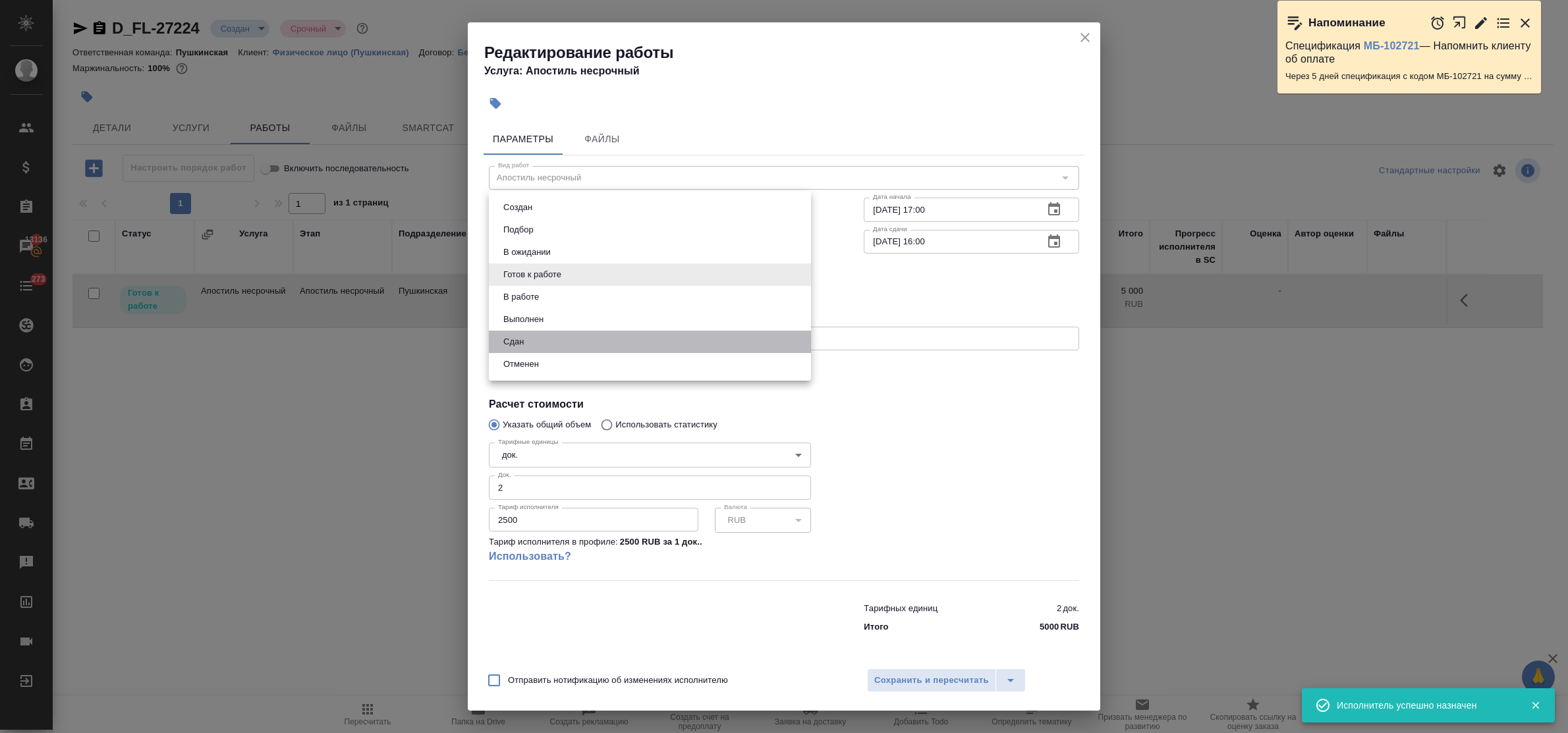
click at [570, 341] on li "Сдан" at bounding box center [650, 342] width 322 height 22
type input "closed"
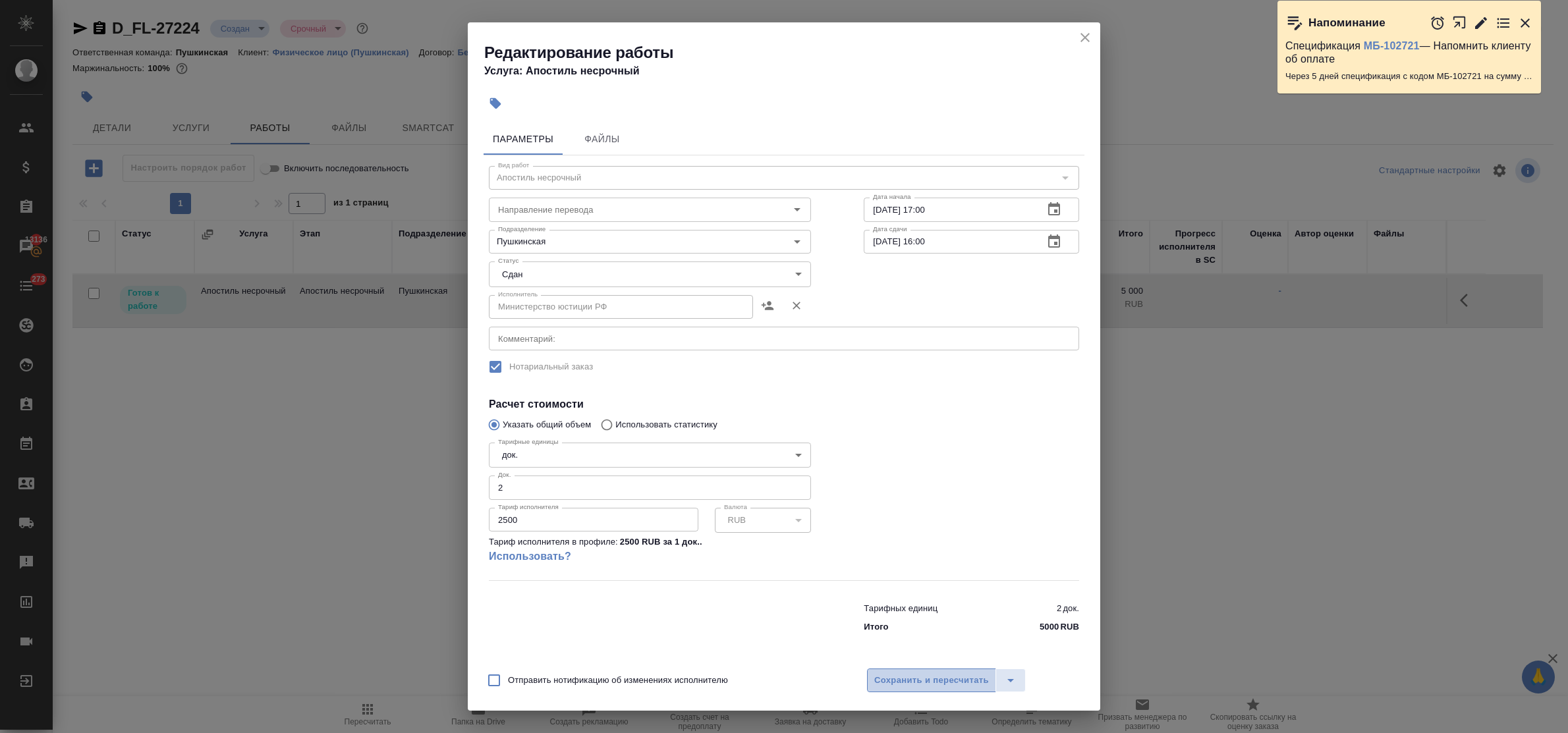
click at [893, 676] on span "Сохранить и пересчитать" at bounding box center [932, 681] width 115 height 15
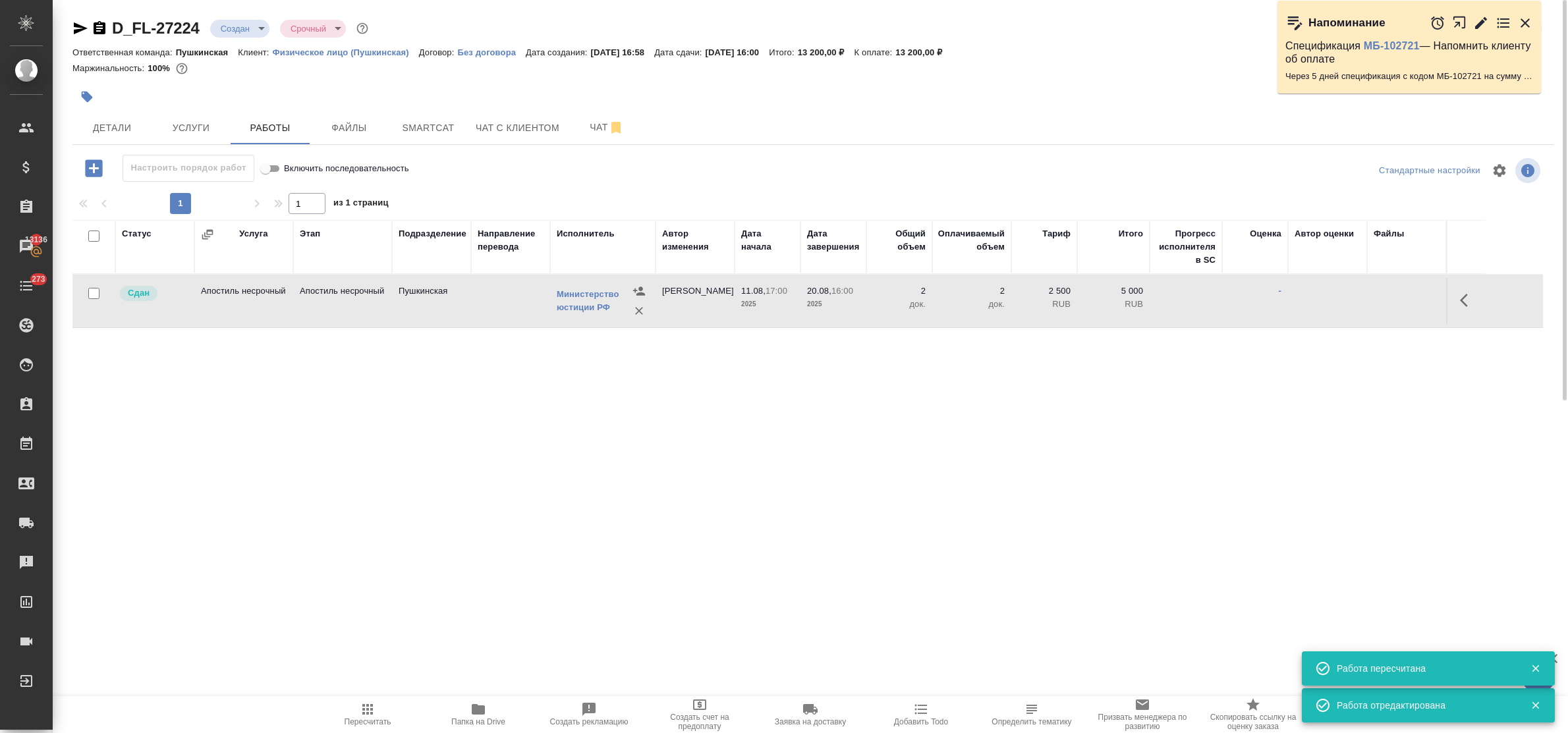
click at [247, 35] on body "🙏 .cls-1 fill:#fff; AWATERA Bulakhova Elena Клиенты Спецификации Заказы 13136 Ч…" at bounding box center [784, 366] width 1568 height 733
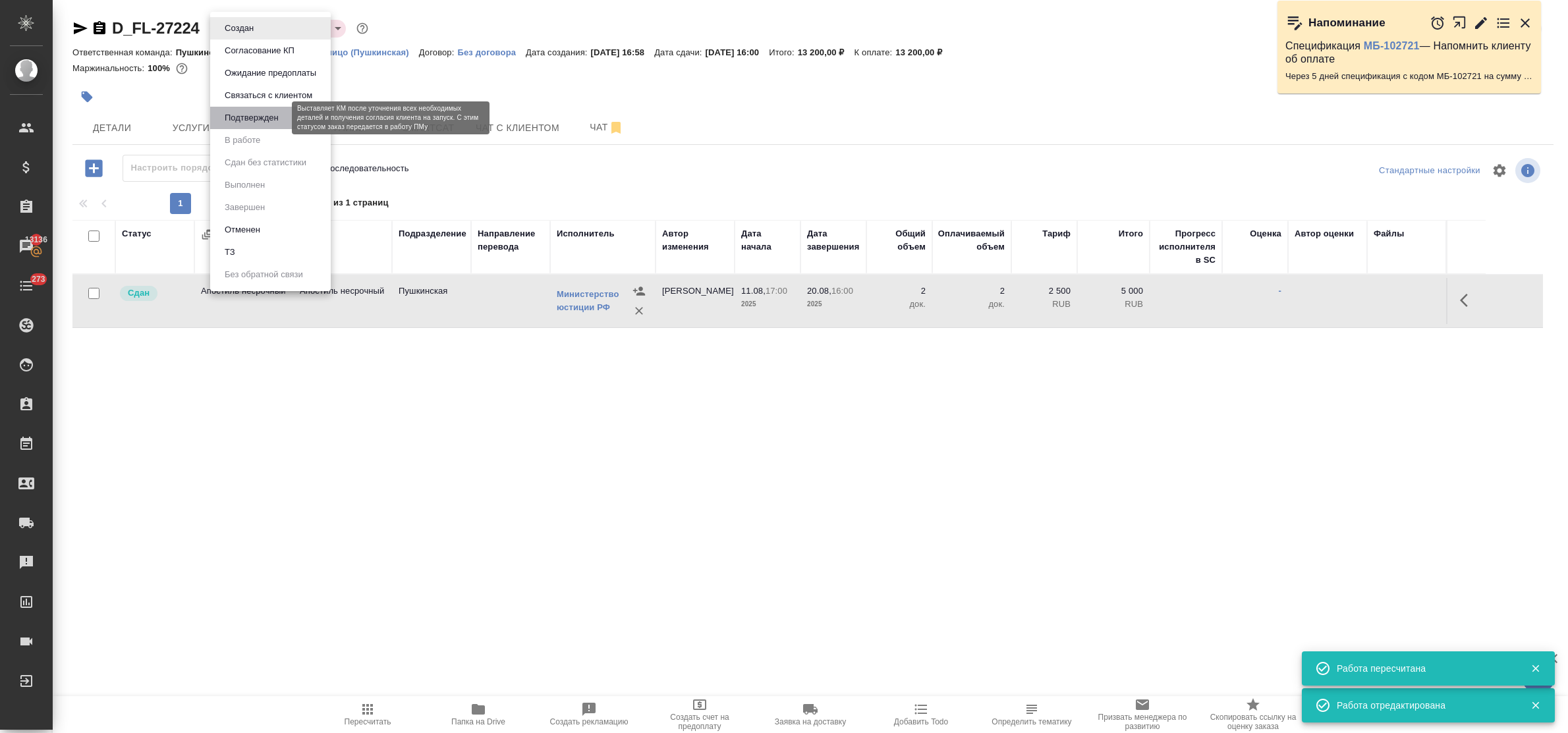
click at [255, 116] on button "Подтвержден" at bounding box center [251, 118] width 62 height 15
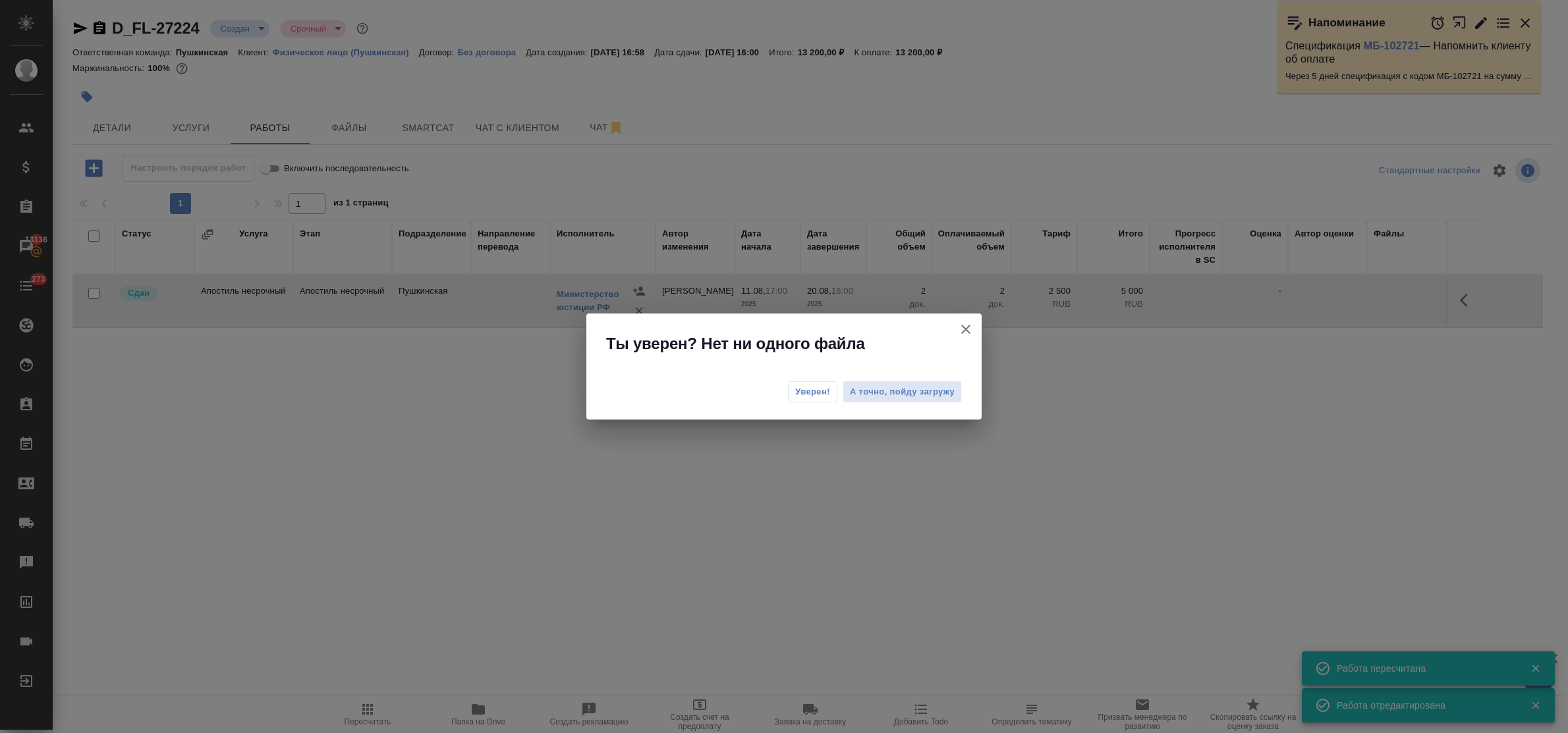
click at [808, 393] on span "Уверен!" at bounding box center [813, 391] width 35 height 13
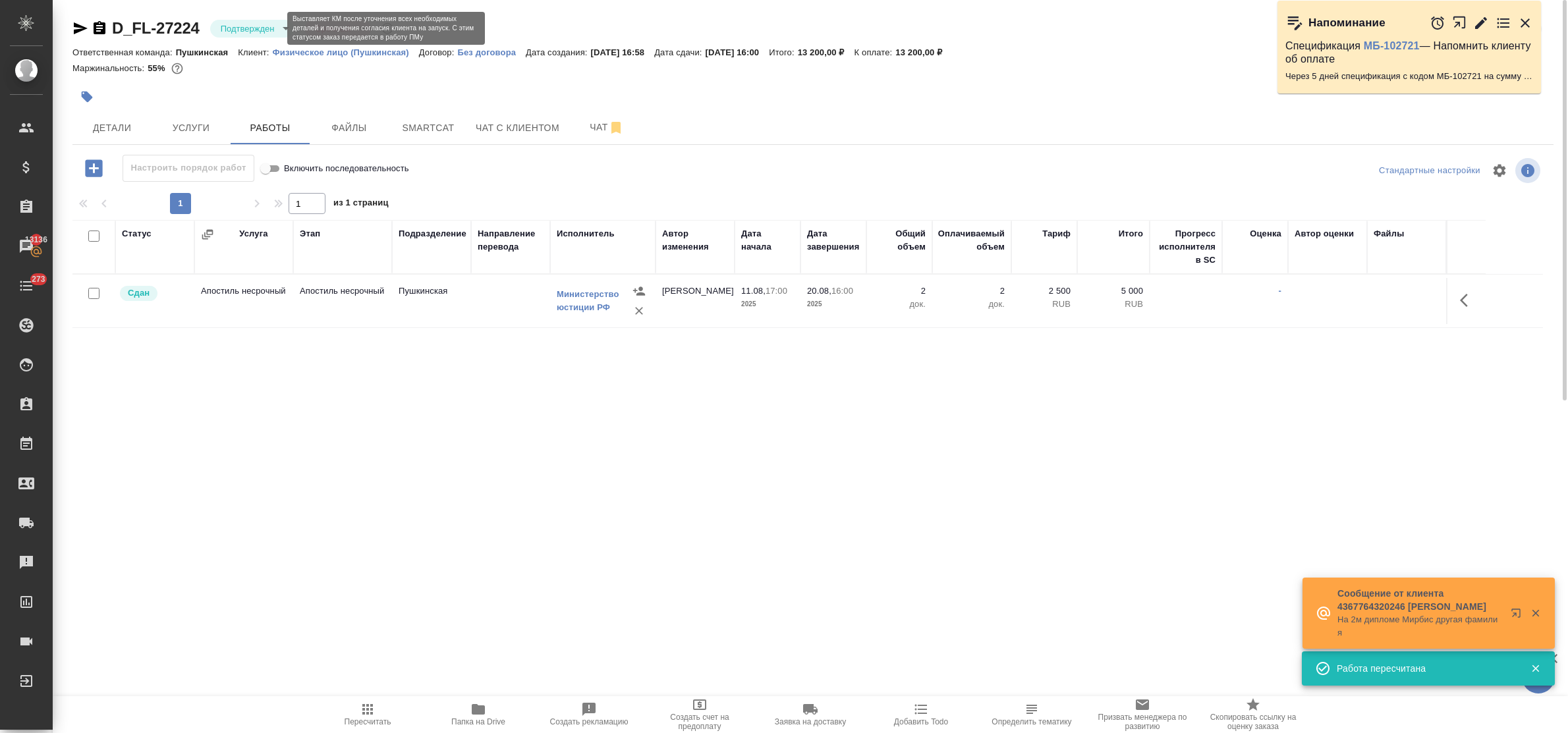
click at [244, 30] on body "🙏 .cls-1 fill:#fff; AWATERA Bulakhova Elena Клиенты Спецификации Заказы 13136 Ч…" at bounding box center [784, 366] width 1568 height 733
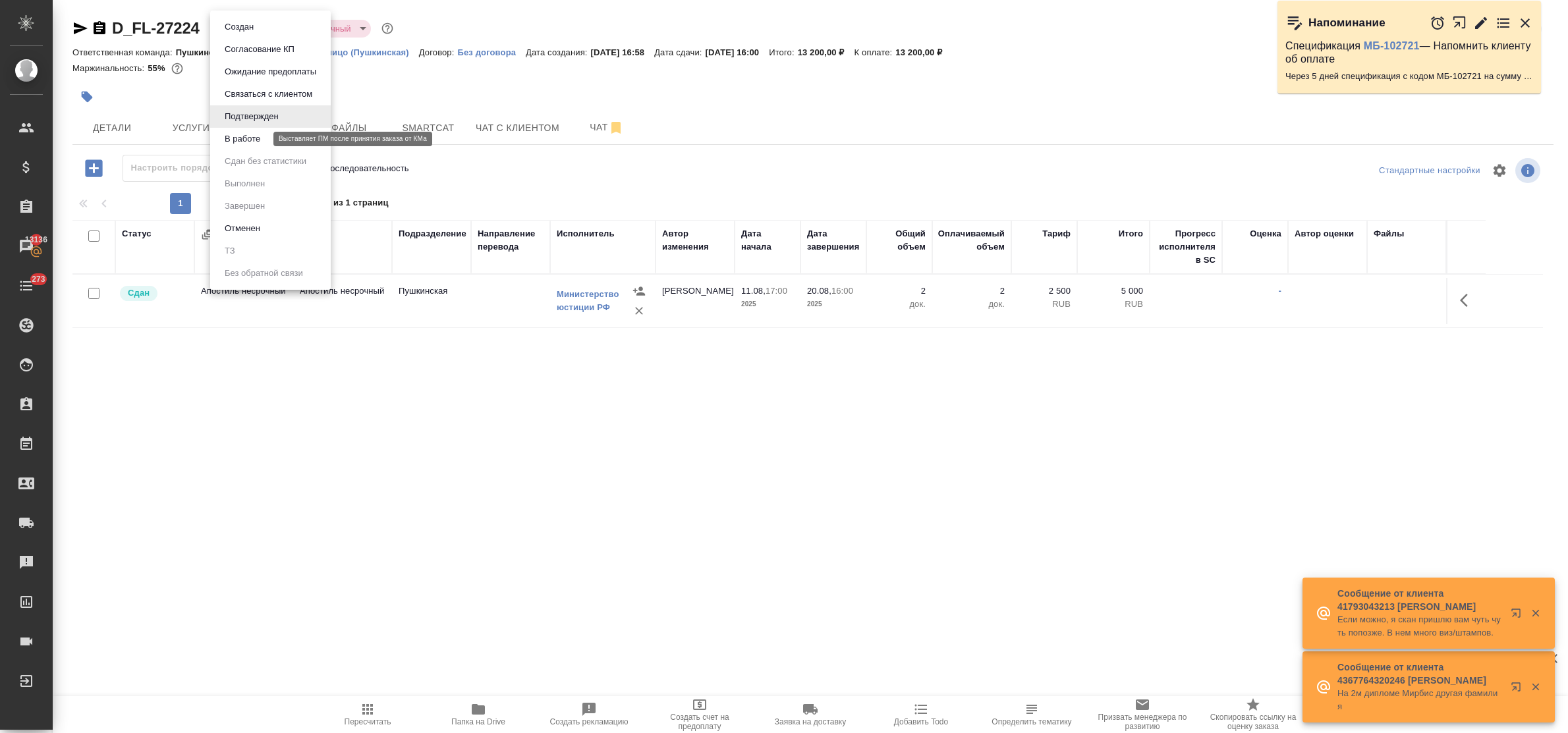
click at [238, 142] on button "В работе" at bounding box center [242, 139] width 44 height 15
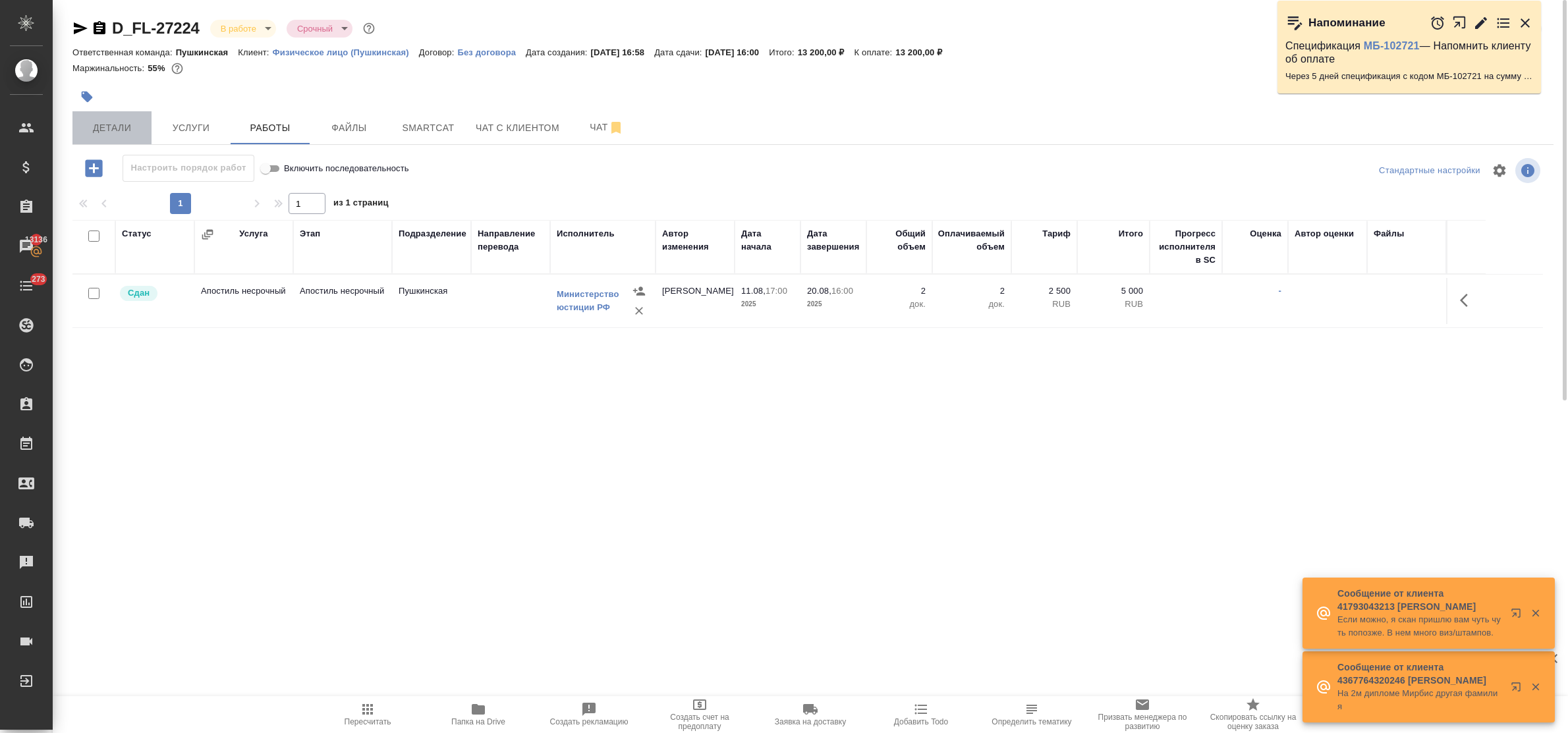
click at [119, 127] on span "Детали" at bounding box center [112, 129] width 64 height 17
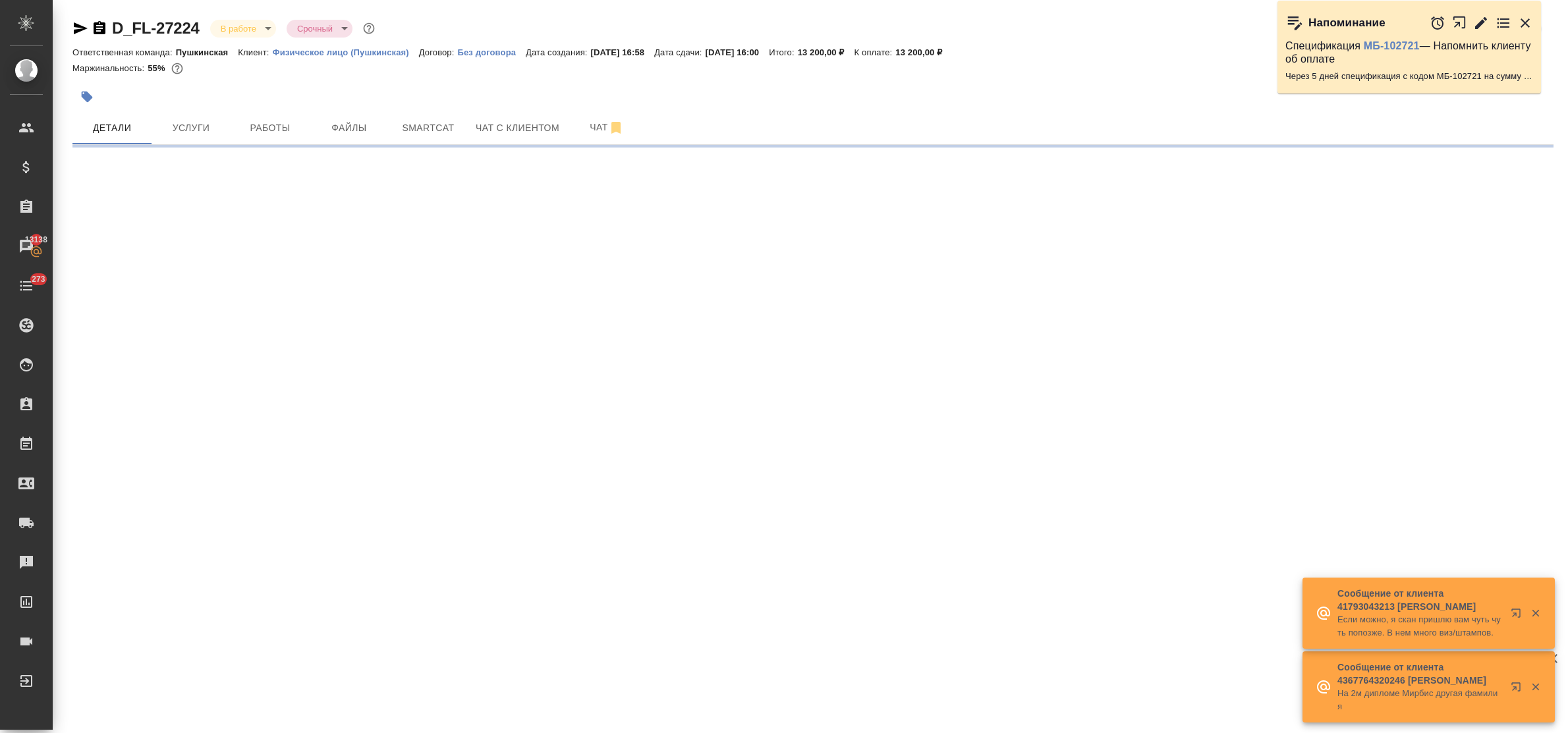
select select "RU"
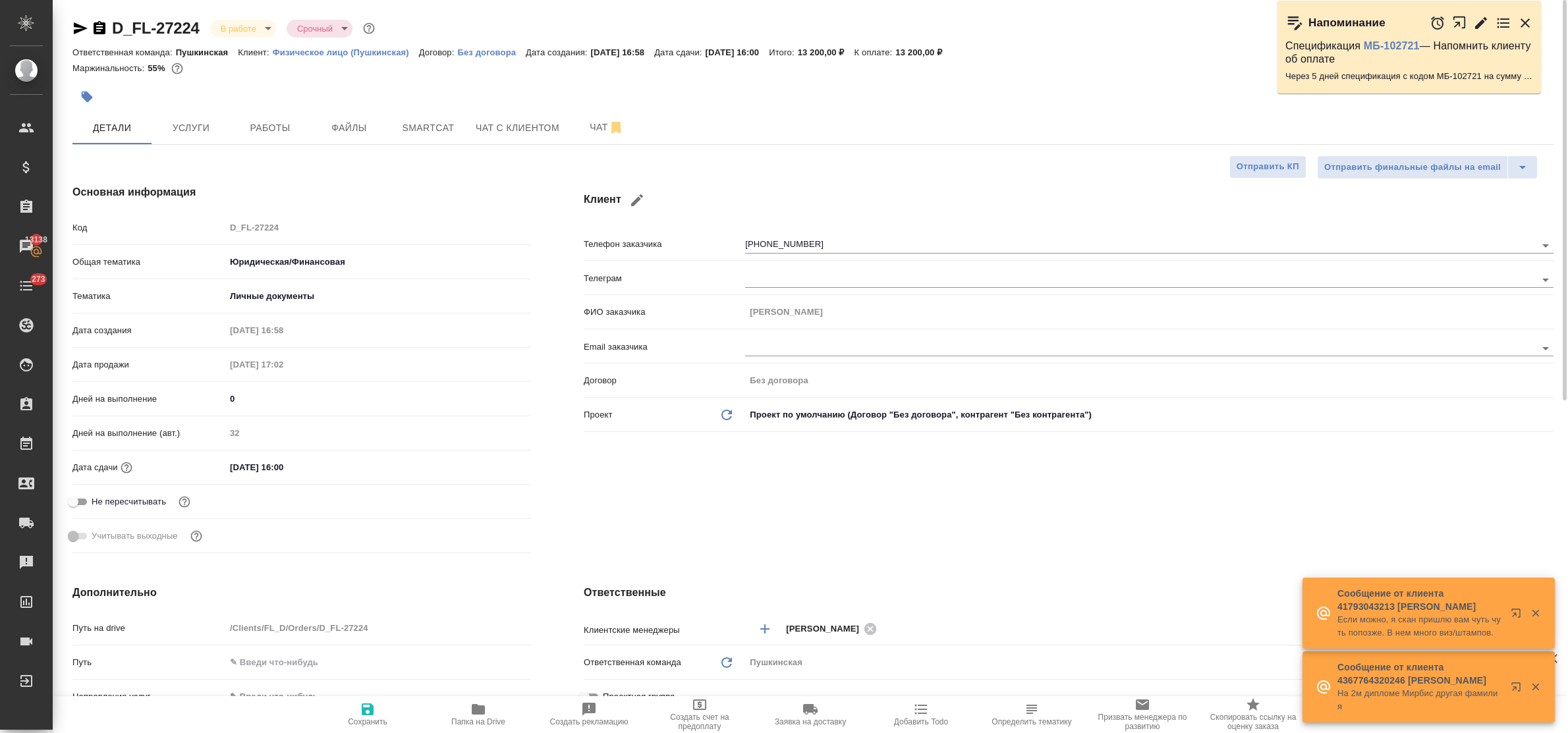
type textarea "x"
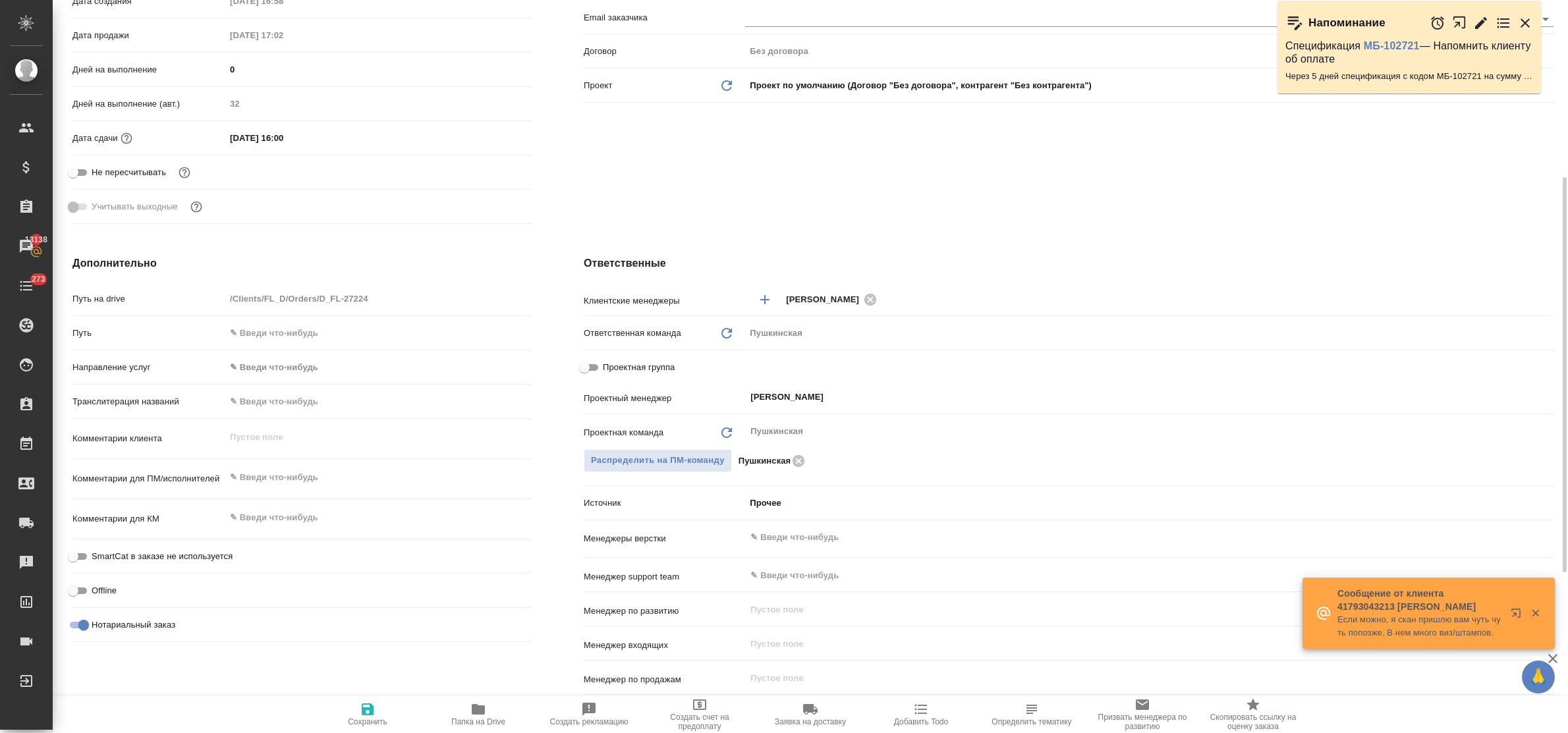
scroll to position [627, 0]
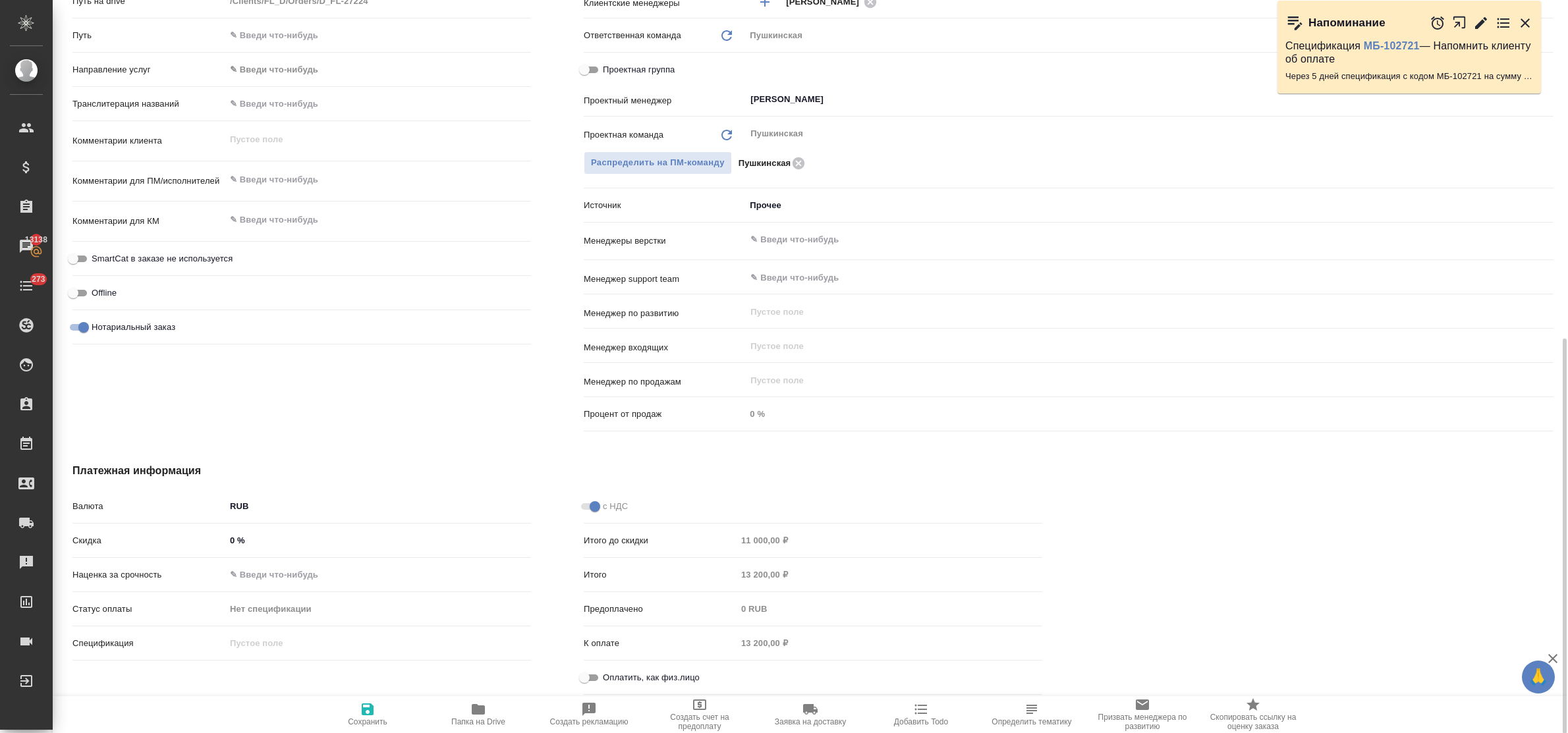
drag, startPoint x: 594, startPoint y: 677, endPoint x: 614, endPoint y: 673, distance: 20.4
click at [594, 679] on input "Оплатить, как физ.лицо" at bounding box center [584, 678] width 47 height 16
checkbox input "true"
type textarea "x"
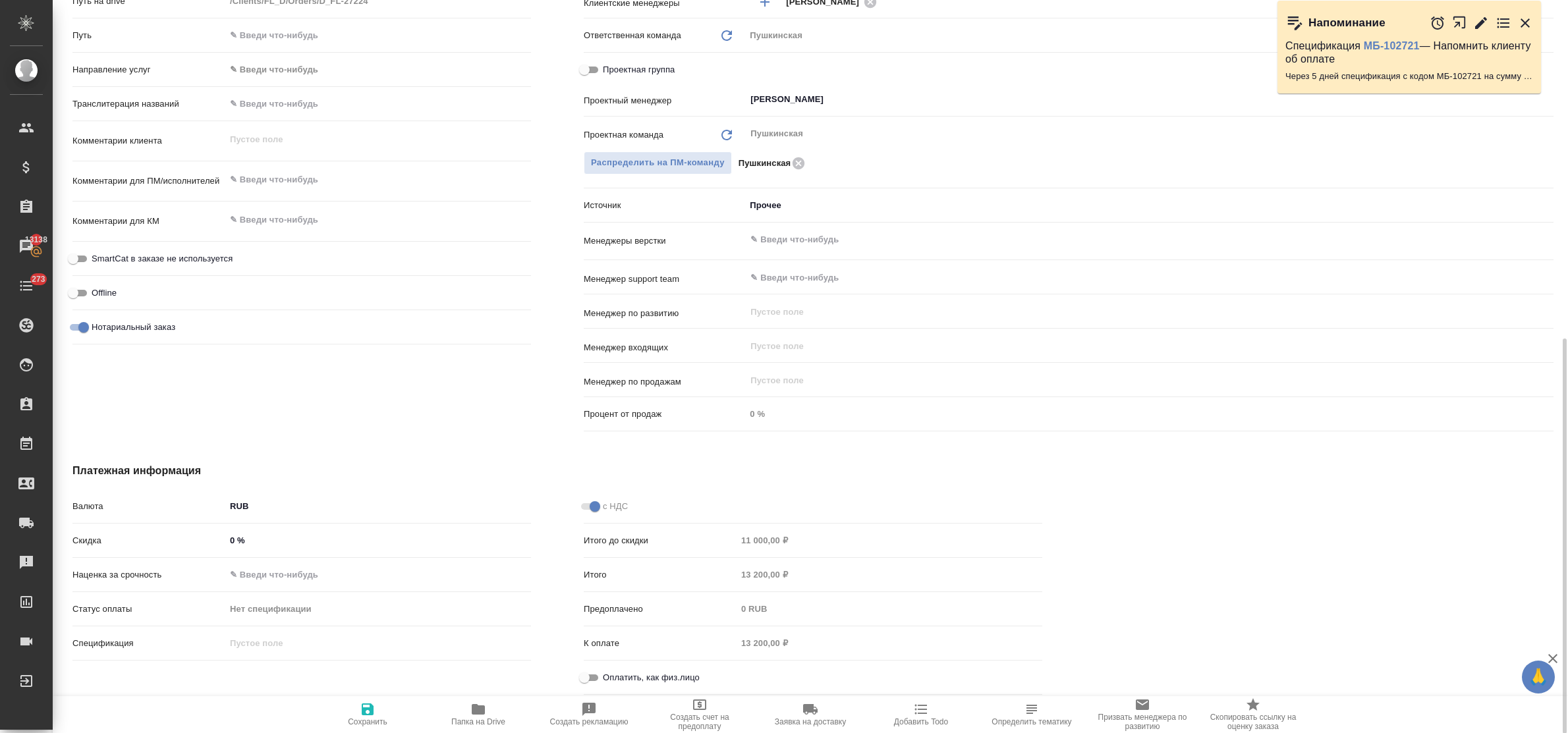
type textarea "x"
click at [365, 707] on icon "button" at bounding box center [368, 709] width 16 height 16
type textarea "x"
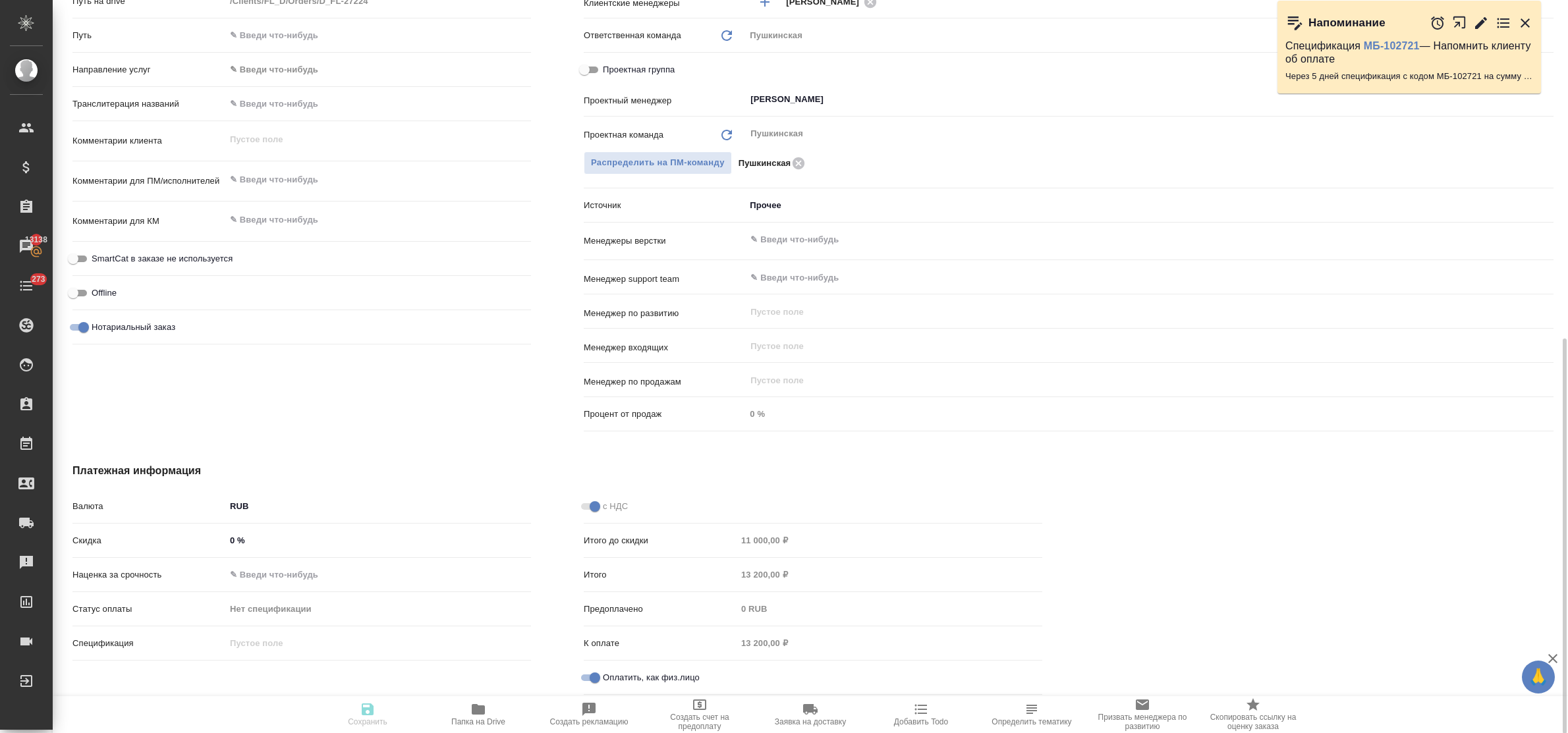
type textarea "x"
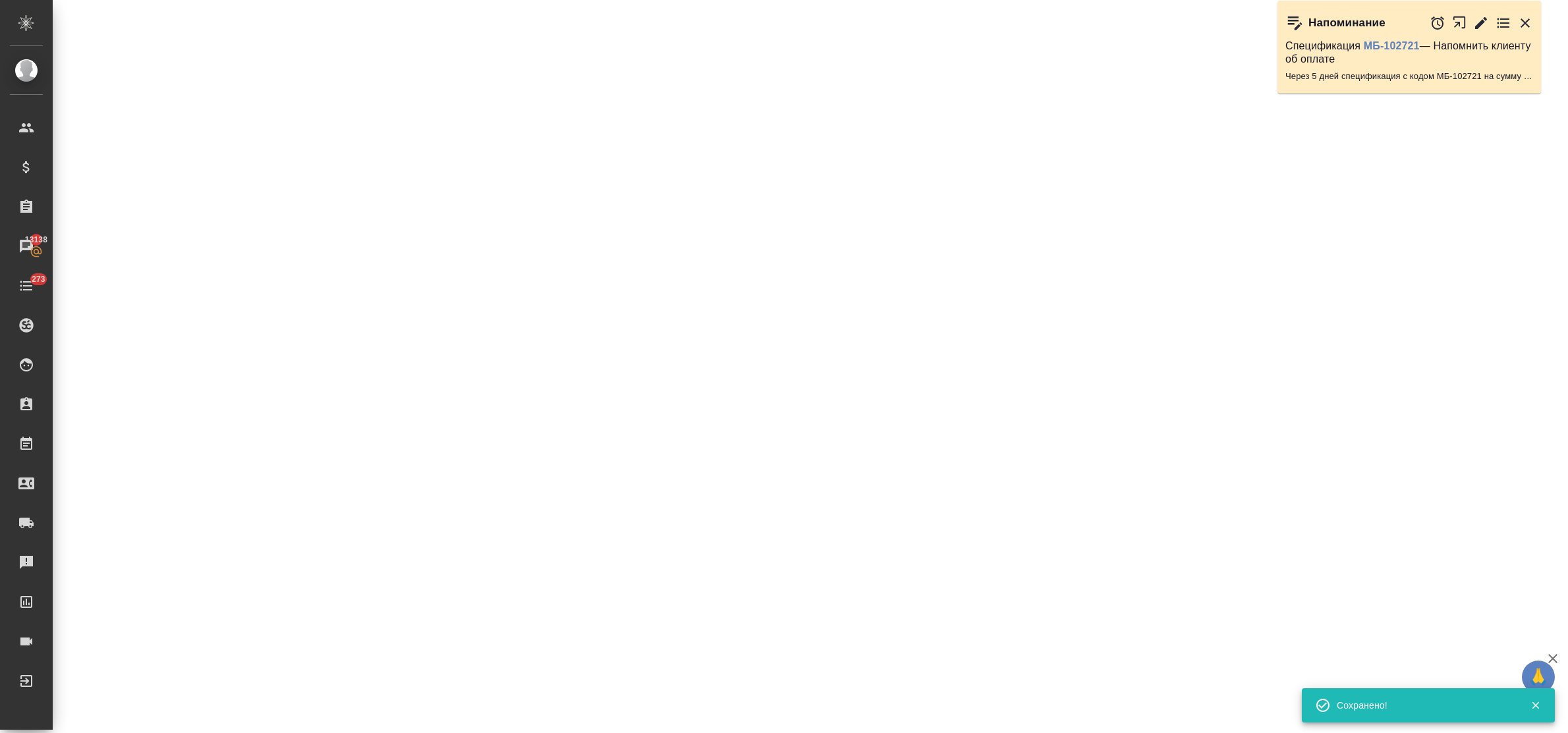
select select "RU"
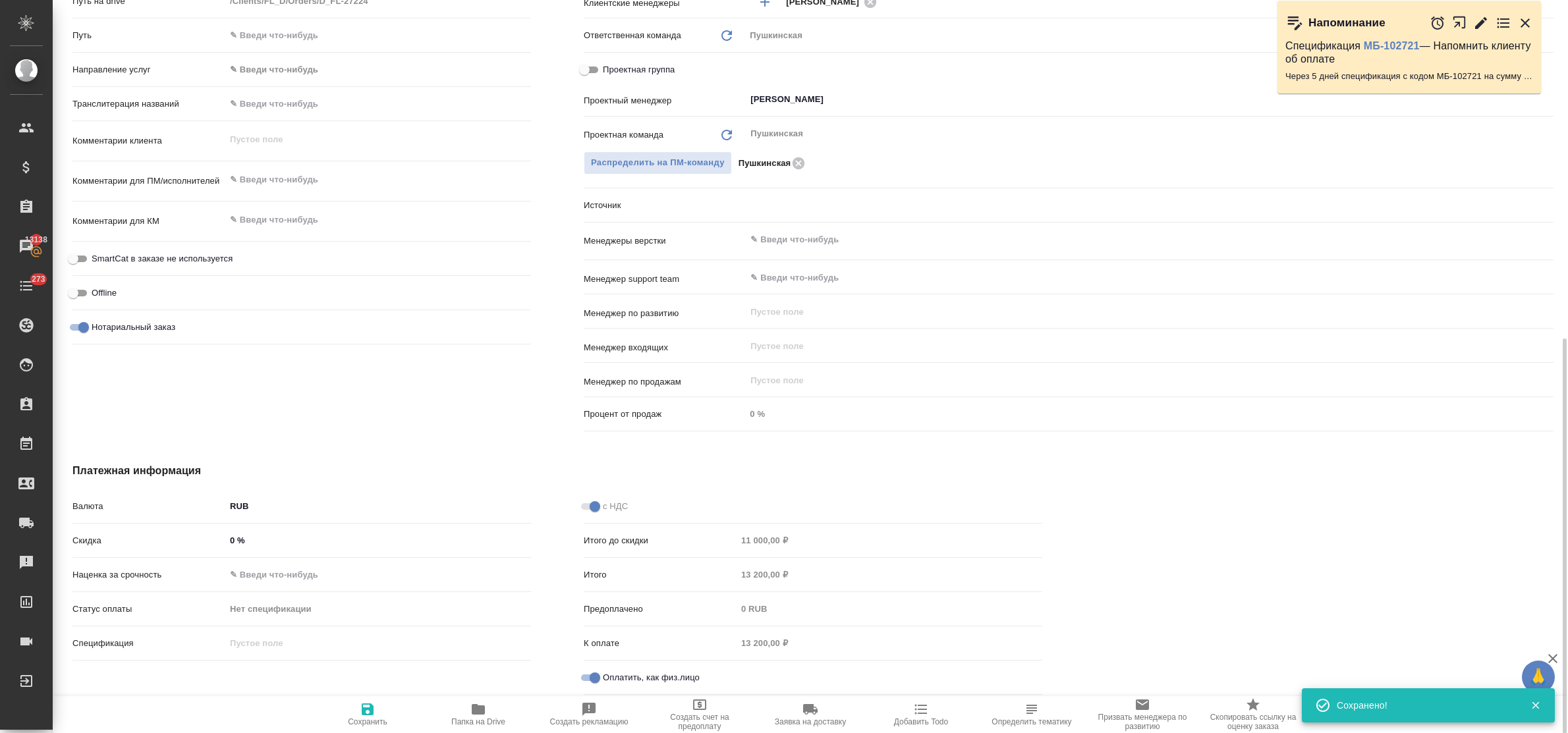
type textarea "x"
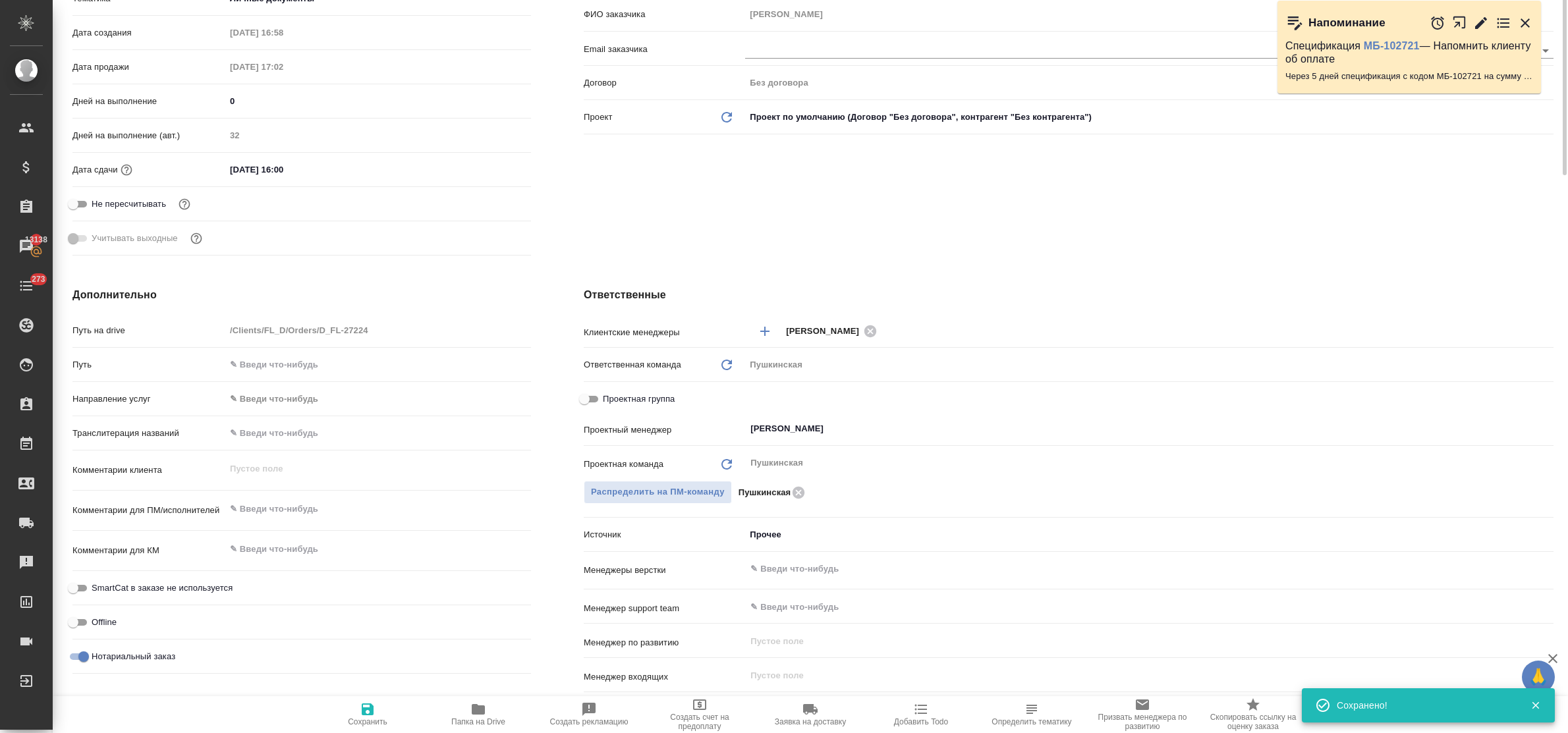
scroll to position [51, 0]
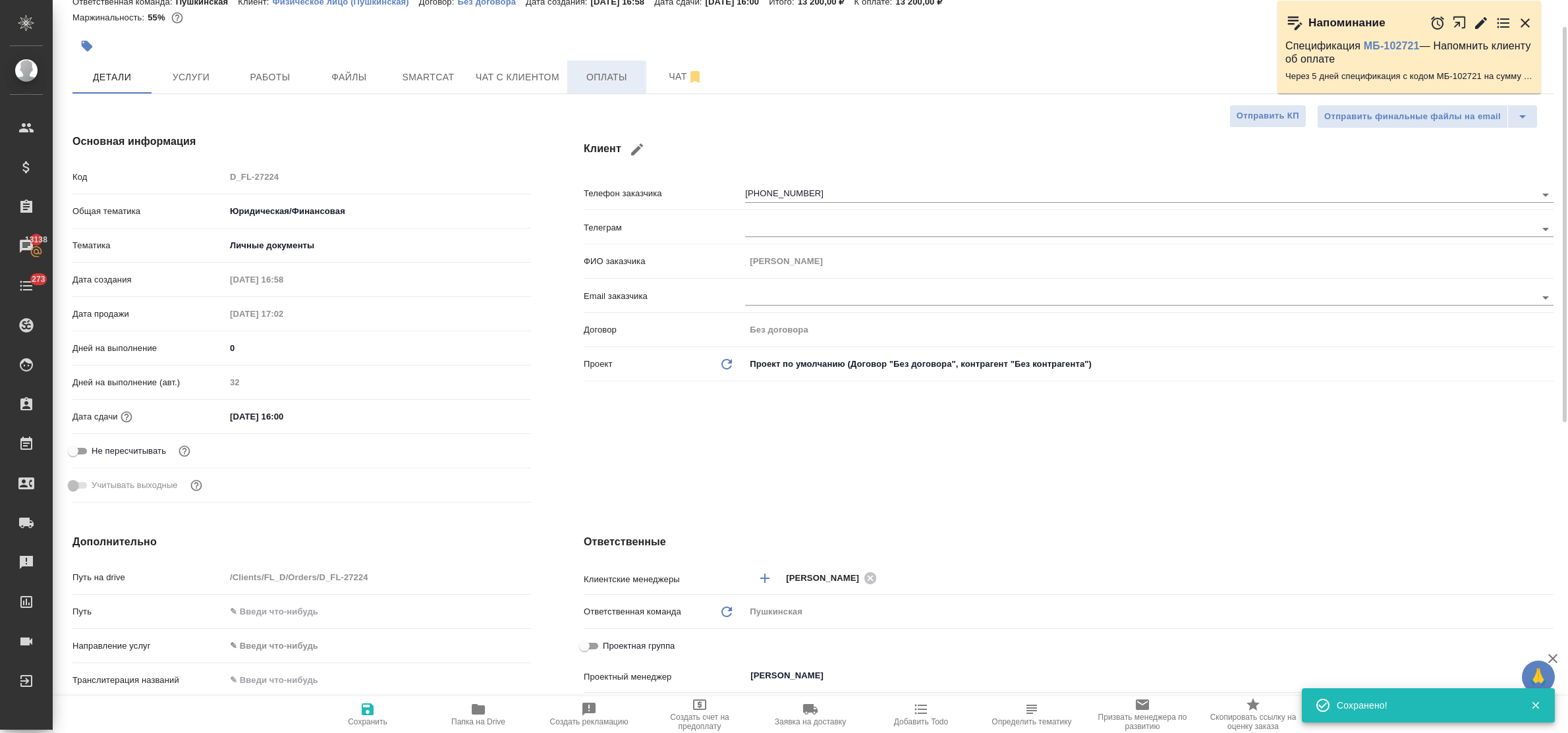
click at [588, 93] on button "Оплаты" at bounding box center [607, 77] width 79 height 33
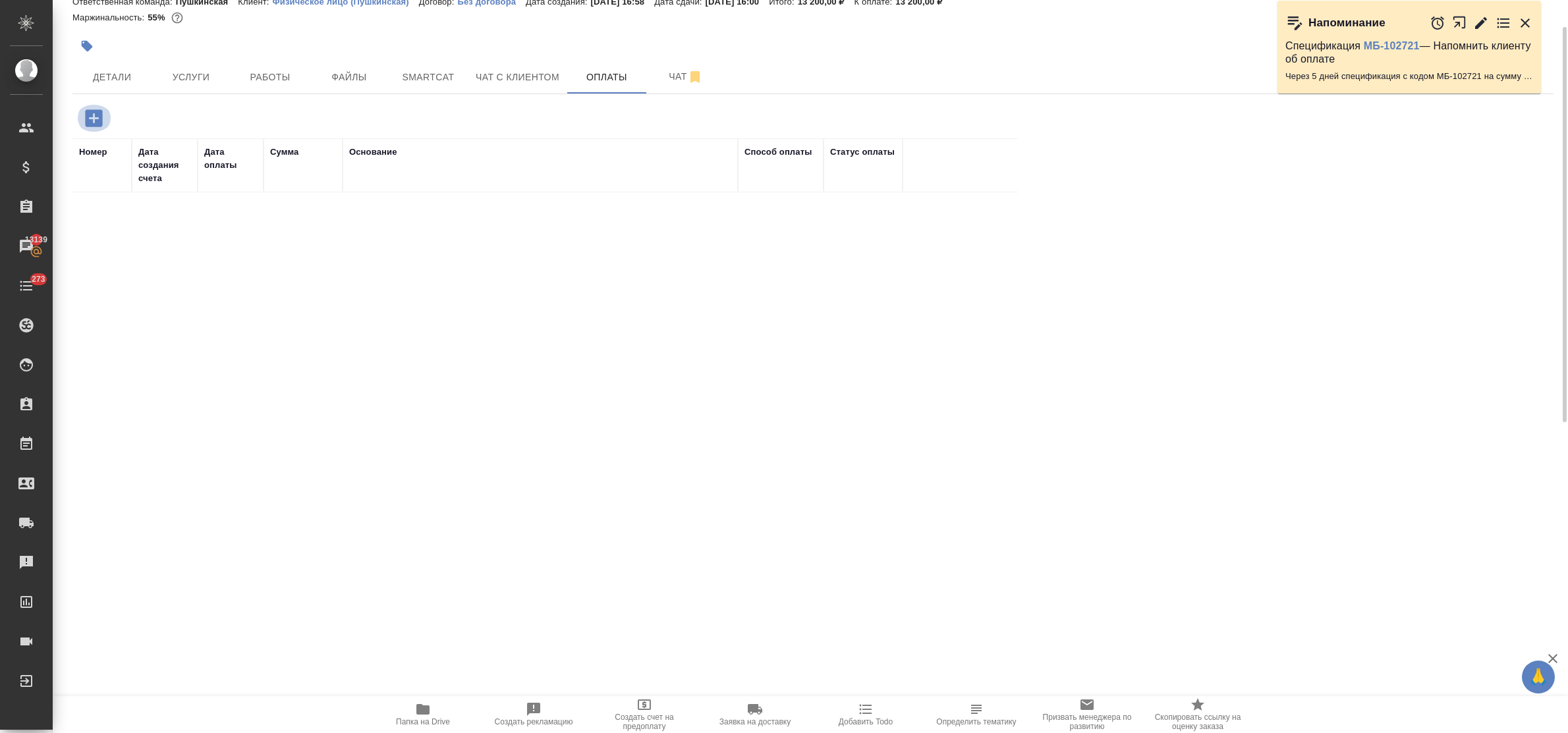
click at [93, 119] on icon "button" at bounding box center [94, 118] width 23 height 23
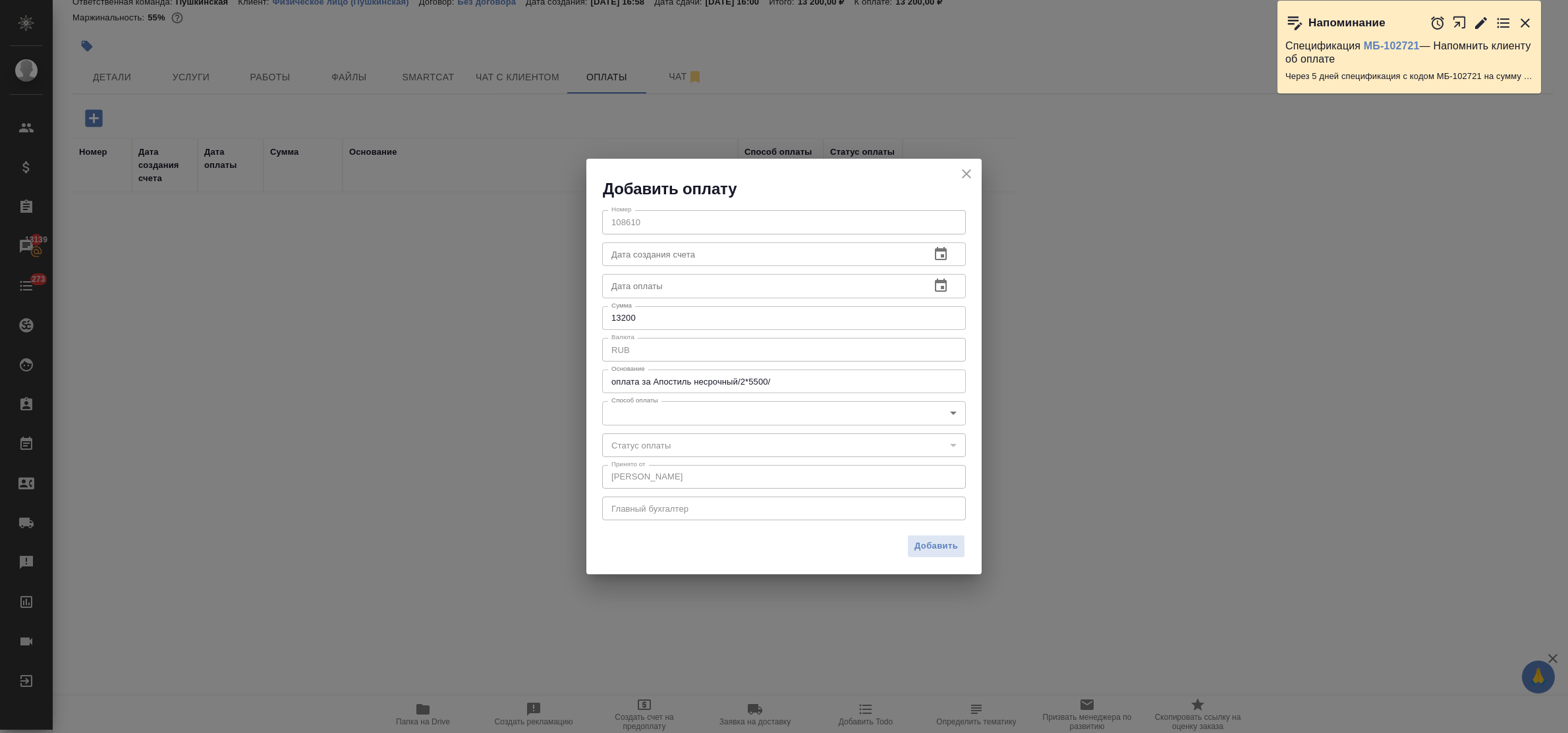
click at [672, 412] on body "🙏 .cls-1 fill:#fff; AWATERA Bulakhova Elena Клиенты Спецификации Заказы 13139 Ч…" at bounding box center [784, 366] width 1568 height 733
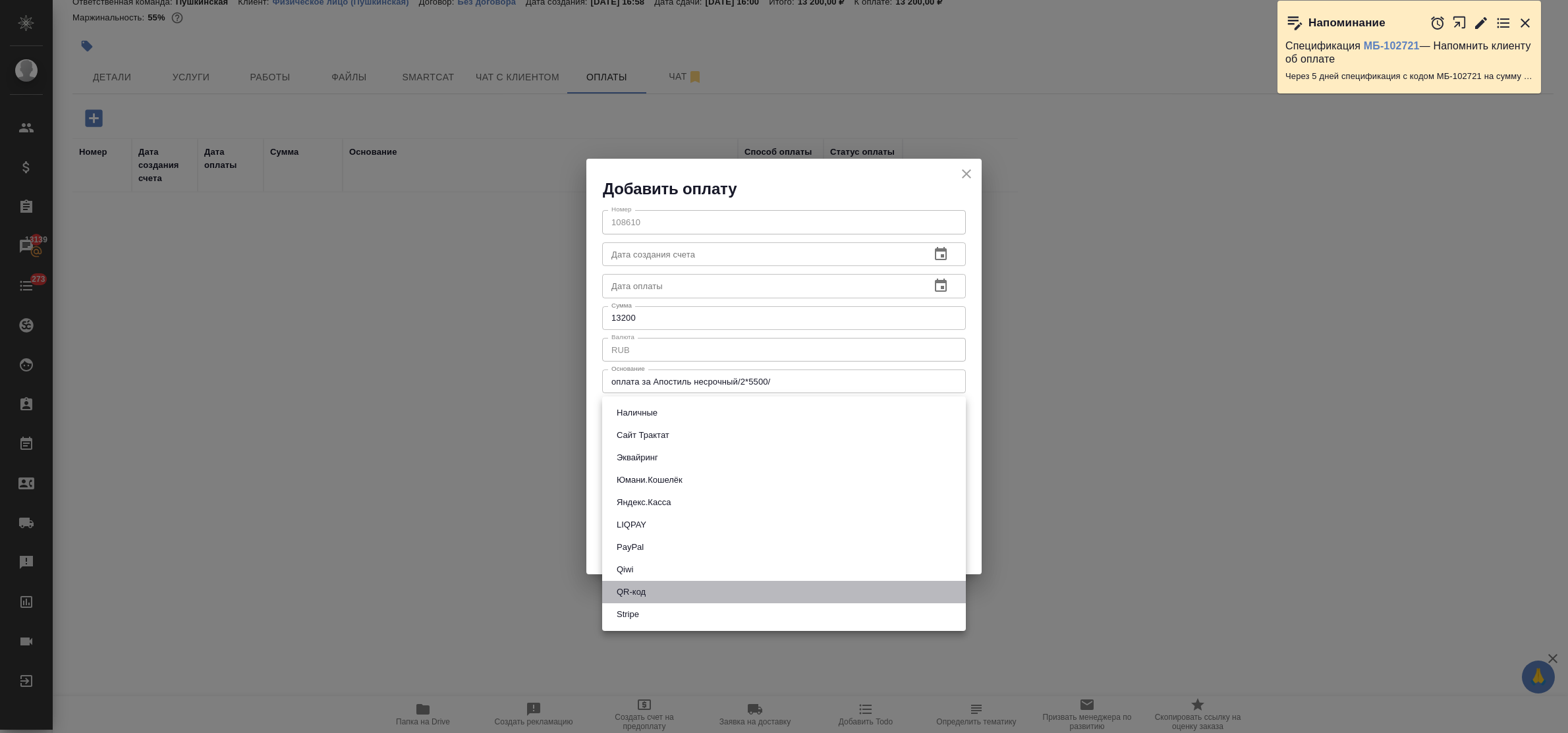
click at [669, 590] on li "QR-код" at bounding box center [784, 592] width 364 height 22
type input "60e5684acae83f185c96e013"
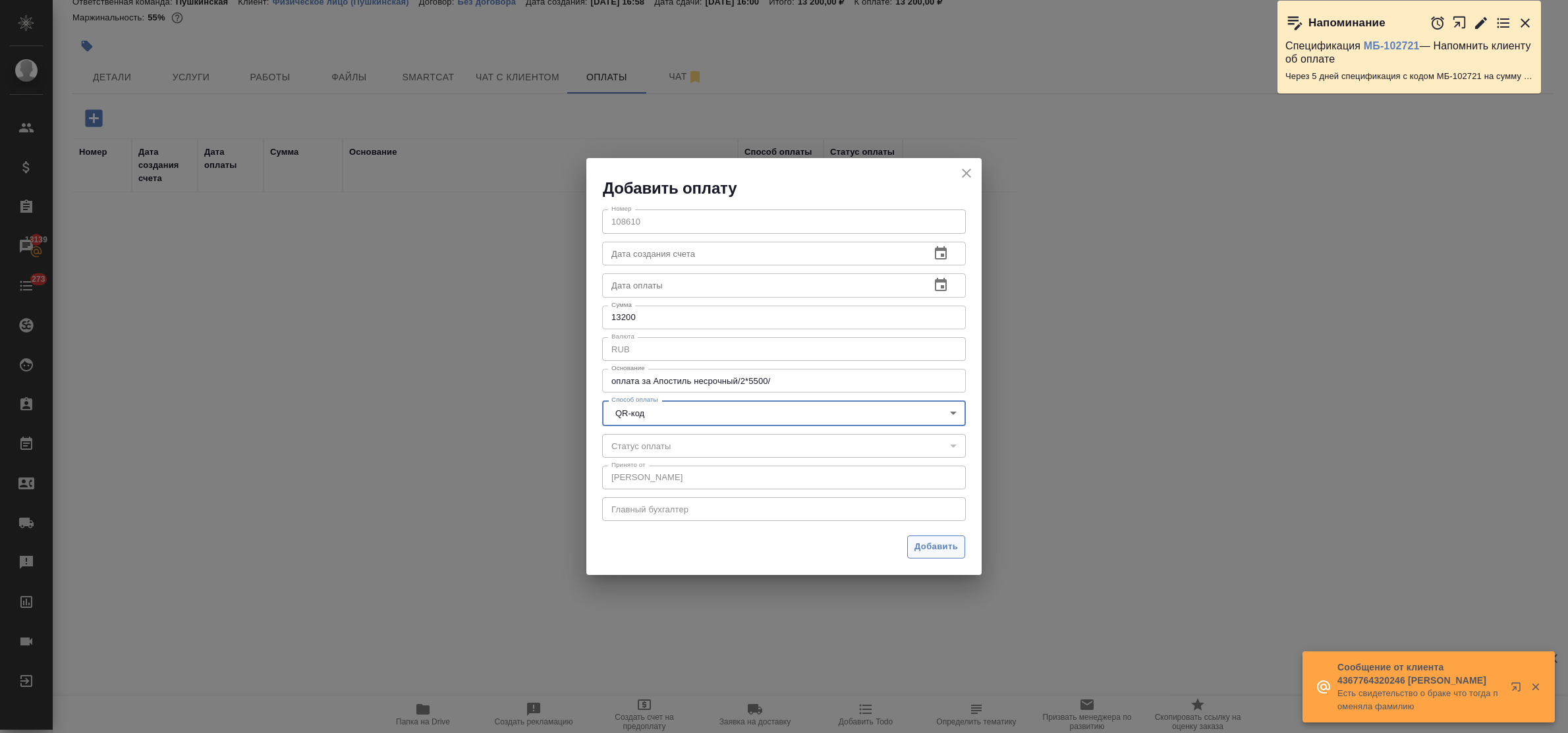
click at [931, 547] on span "Добавить" at bounding box center [936, 548] width 44 height 15
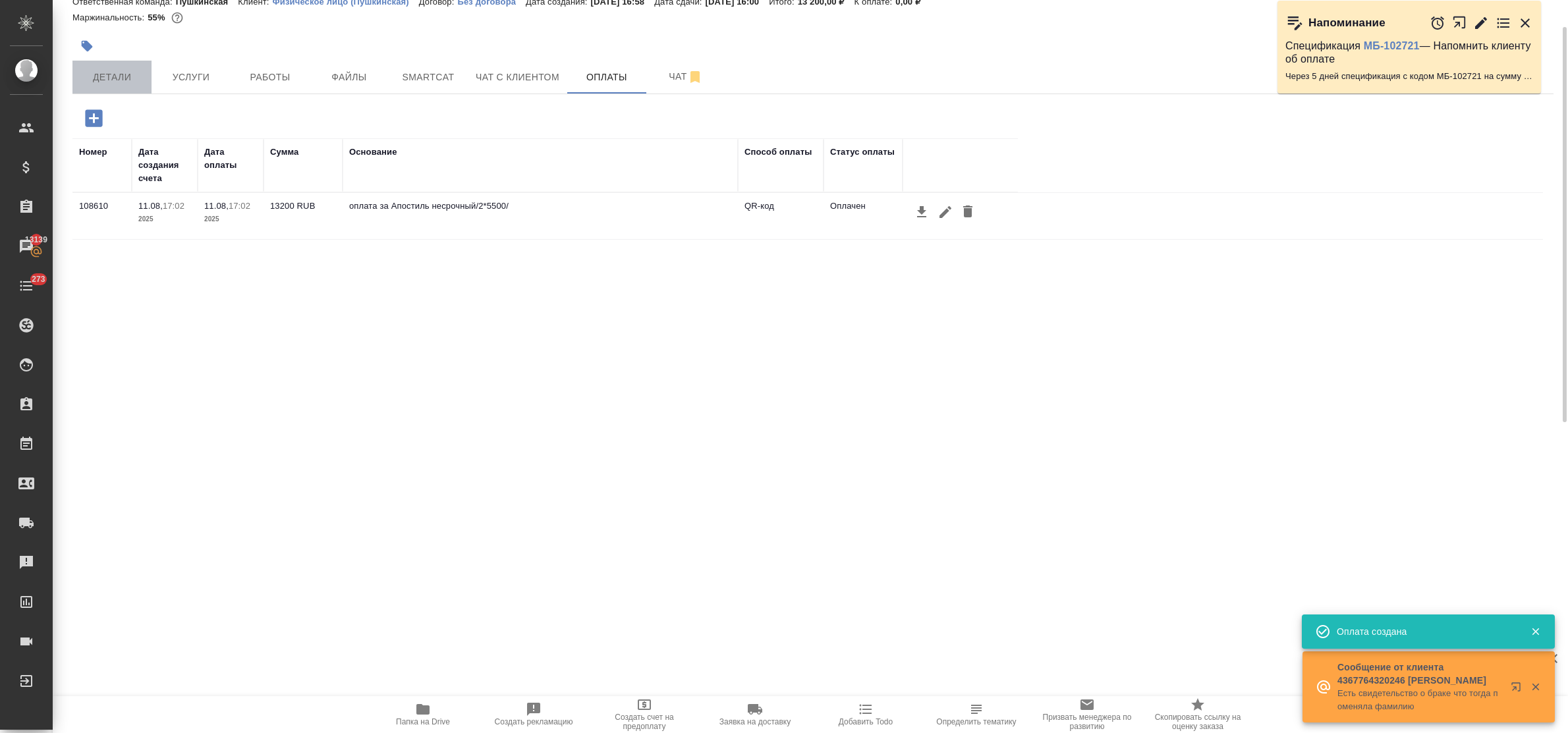
click at [116, 70] on span "Детали" at bounding box center [112, 77] width 64 height 17
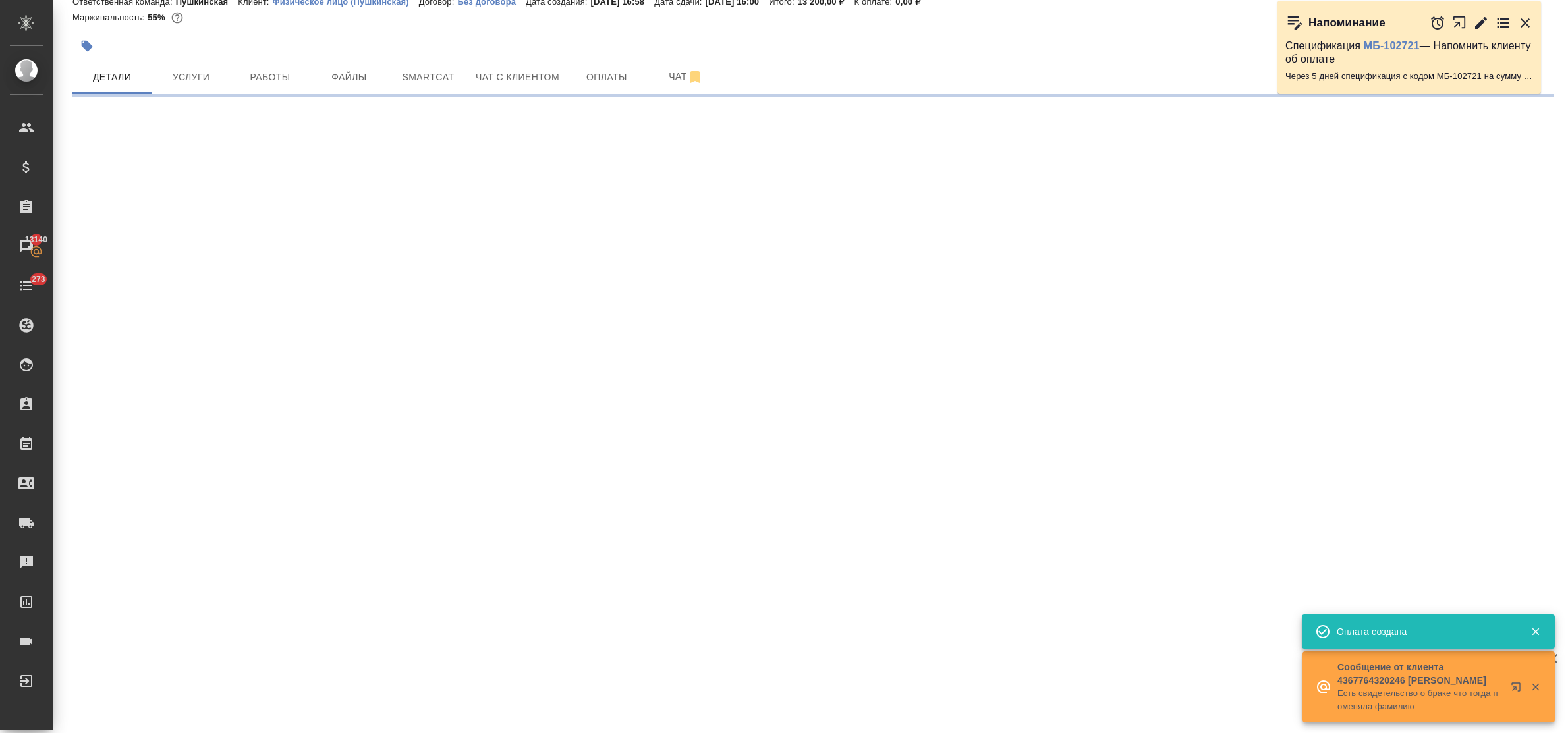
select select "RU"
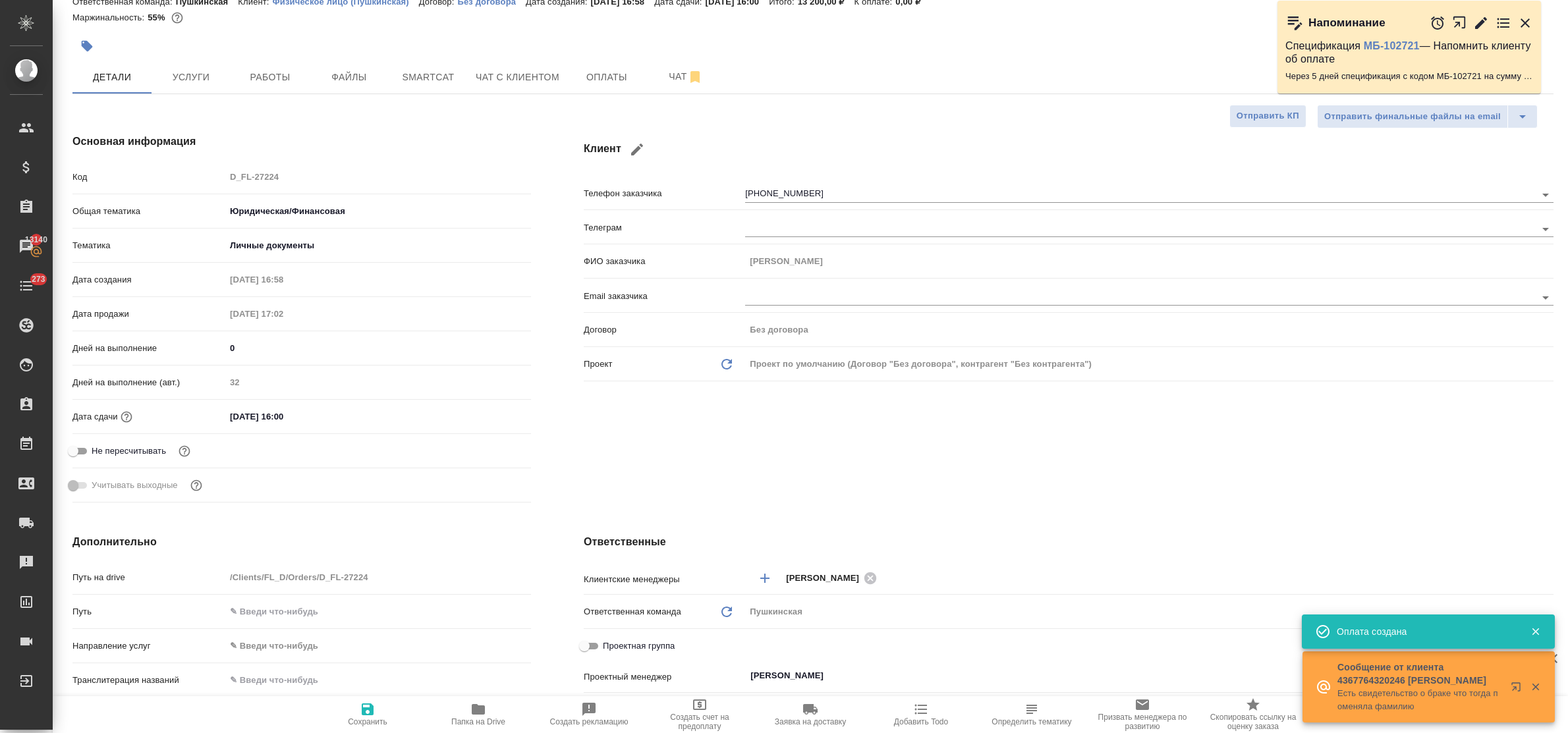
type textarea "x"
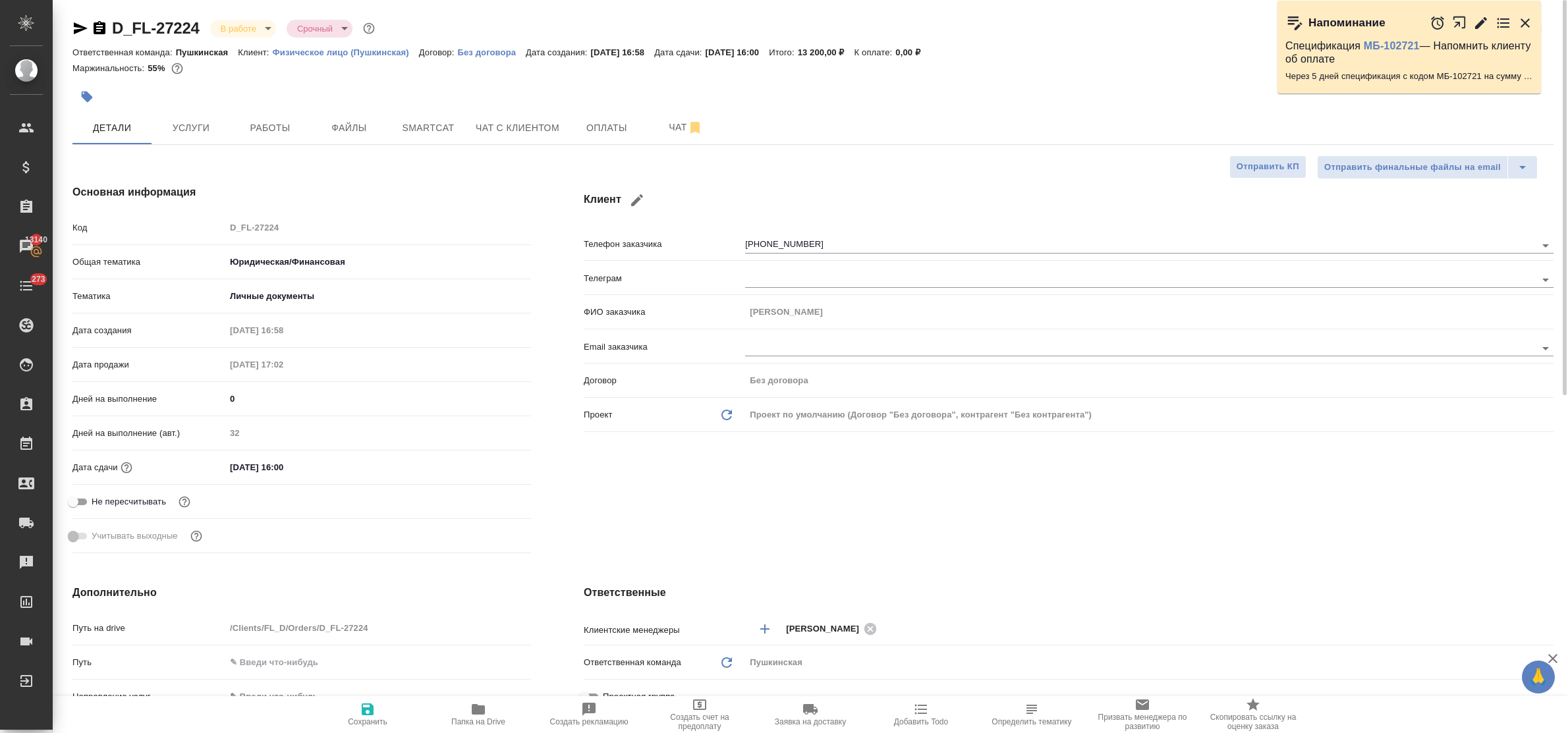
click at [554, 269] on div "Основная информация Код D_FL-27224 Общая тематика Юридическая/Финансовая yr-fn …" at bounding box center [302, 371] width 512 height 427
type textarea "x"
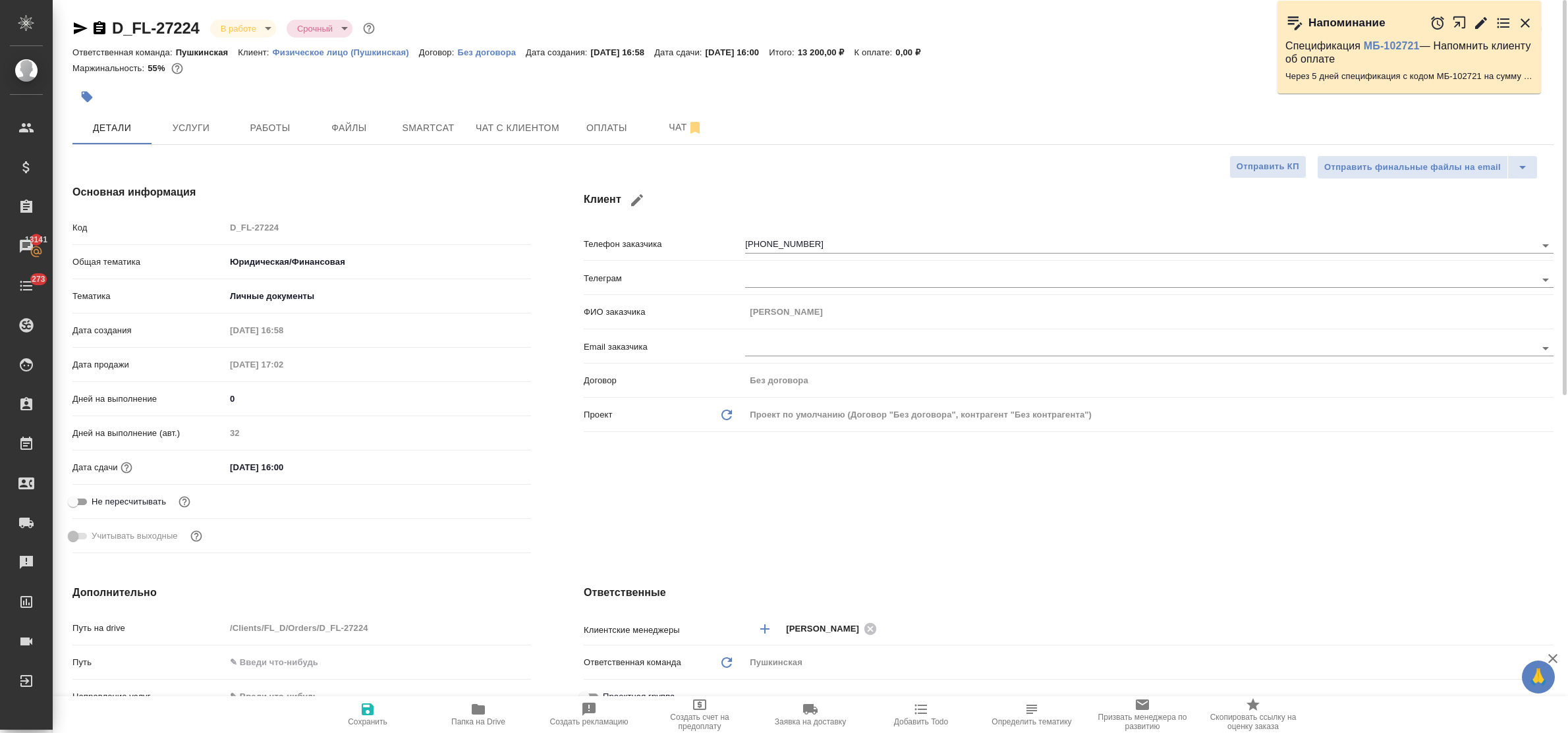
type textarea "x"
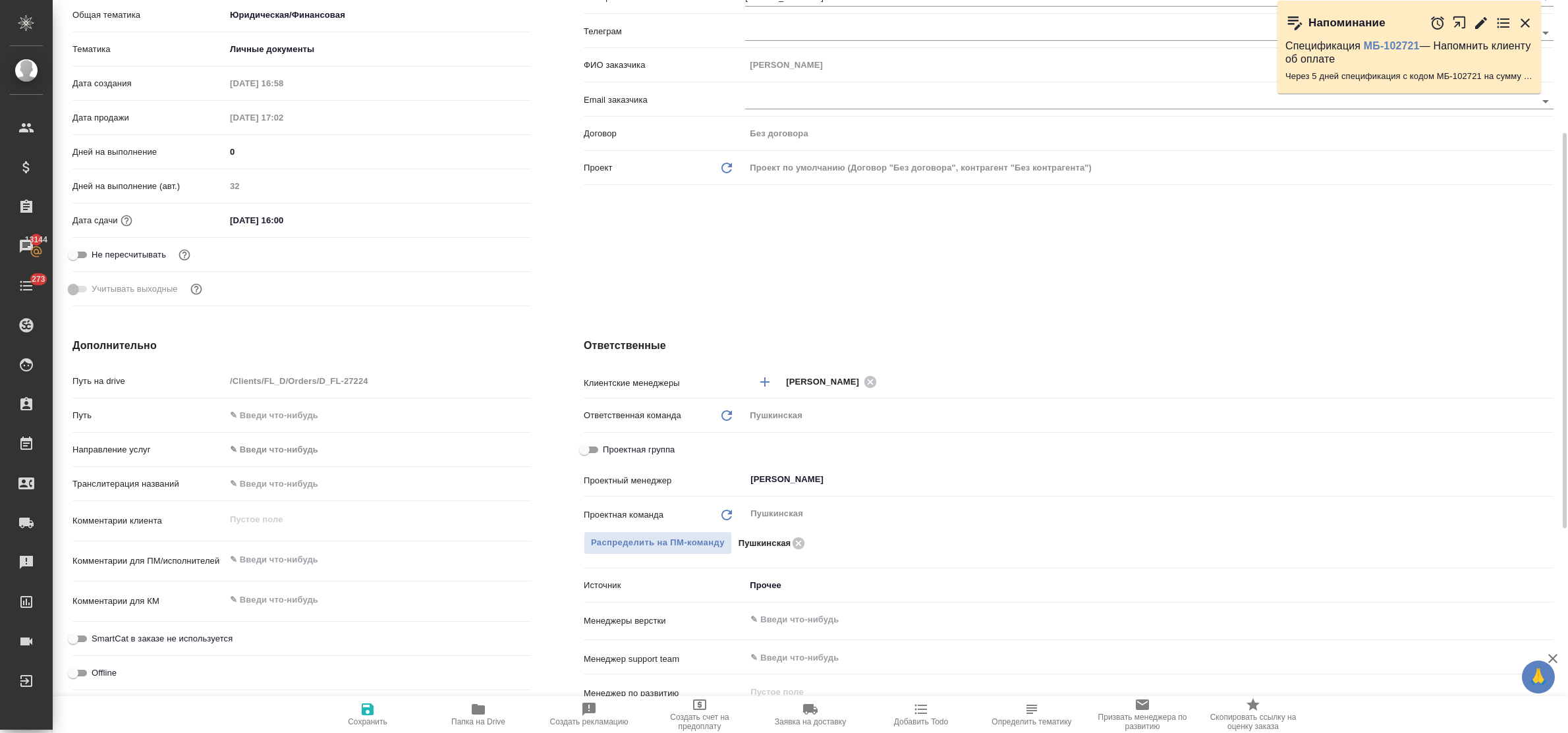
type textarea "x"
click at [277, 564] on textarea at bounding box center [378, 560] width 304 height 22
type textarea "с"
type textarea "x"
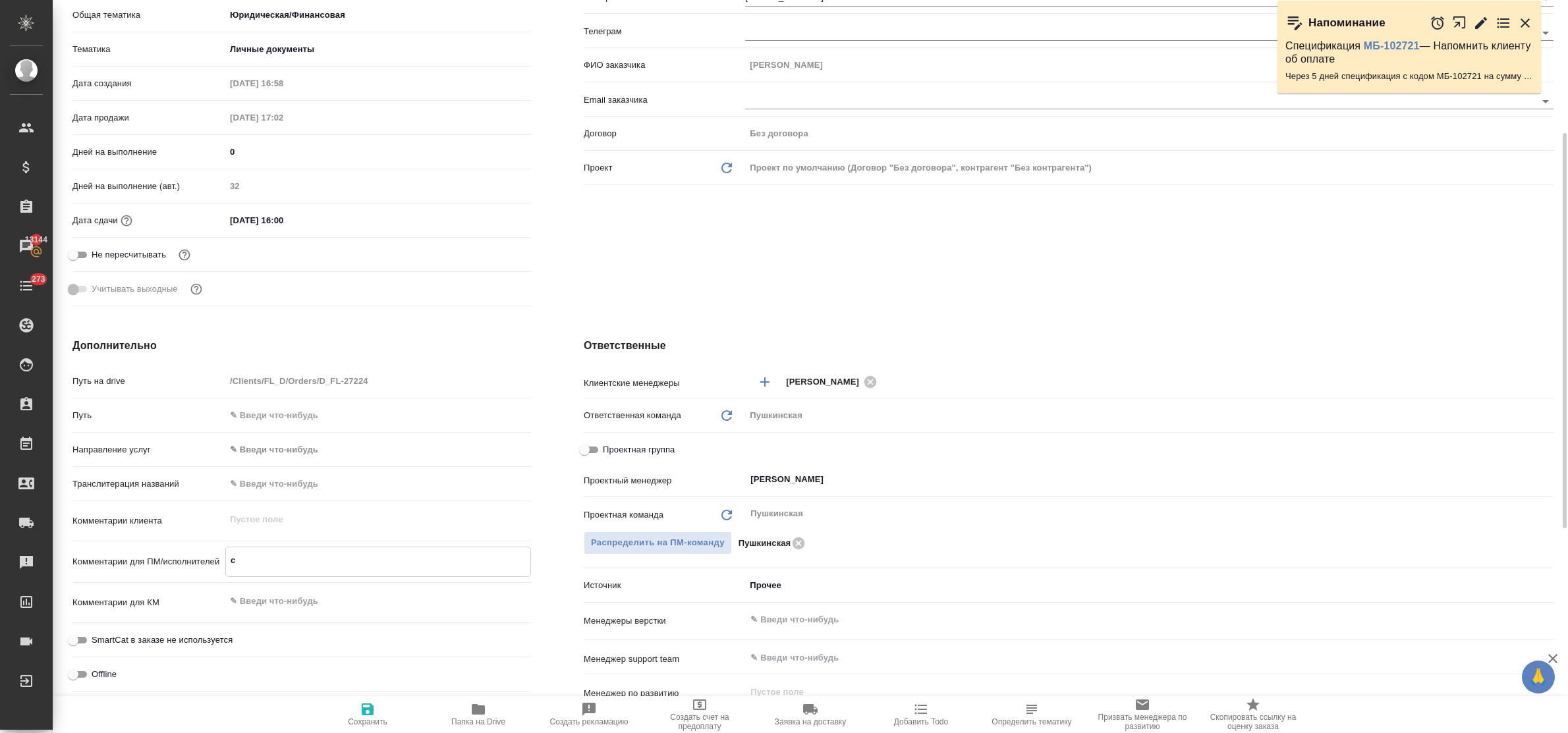
type textarea "x"
type textarea "со"
type textarea "x"
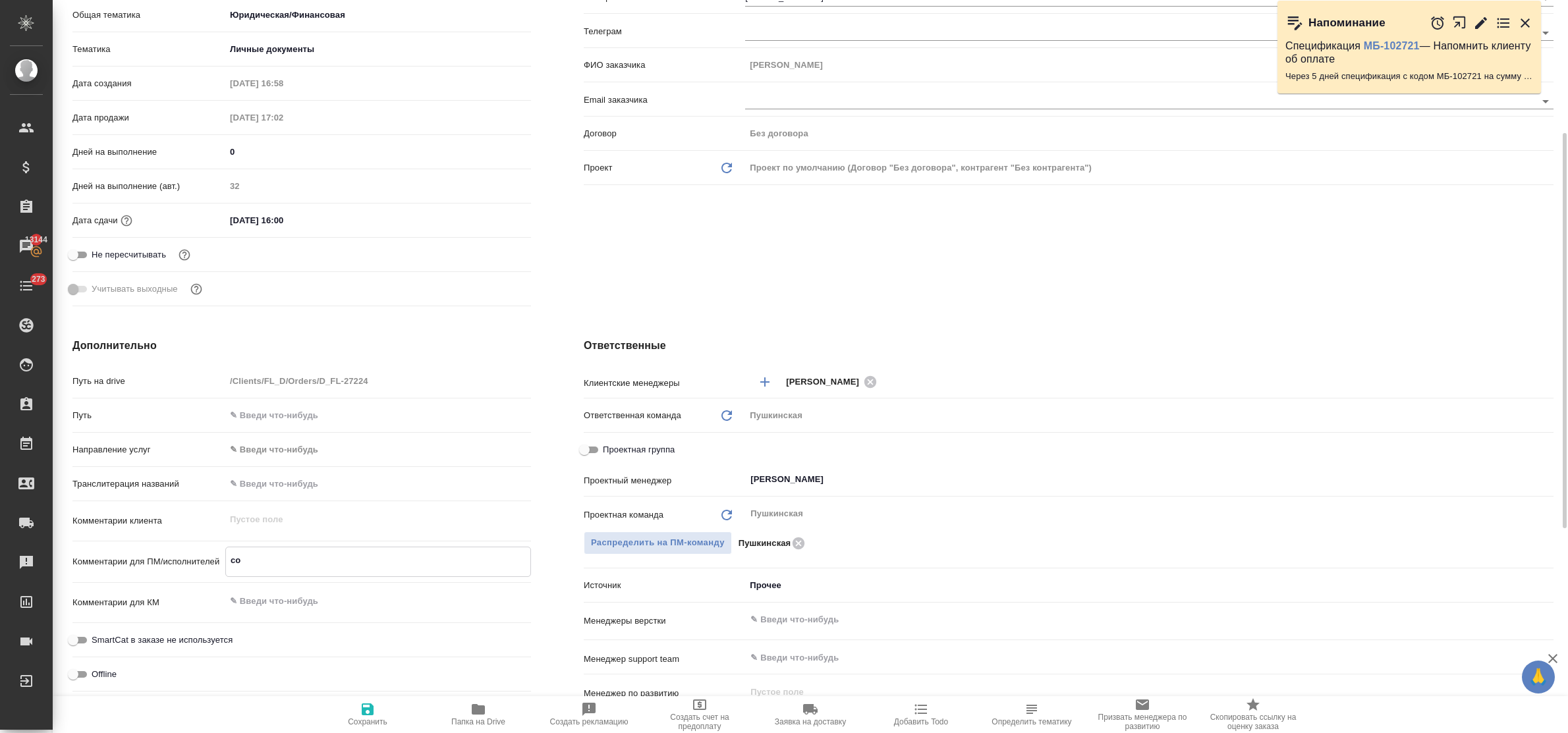
type textarea "x"
type textarea "сор"
type textarea "x"
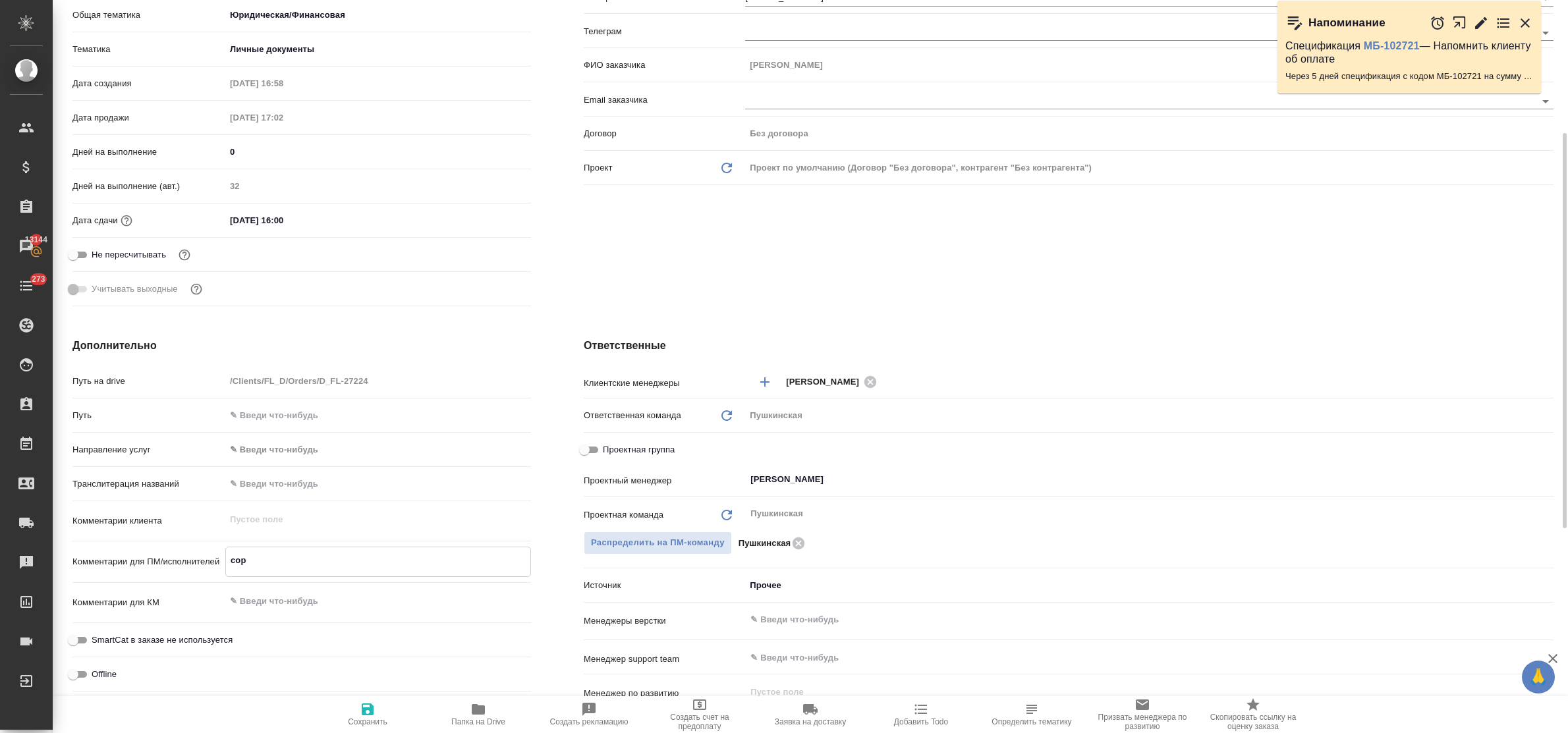
type textarea "сор"
type textarea "x"
type textarea "сор с"
type textarea "x"
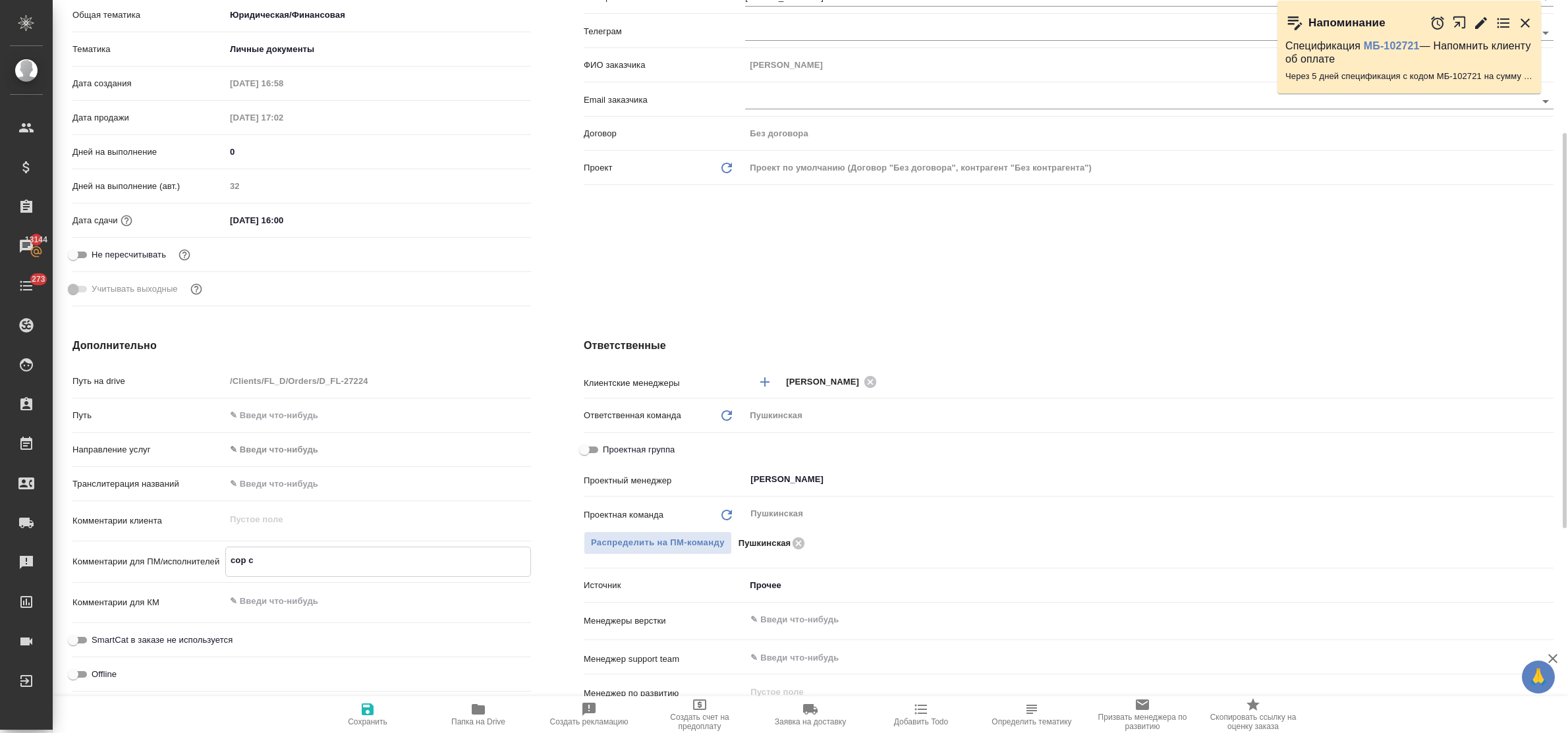
type textarea "x"
type textarea "сор со"
type textarea "x"
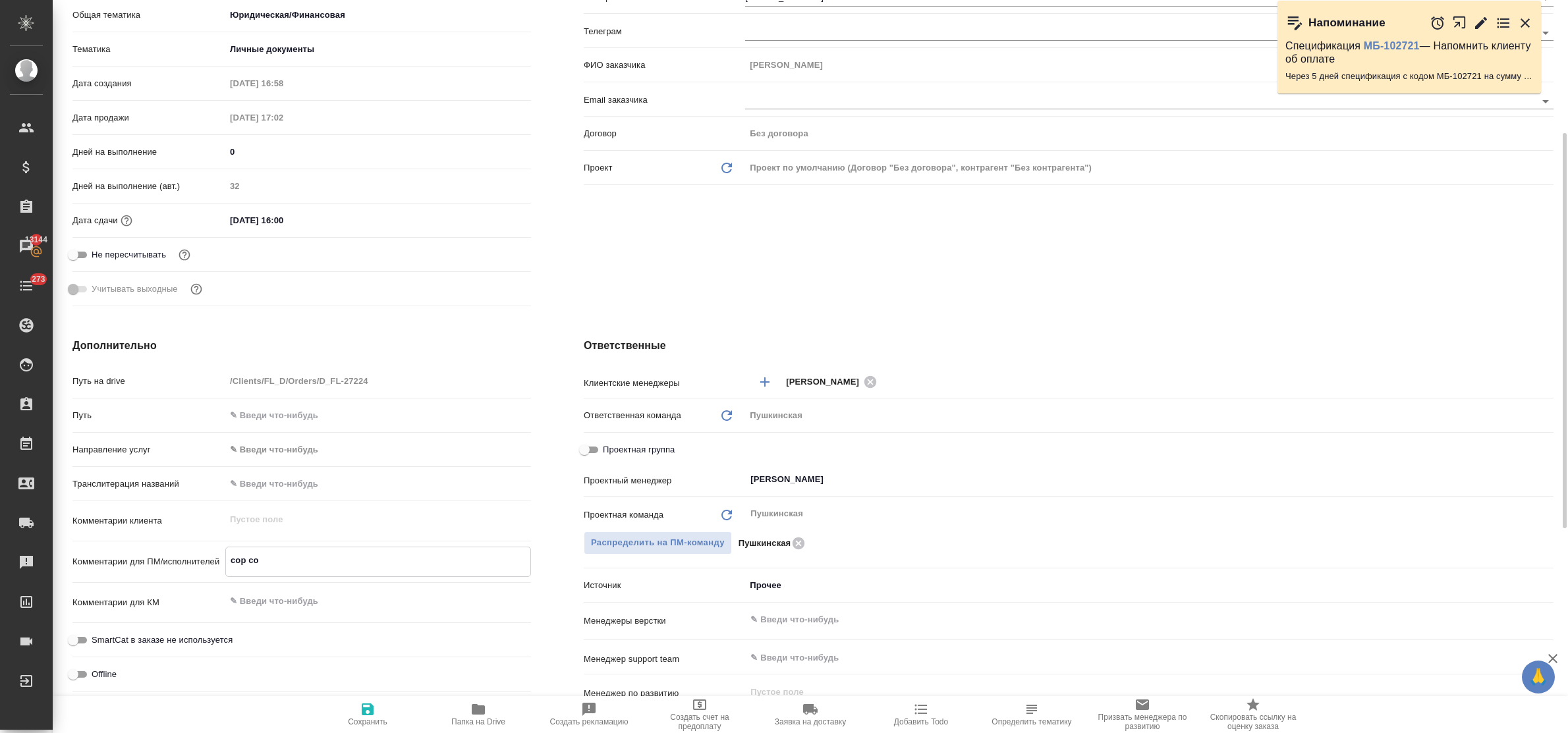
type textarea "x"
type textarea "сор соб"
type textarea "x"
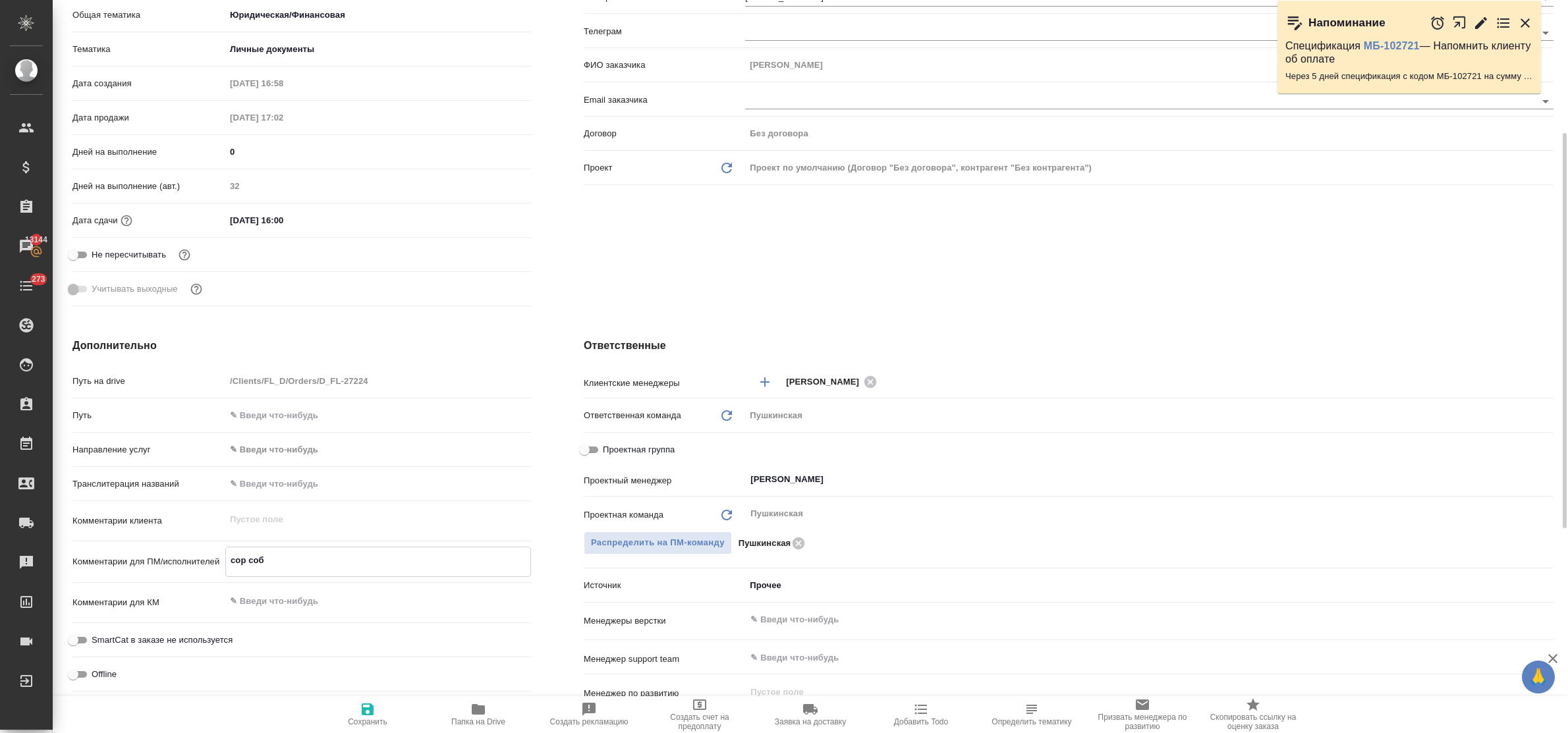
type textarea "сор собр"
type textarea "x"
type textarea "сор собр"
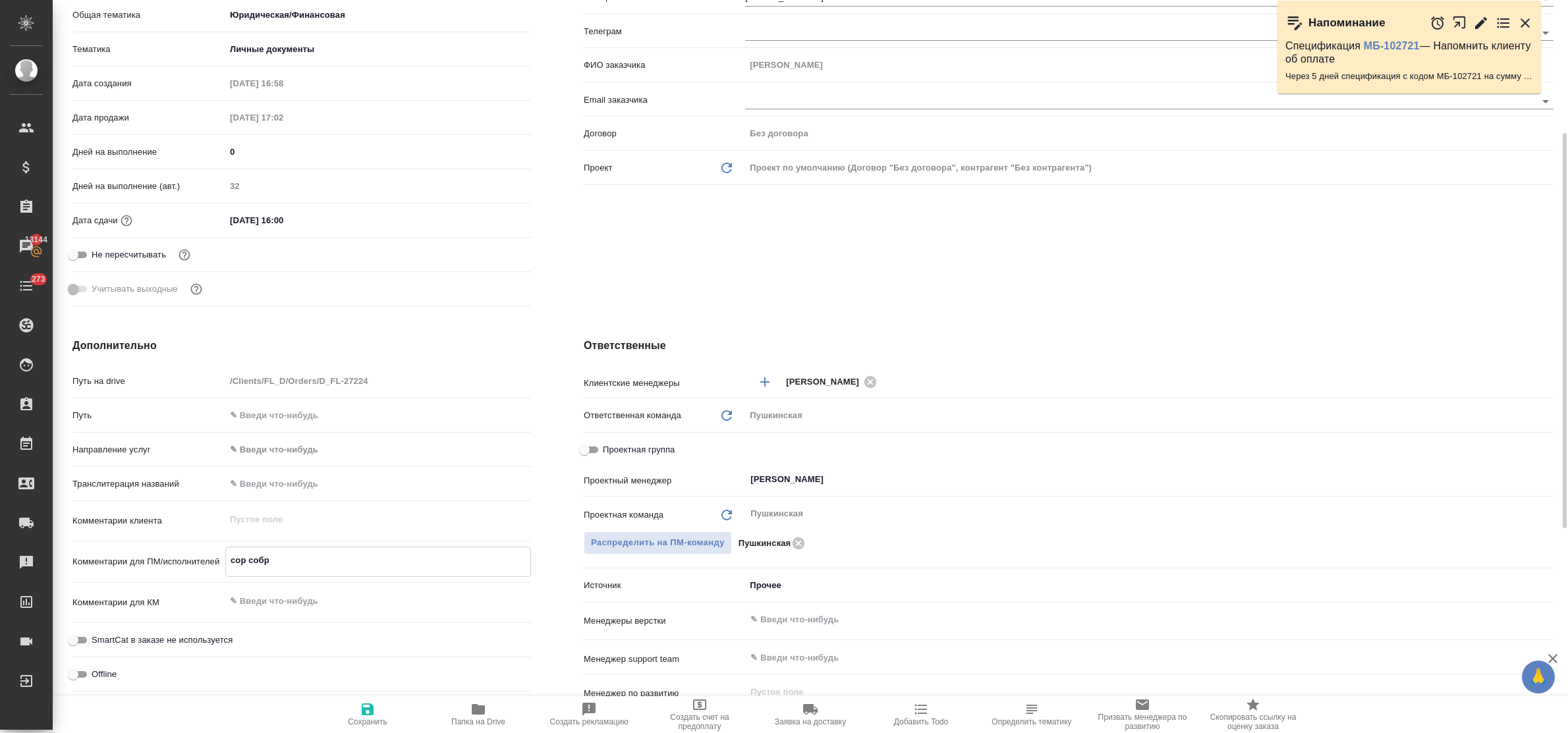
type textarea "x"
type textarea "сор собр А"
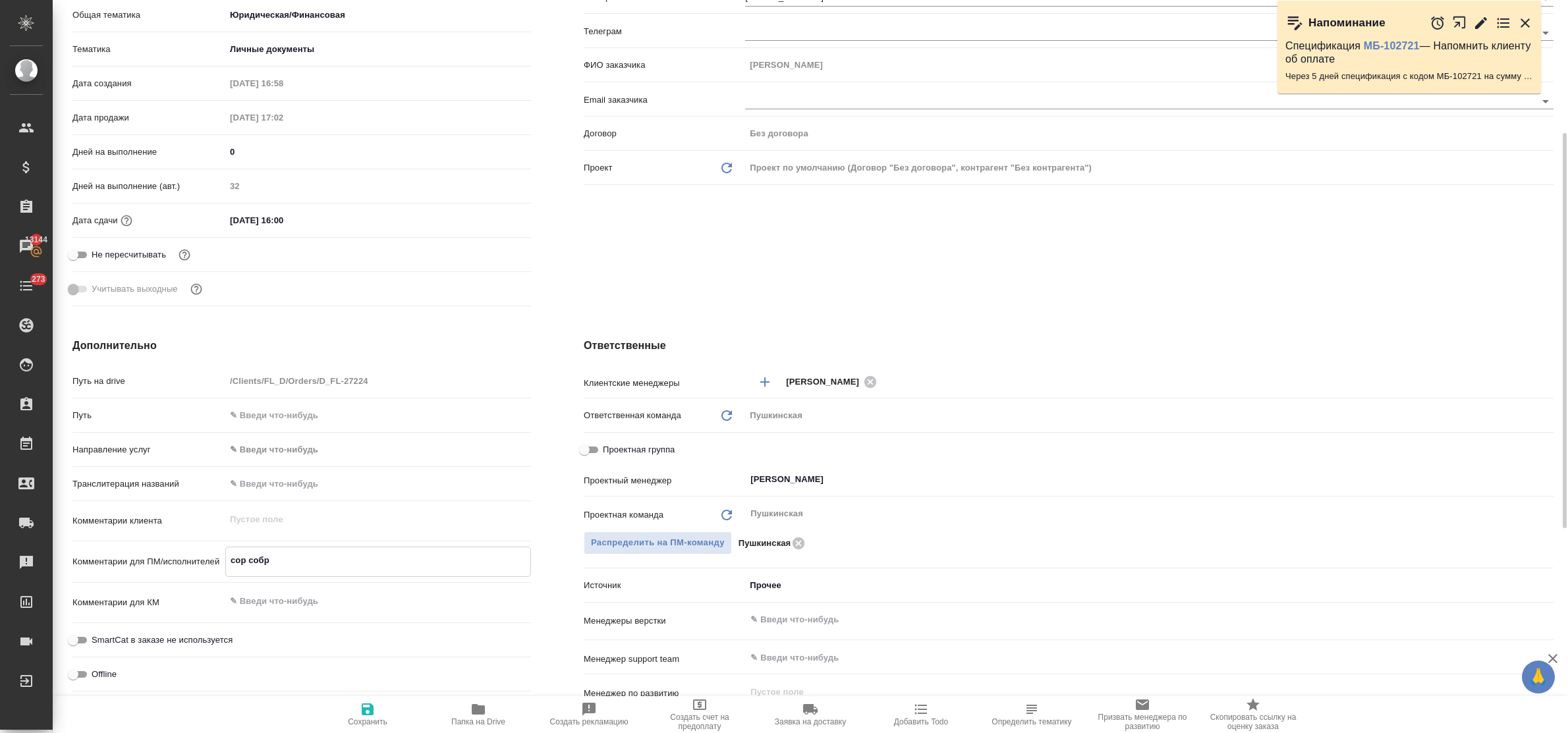
type textarea "x"
type textarea "сор собр Ан"
type textarea "x"
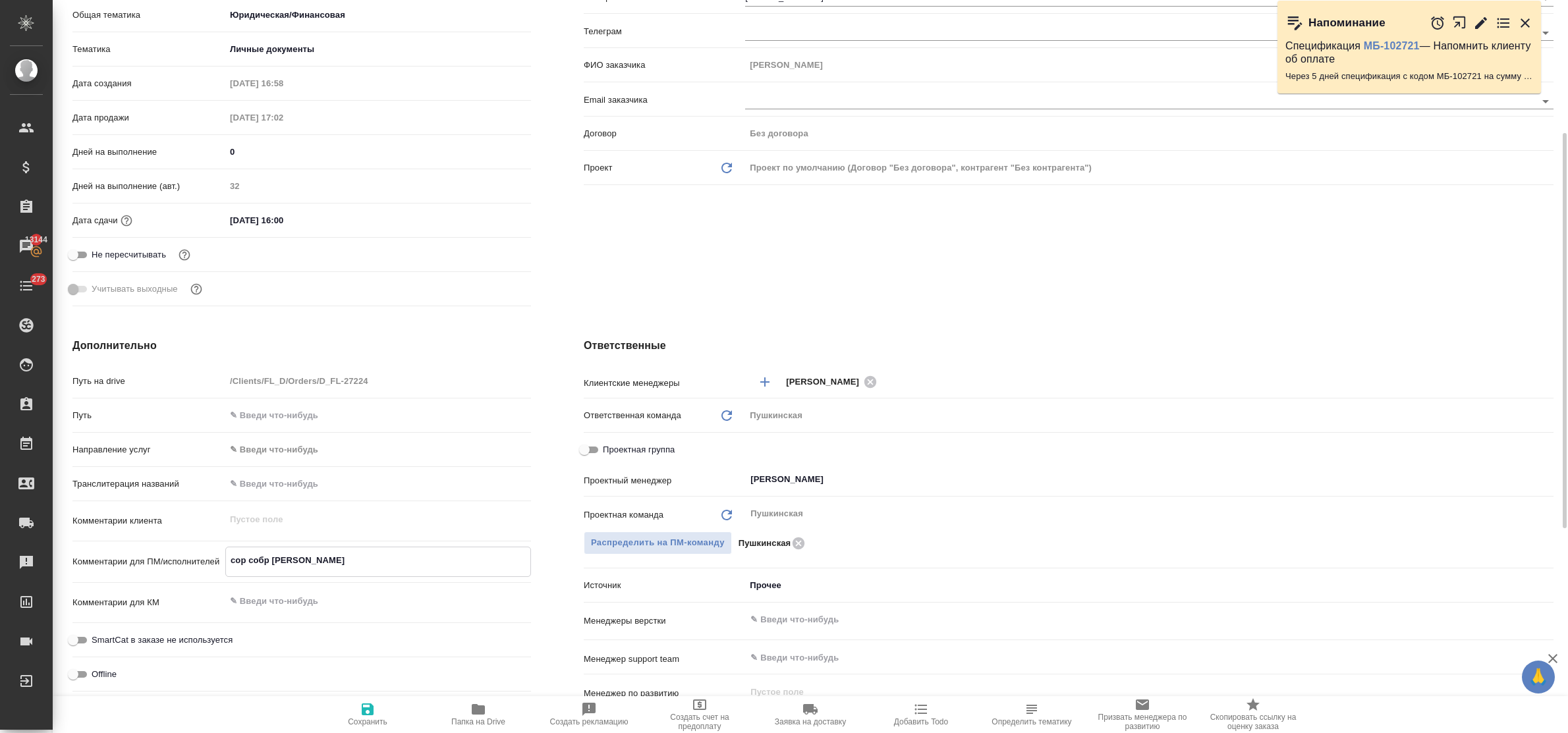
type textarea "x"
type textarea "сор собр Анд"
type textarea "x"
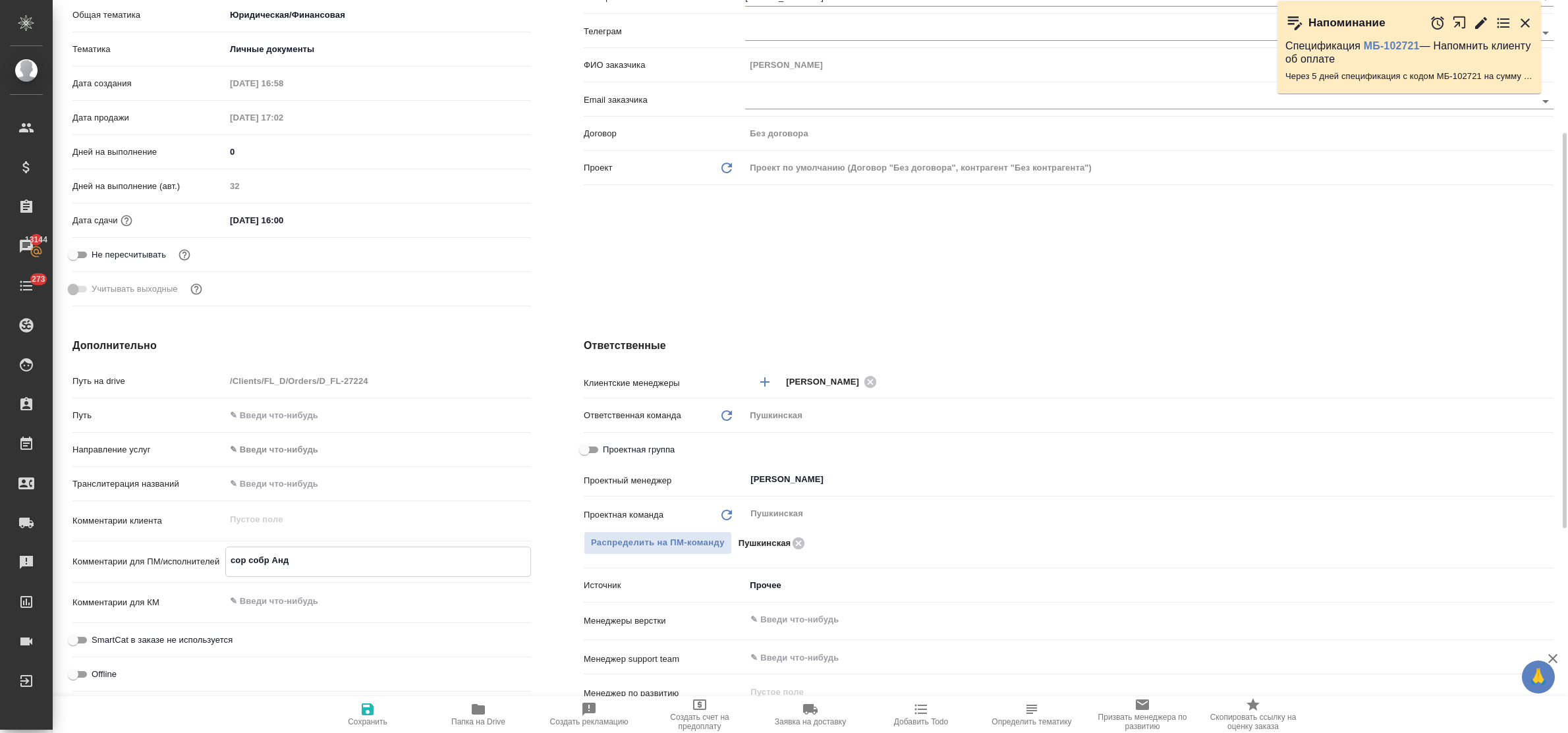
type textarea "сор собр Андр"
type textarea "x"
type textarea "сор собр Андрю"
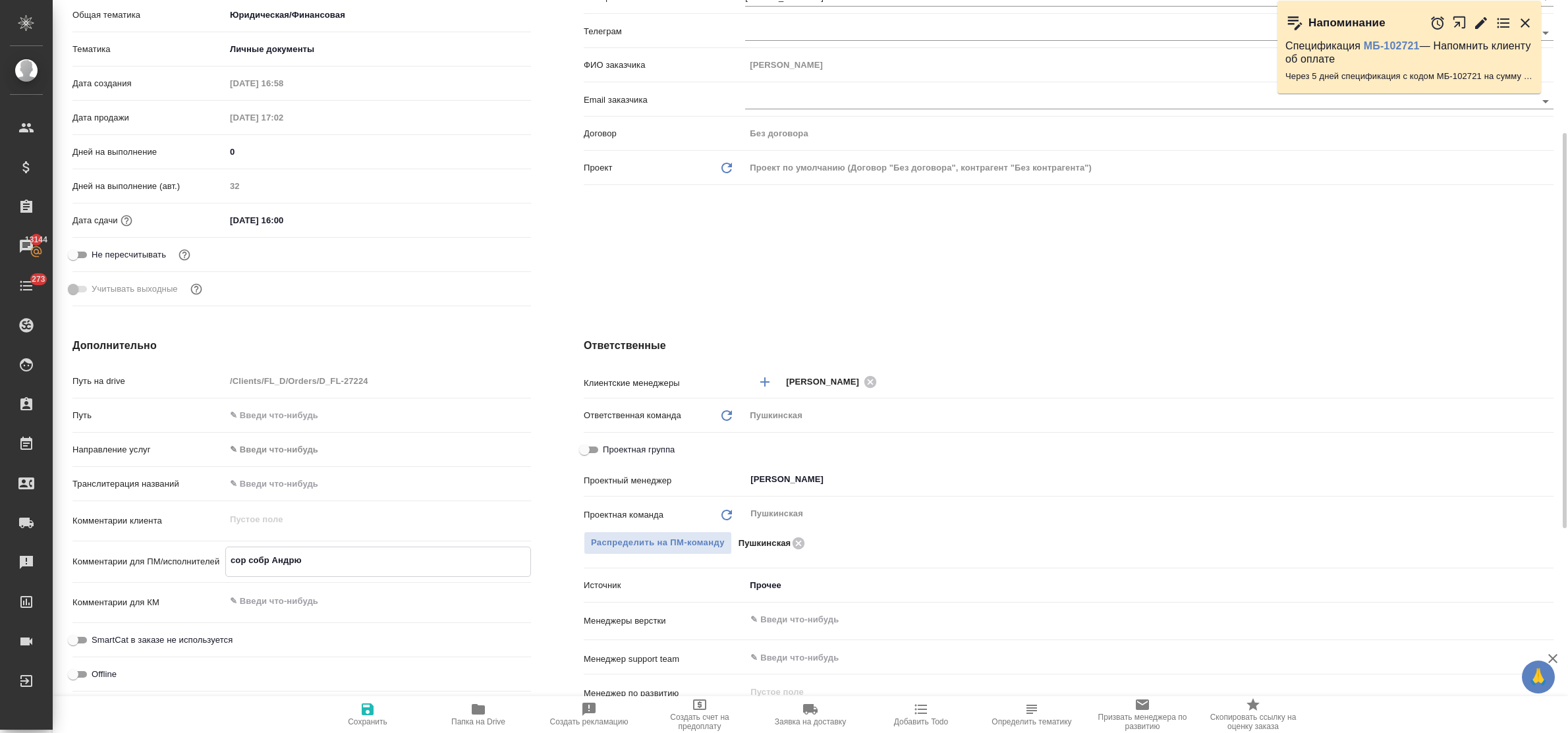
type textarea "x"
type textarea "сор собр Андрюш"
type textarea "x"
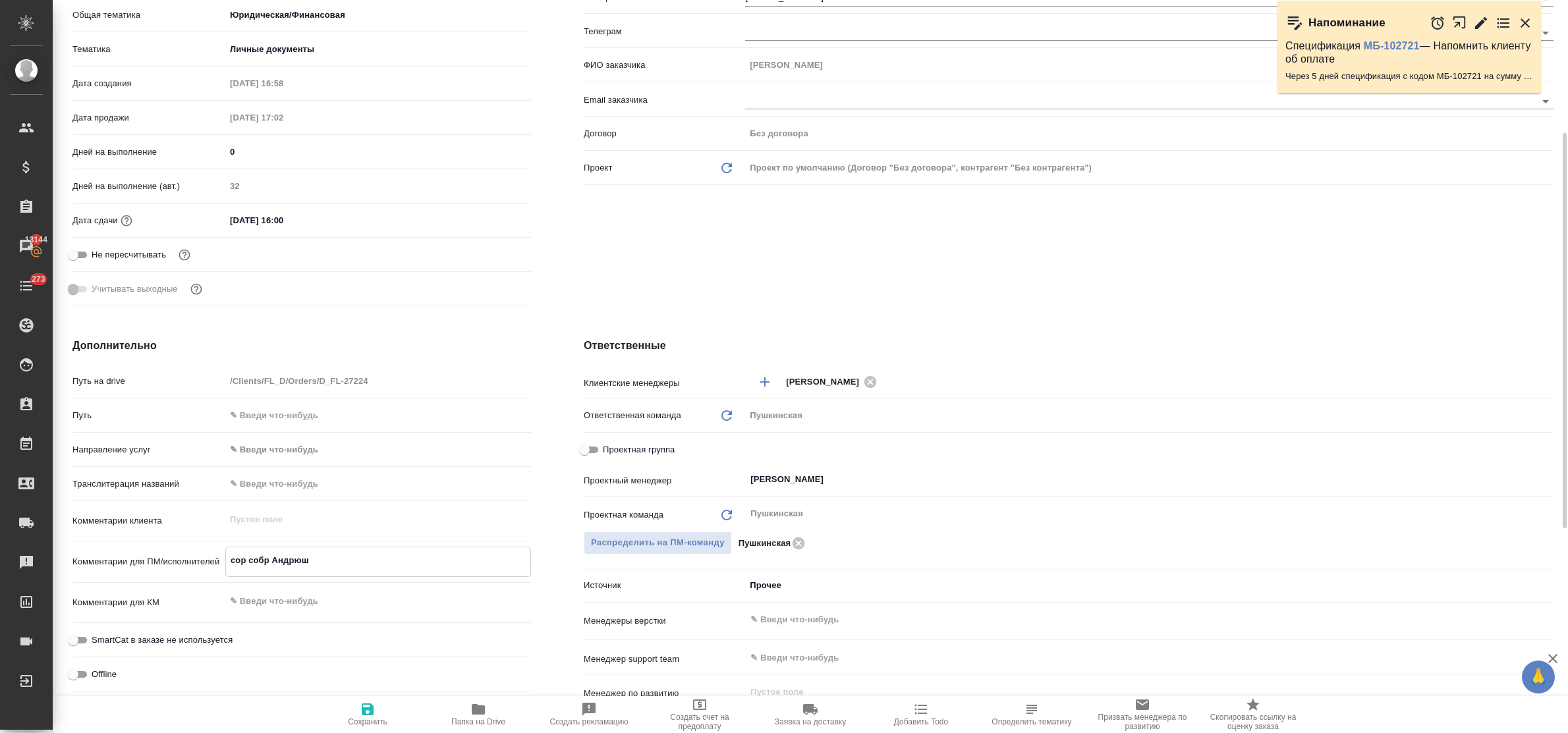
type textarea "x"
type textarea "сор собр Андрюша"
type textarea "x"
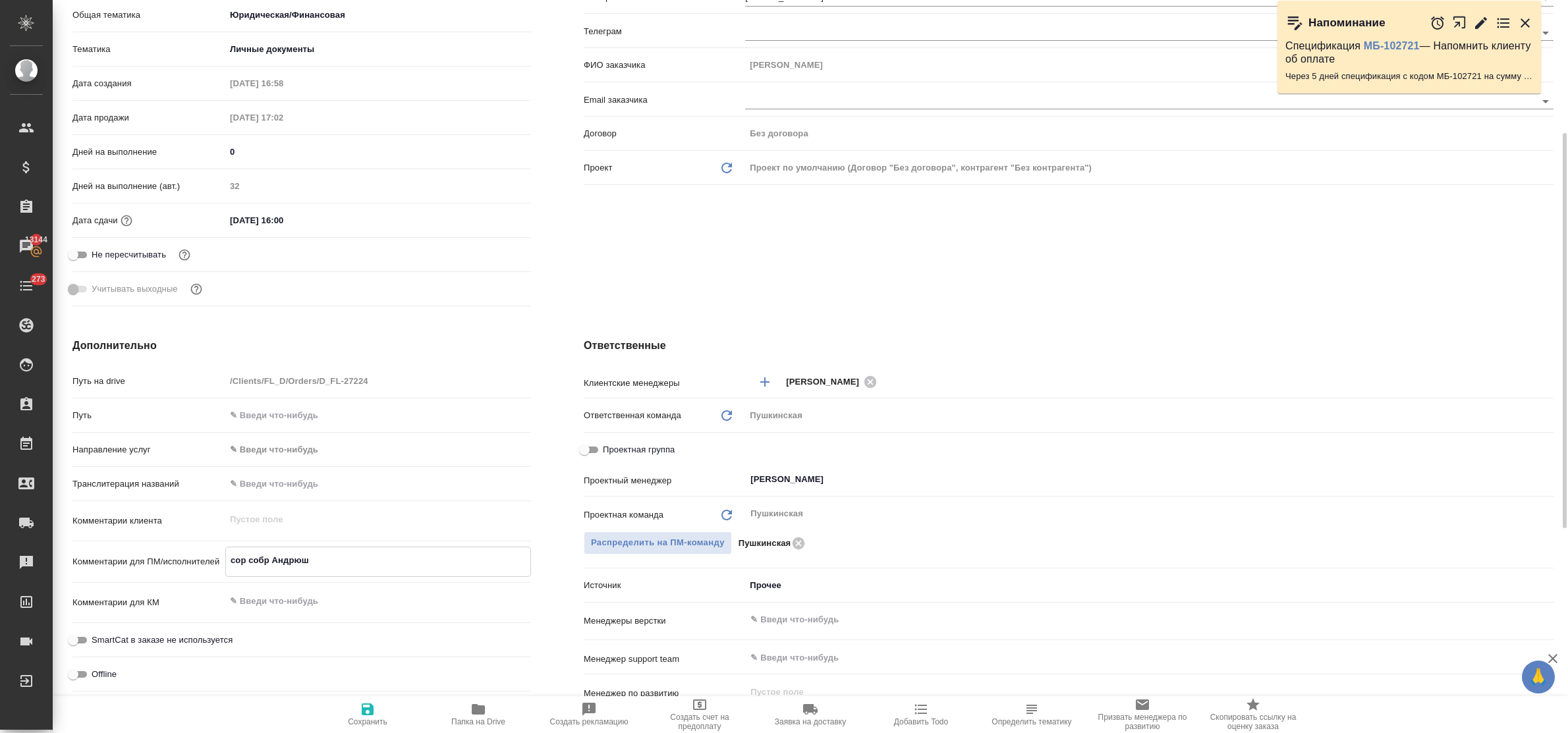
type textarea "x"
type textarea "сор собр Андрюша"
type textarea "x"
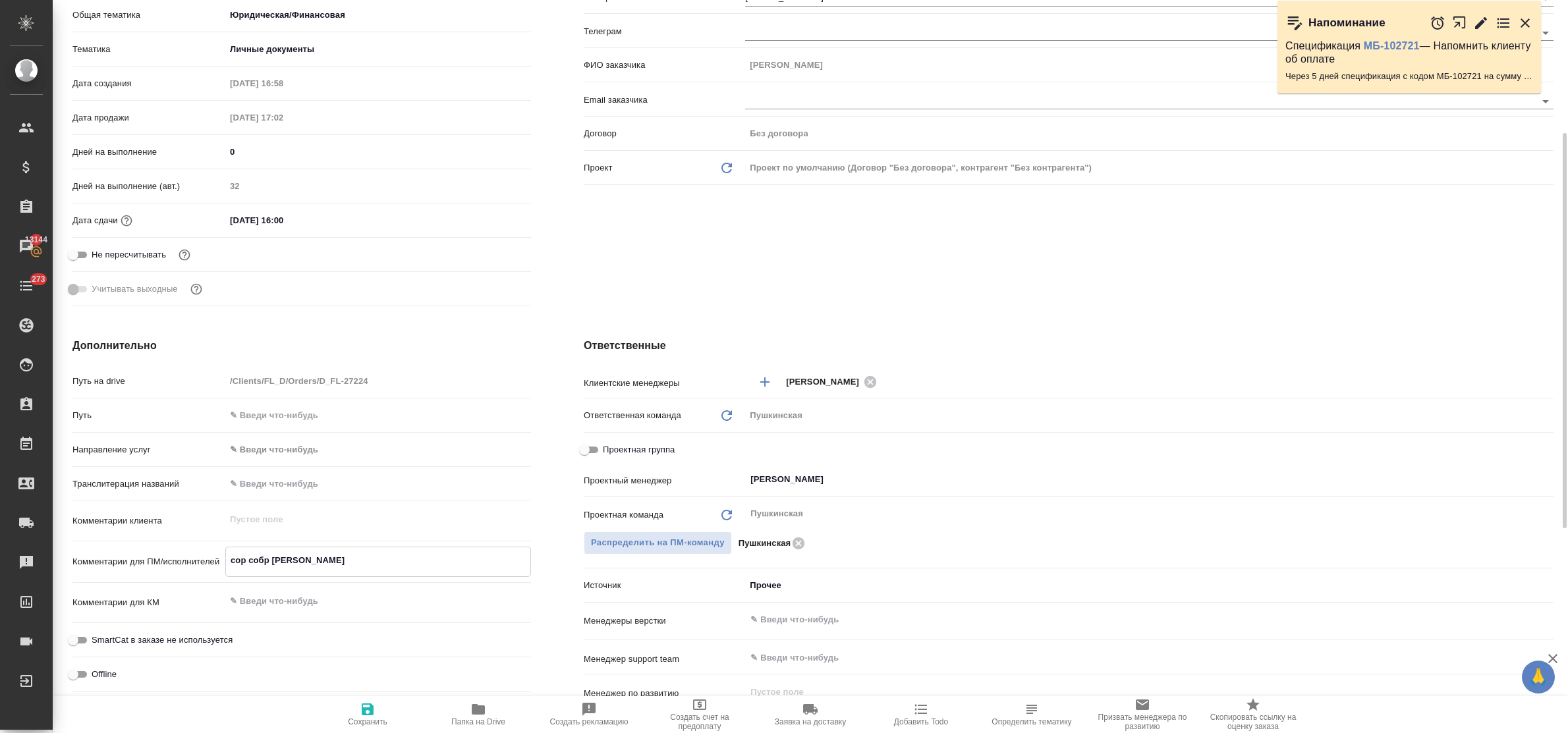
type textarea "сор собр Андрюша 2"
type textarea "x"
type textarea "сор собр Андрюша 20"
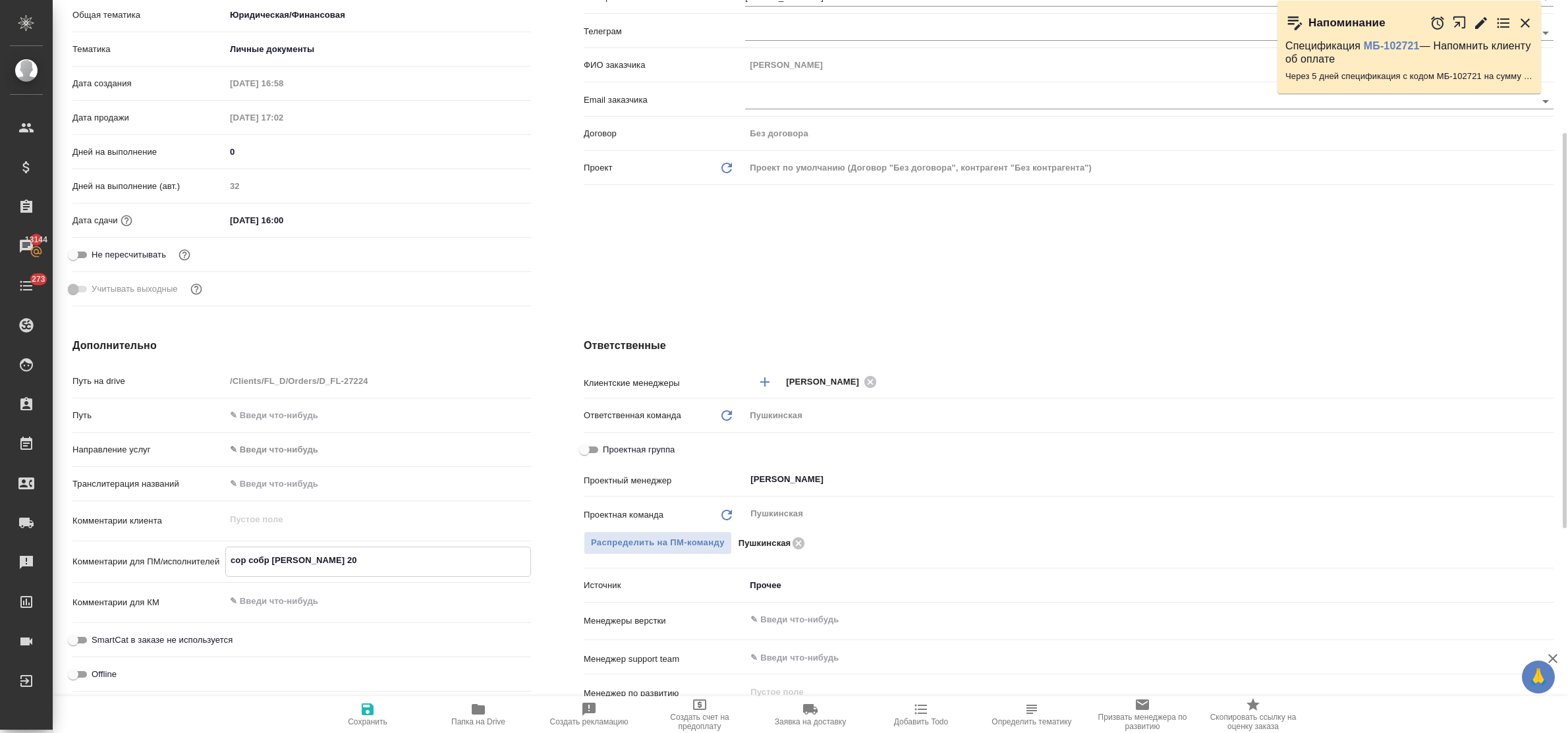
type textarea "x"
type textarea "сор собр Андрюша 2"
type textarea "x"
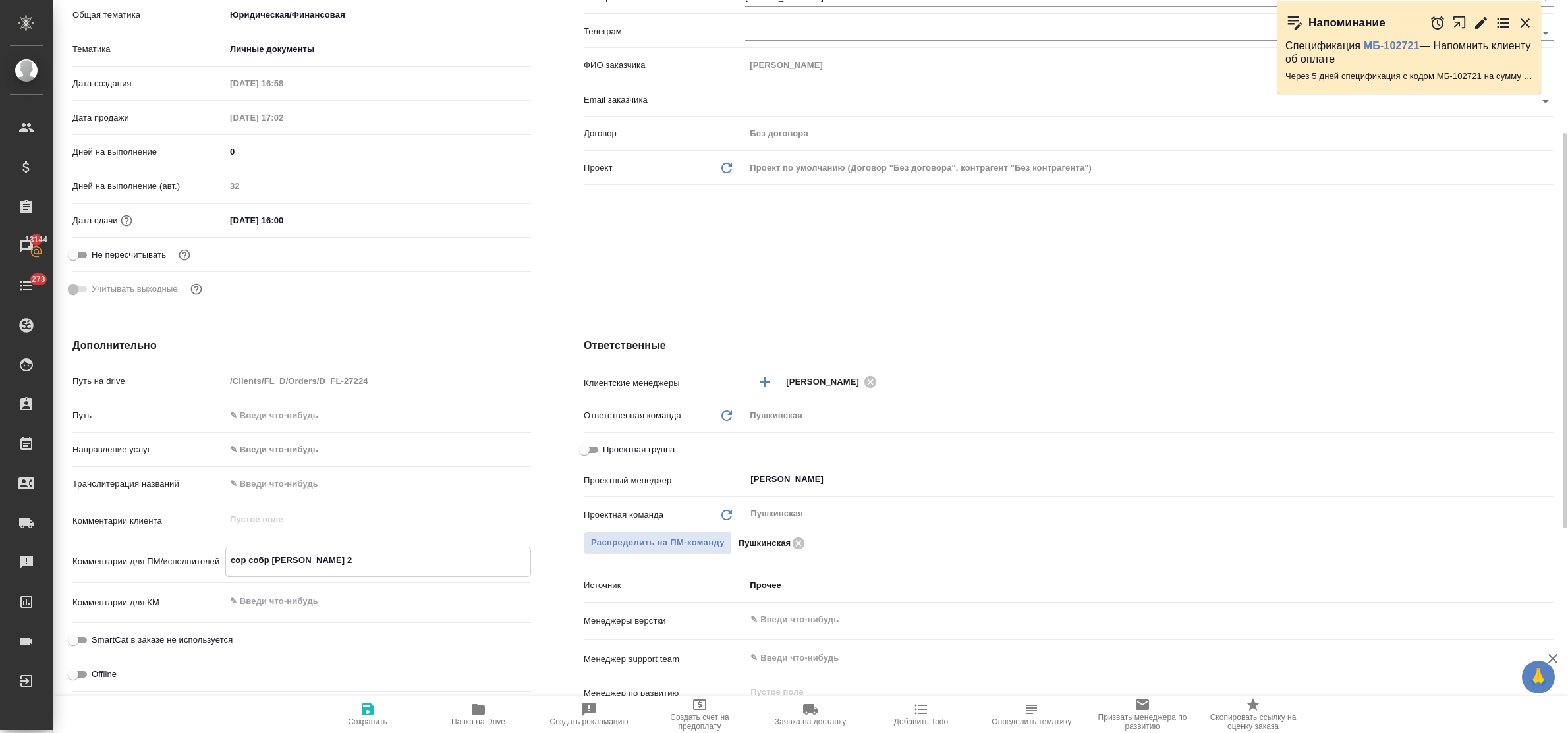
type textarea "x"
type textarea "сор собр Андрюша"
type textarea "x"
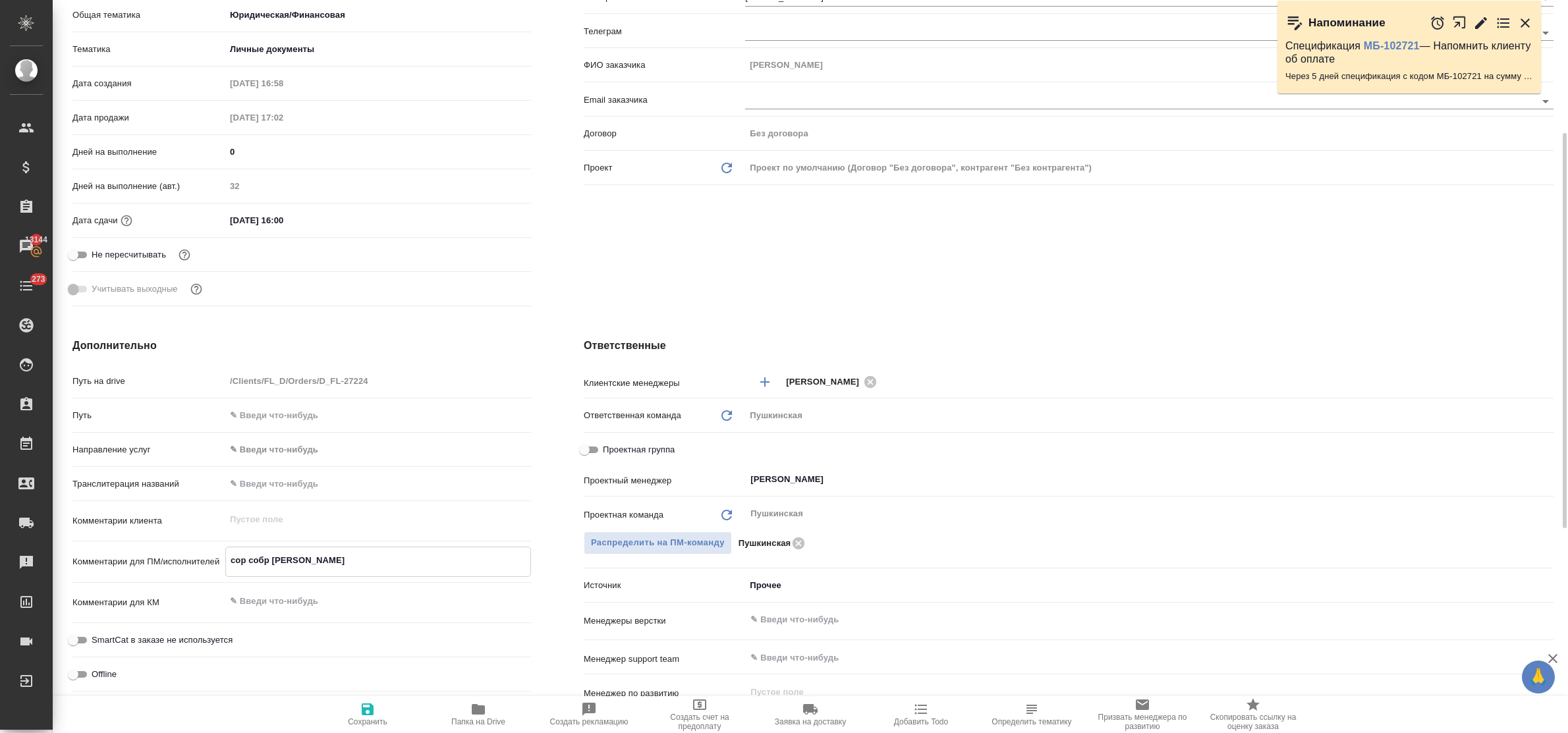
type textarea "x"
type textarea "сор собр Андрюша 1"
type textarea "x"
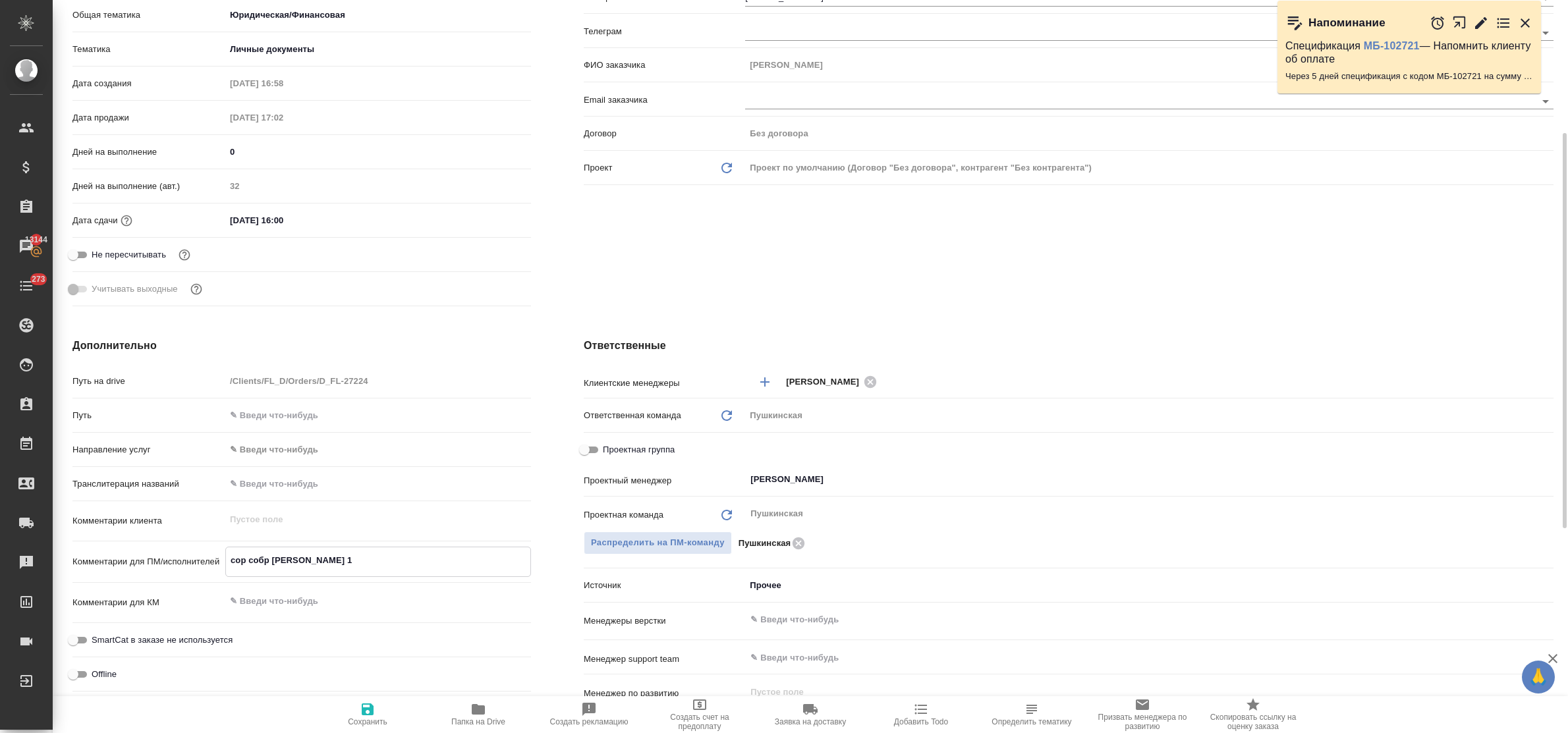
type textarea "сор собр Андрюша 12"
type textarea "x"
type textarea "сор собр Андрюша 12."
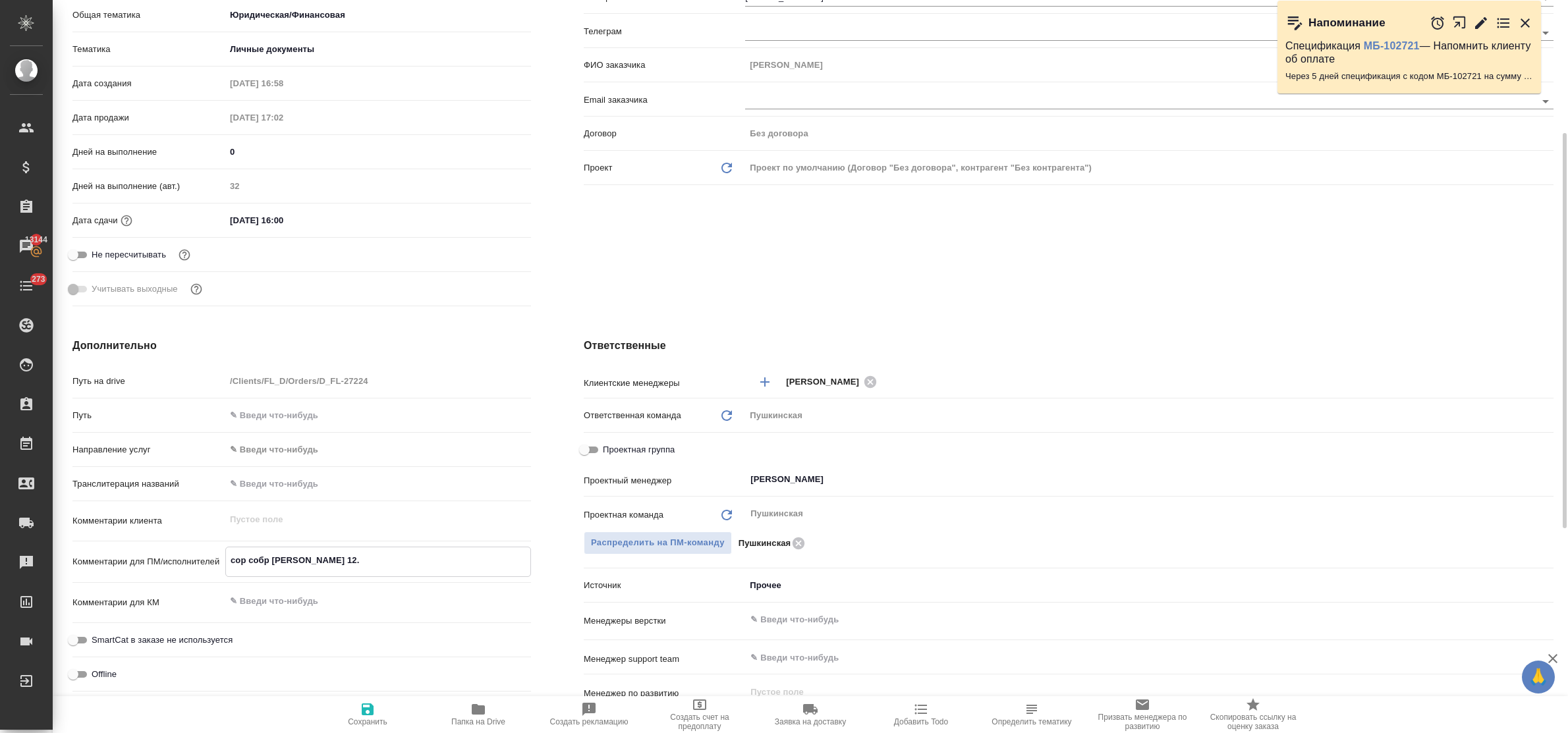
type textarea "x"
type textarea "сор собр Андрюша 12.0"
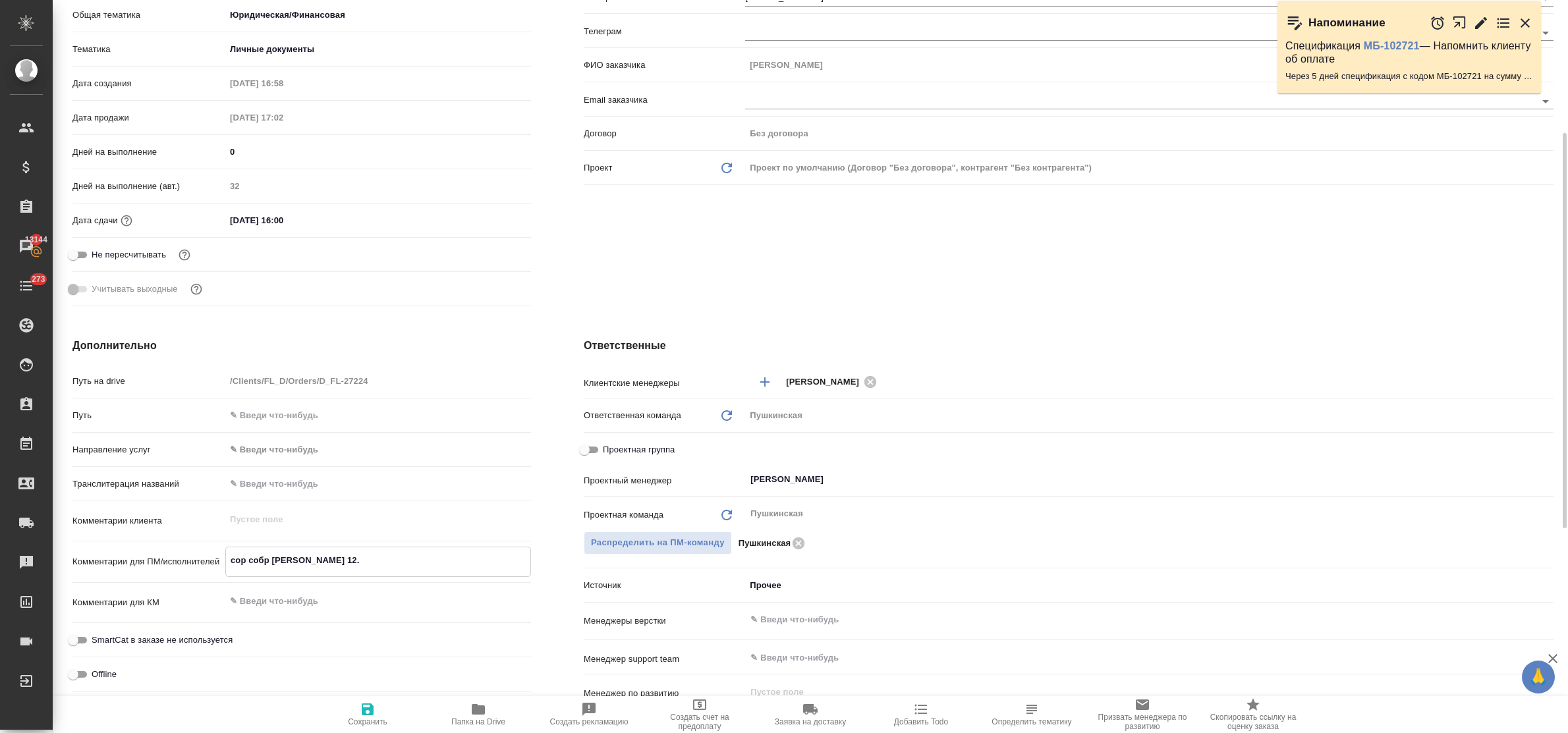
type textarea "x"
type textarea "сор собр Андрюша 12.08"
type textarea "x"
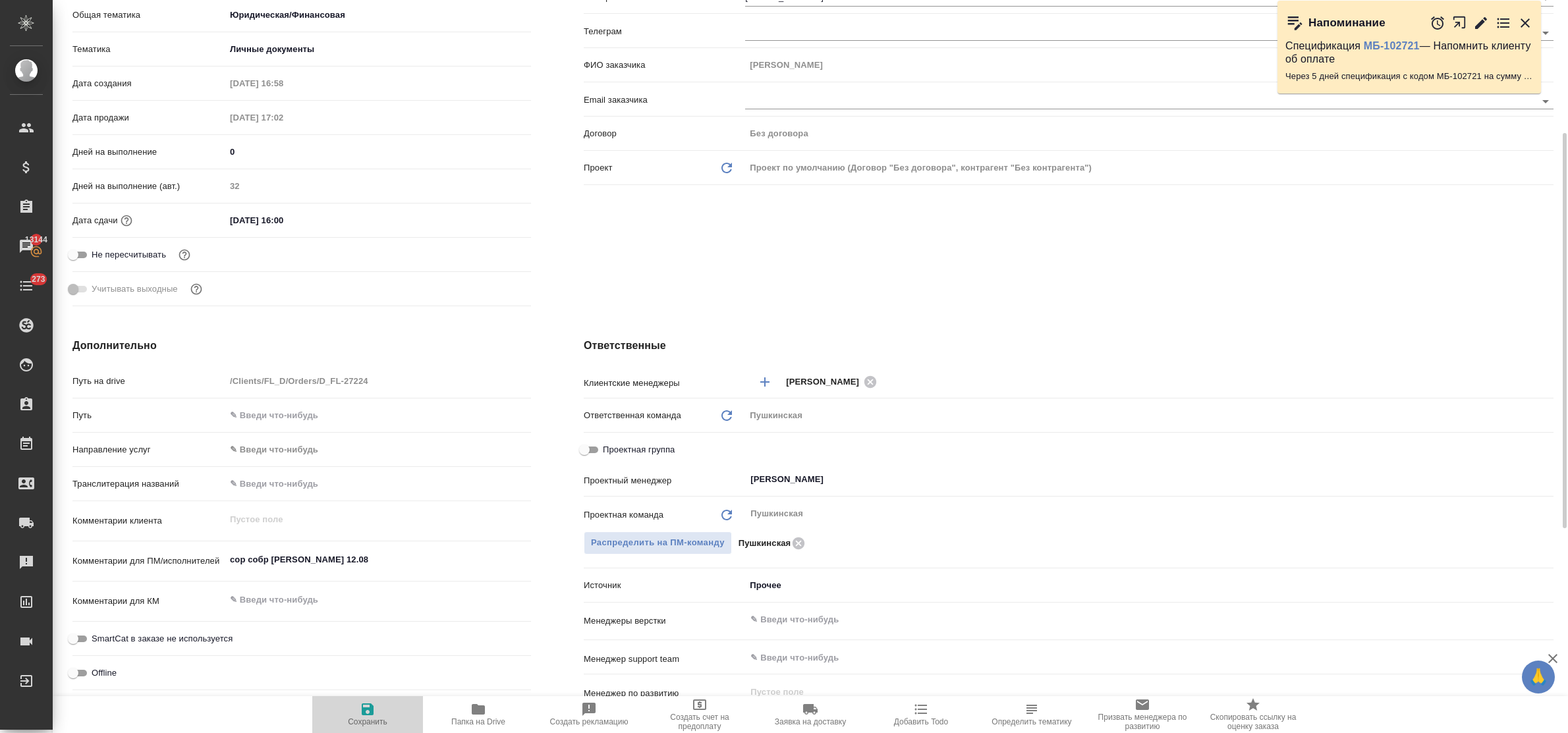
click at [373, 716] on icon "button" at bounding box center [368, 709] width 16 height 16
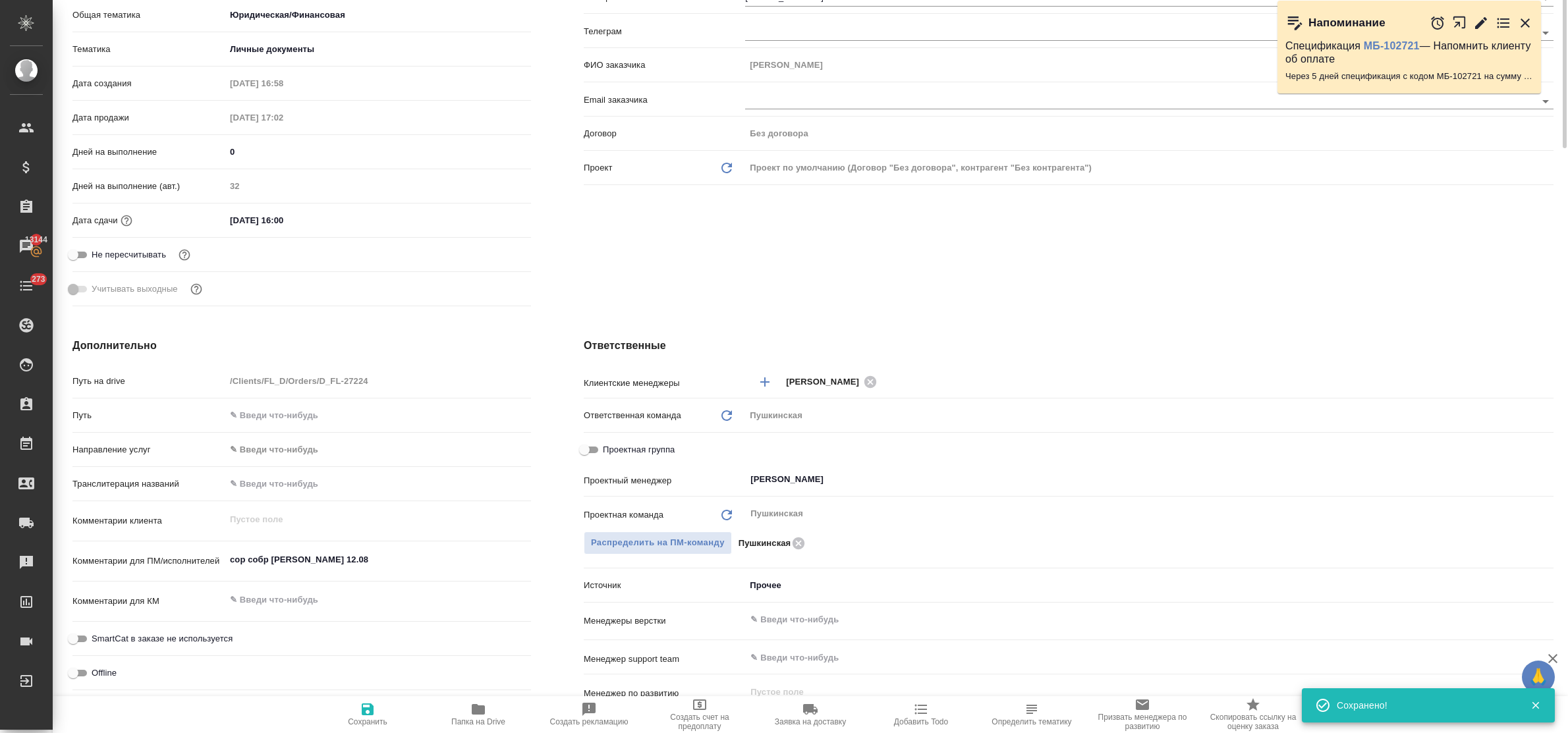
scroll to position [0, 0]
